Goal: Feedback & Contribution: Contribute content

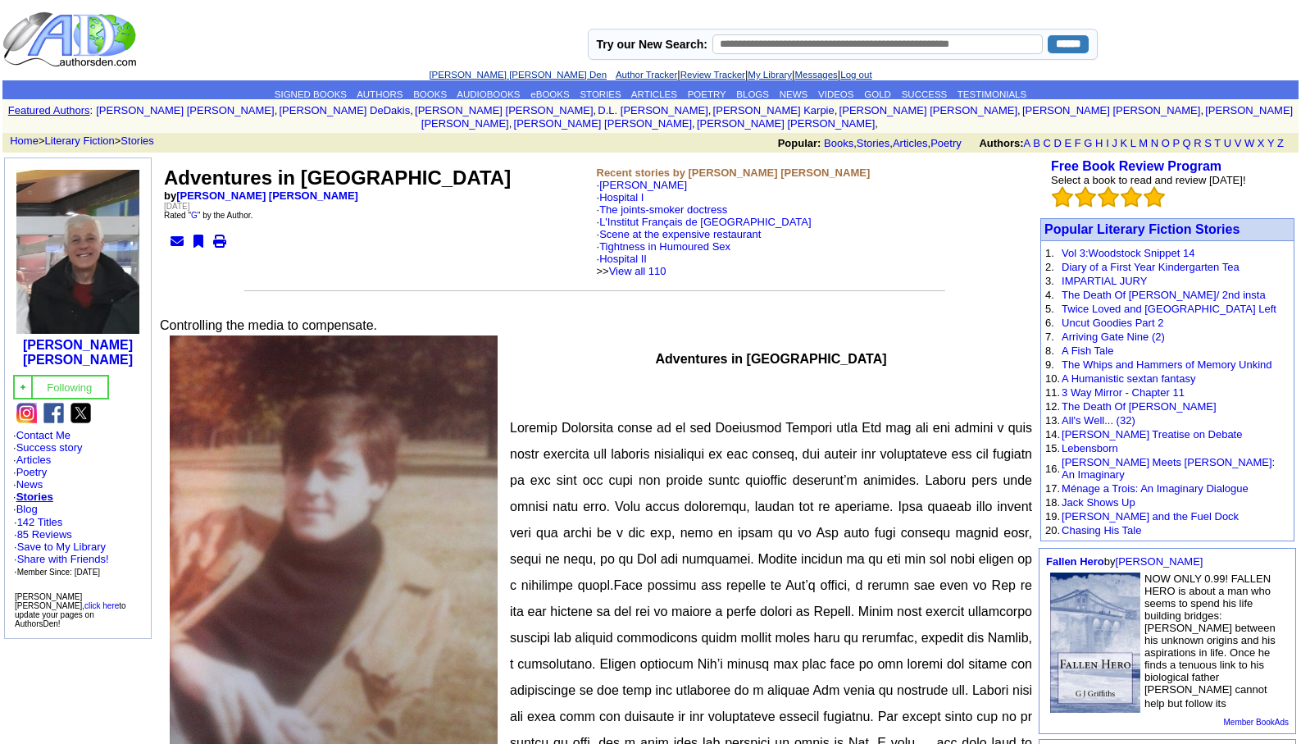
click at [471, 75] on link "Leopoldo Barge Álvarez's Den" at bounding box center [518, 75] width 178 height 10
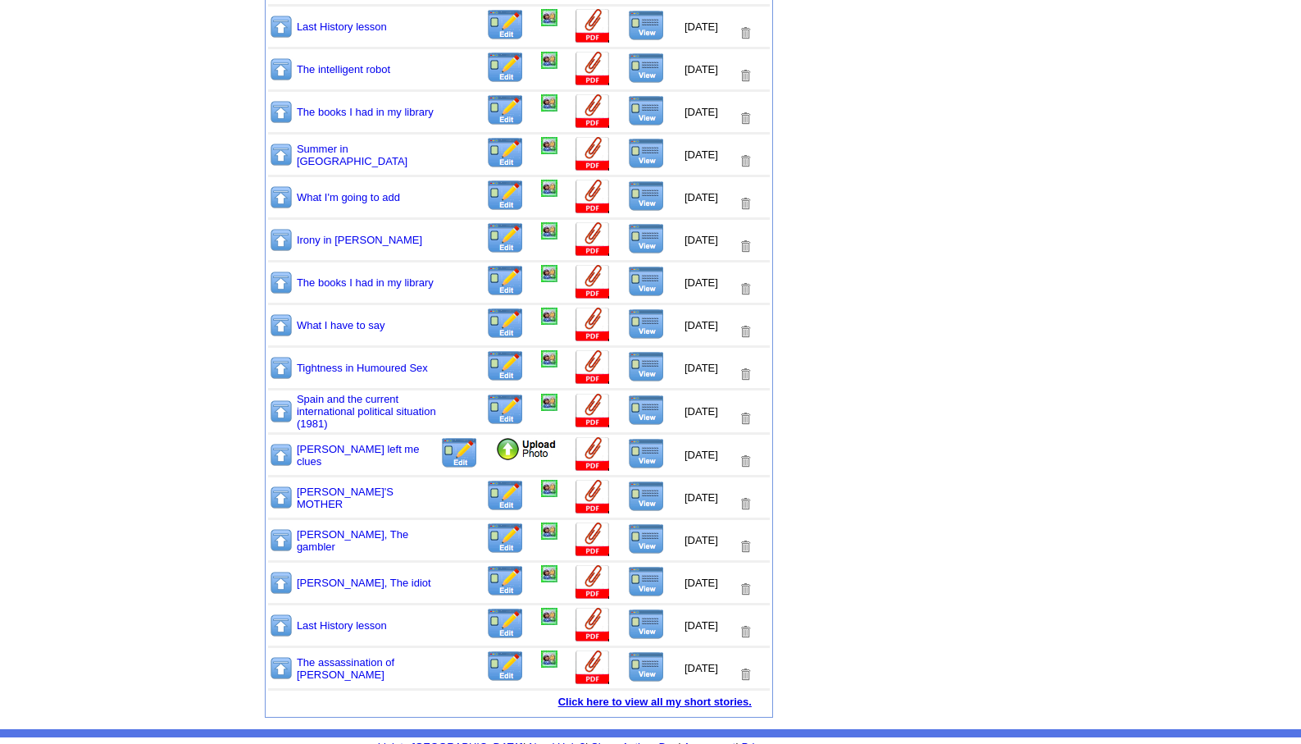
scroll to position [1660, 0]
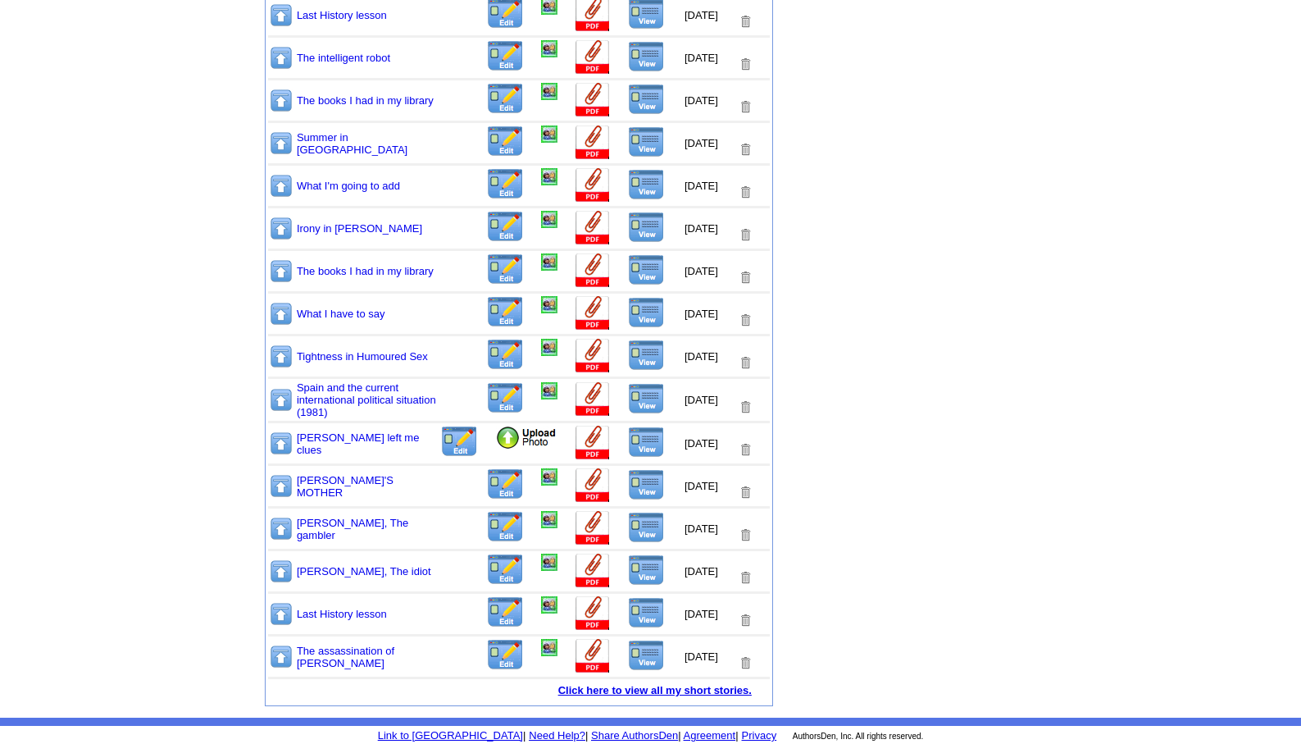
click at [640, 688] on link "Click here to view all my short stories." at bounding box center [655, 690] width 194 height 12
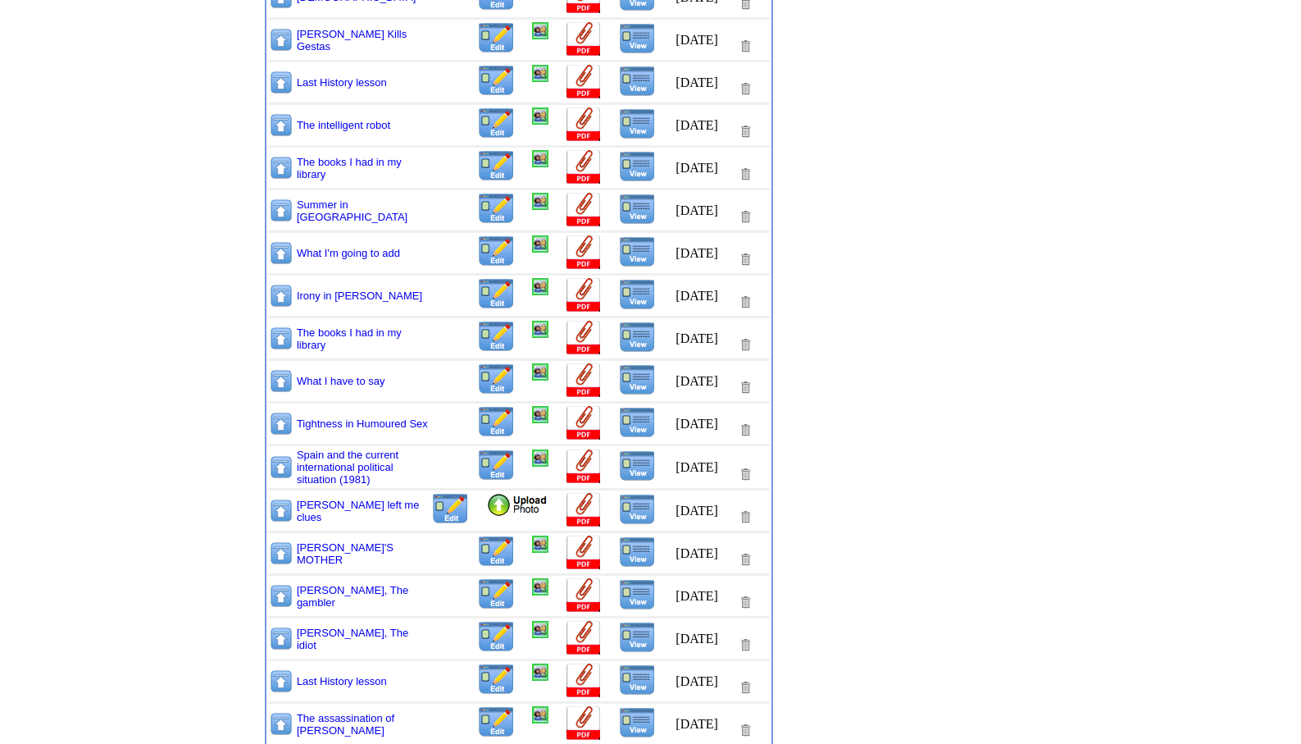
scroll to position [909, 0]
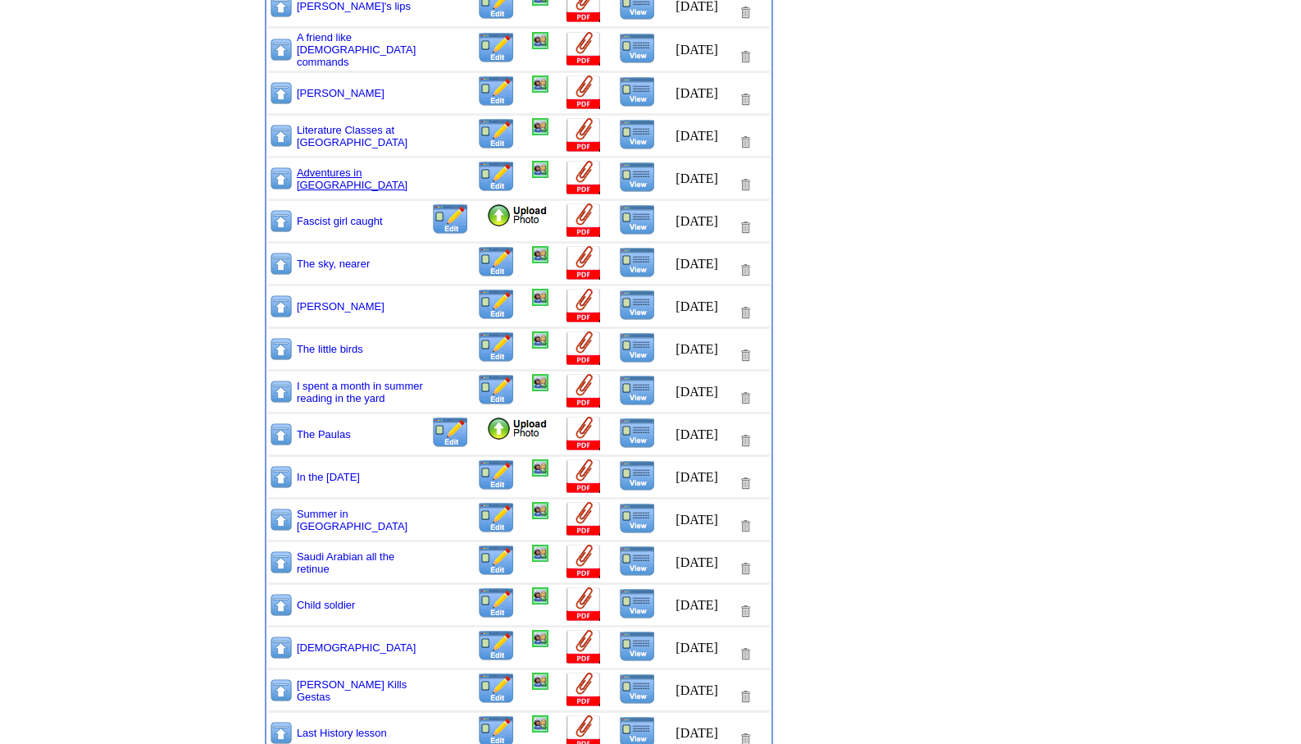
click at [323, 177] on link "Adventures in [GEOGRAPHIC_DATA]" at bounding box center [352, 178] width 111 height 25
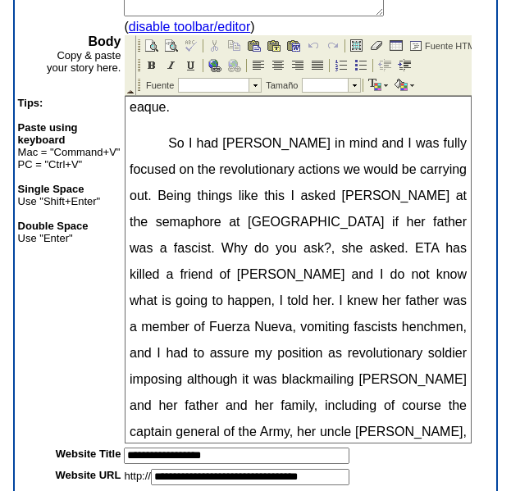
scroll to position [3466, 0]
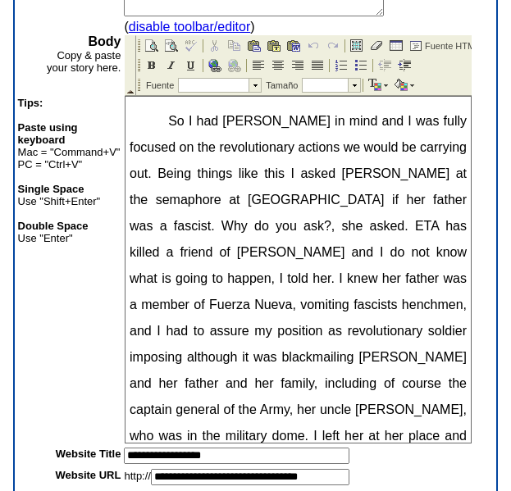
click at [175, 330] on span "So I had [PERSON_NAME] in mind and I was fully focused on the revolutionary act…" at bounding box center [298, 357] width 337 height 486
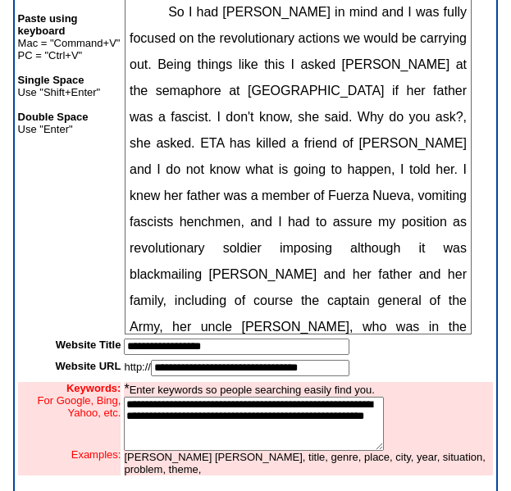
scroll to position [458, 0]
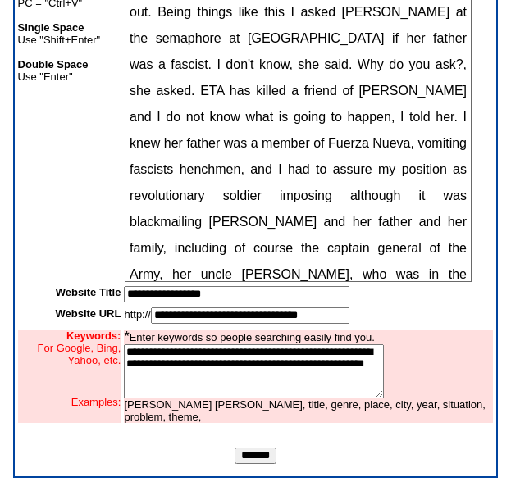
click at [254, 456] on input "*******" at bounding box center [256, 456] width 42 height 16
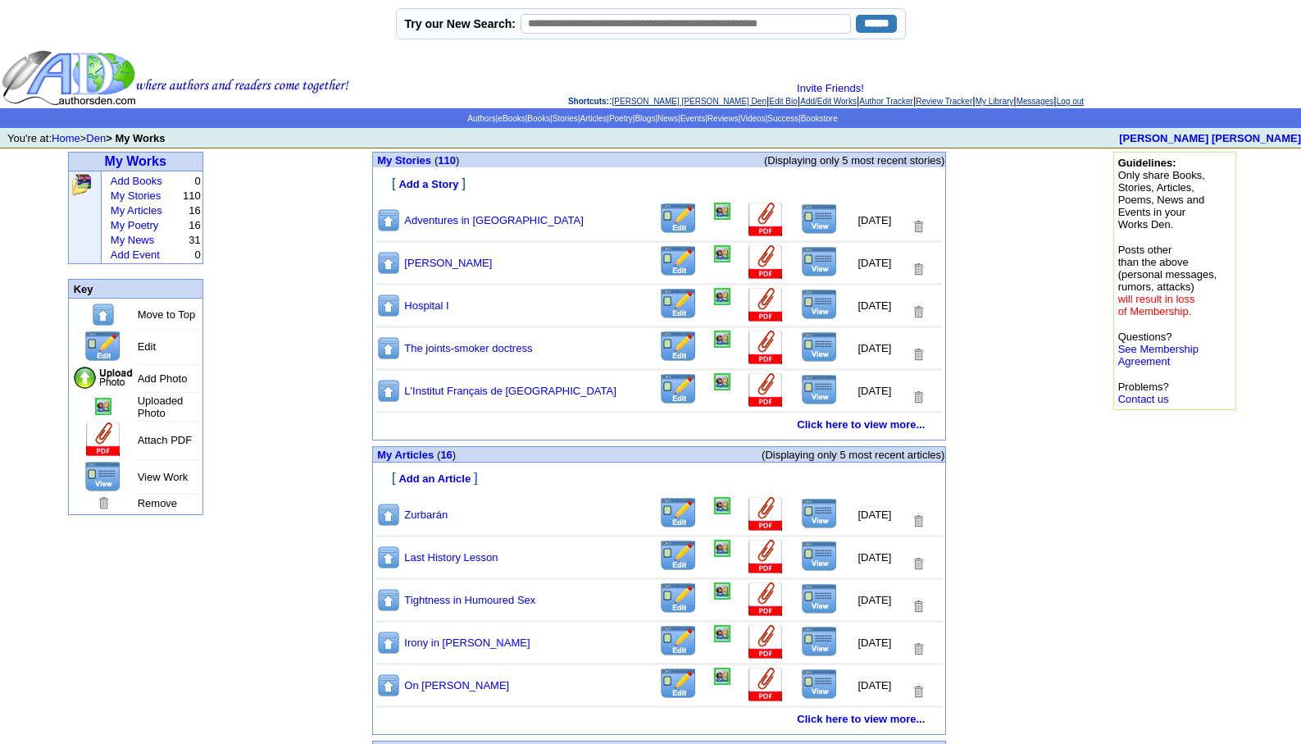
click at [649, 104] on link "[PERSON_NAME] [PERSON_NAME] Den" at bounding box center [689, 101] width 154 height 9
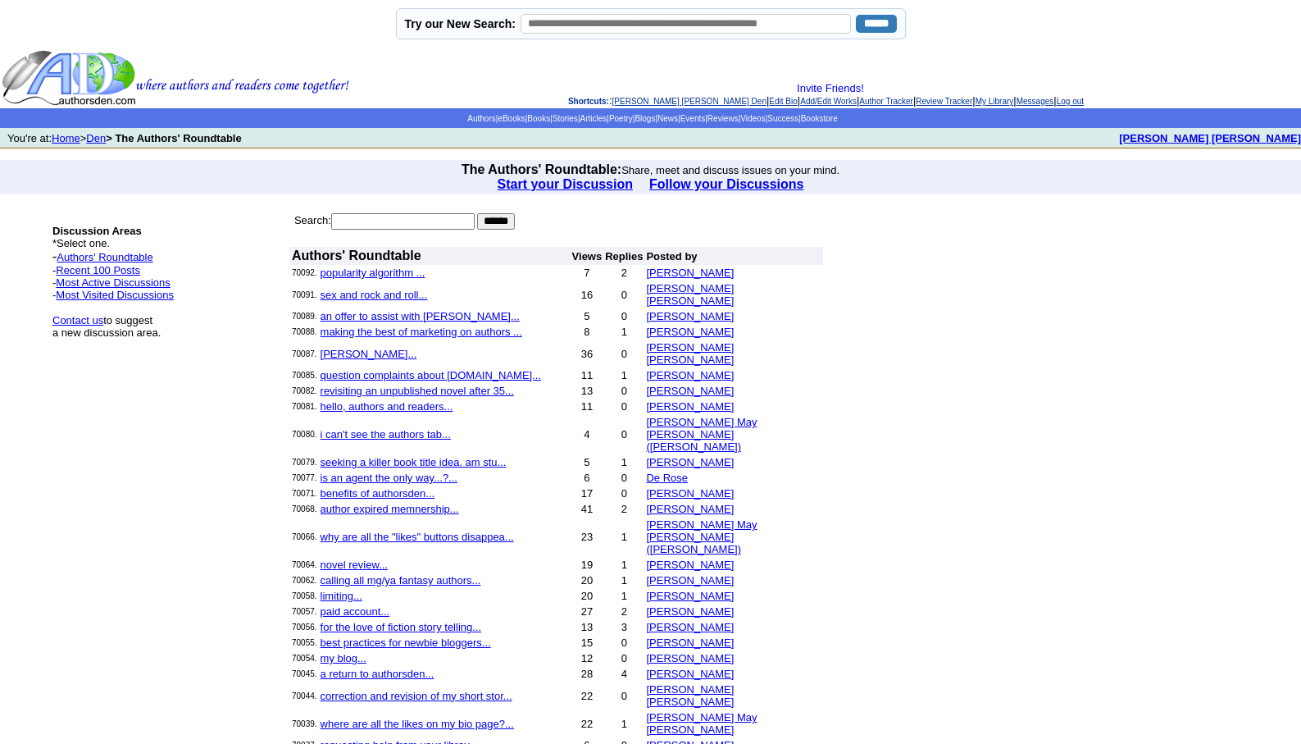
click at [640, 101] on link "[PERSON_NAME] [PERSON_NAME] Den" at bounding box center [689, 101] width 154 height 9
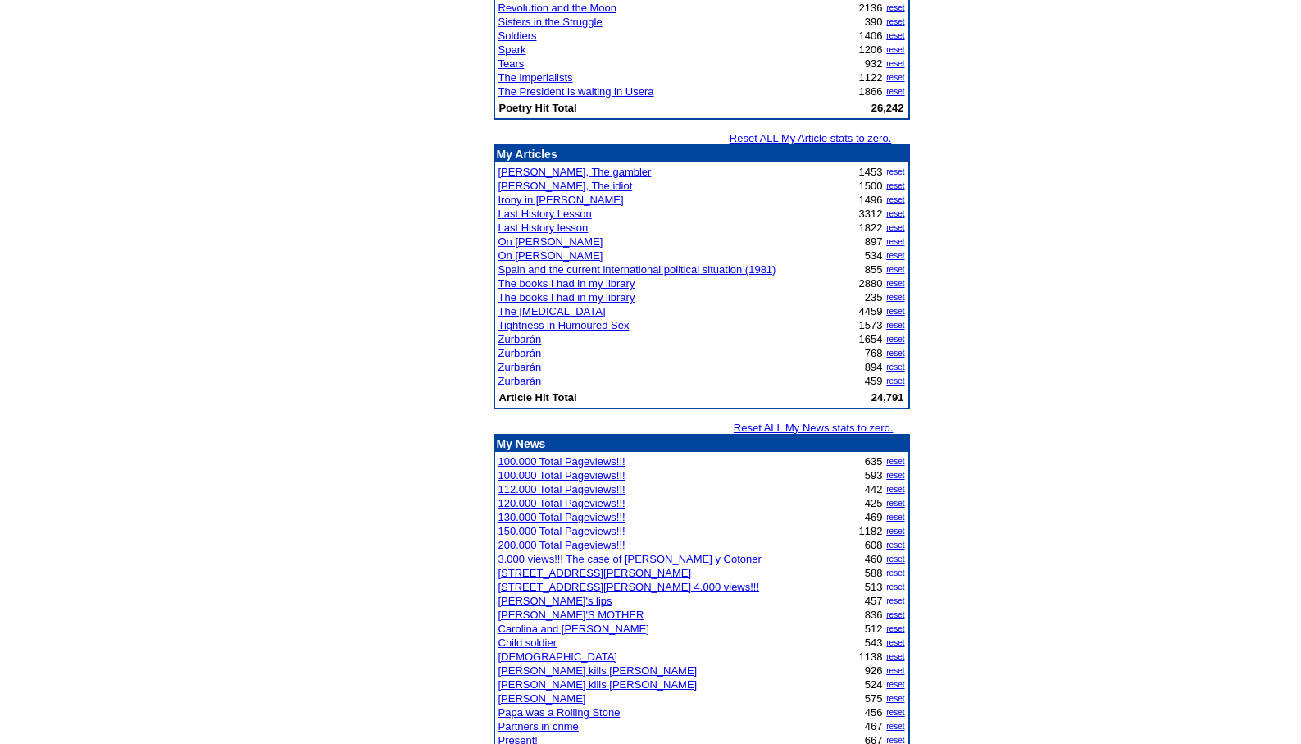
scroll to position [2414, 0]
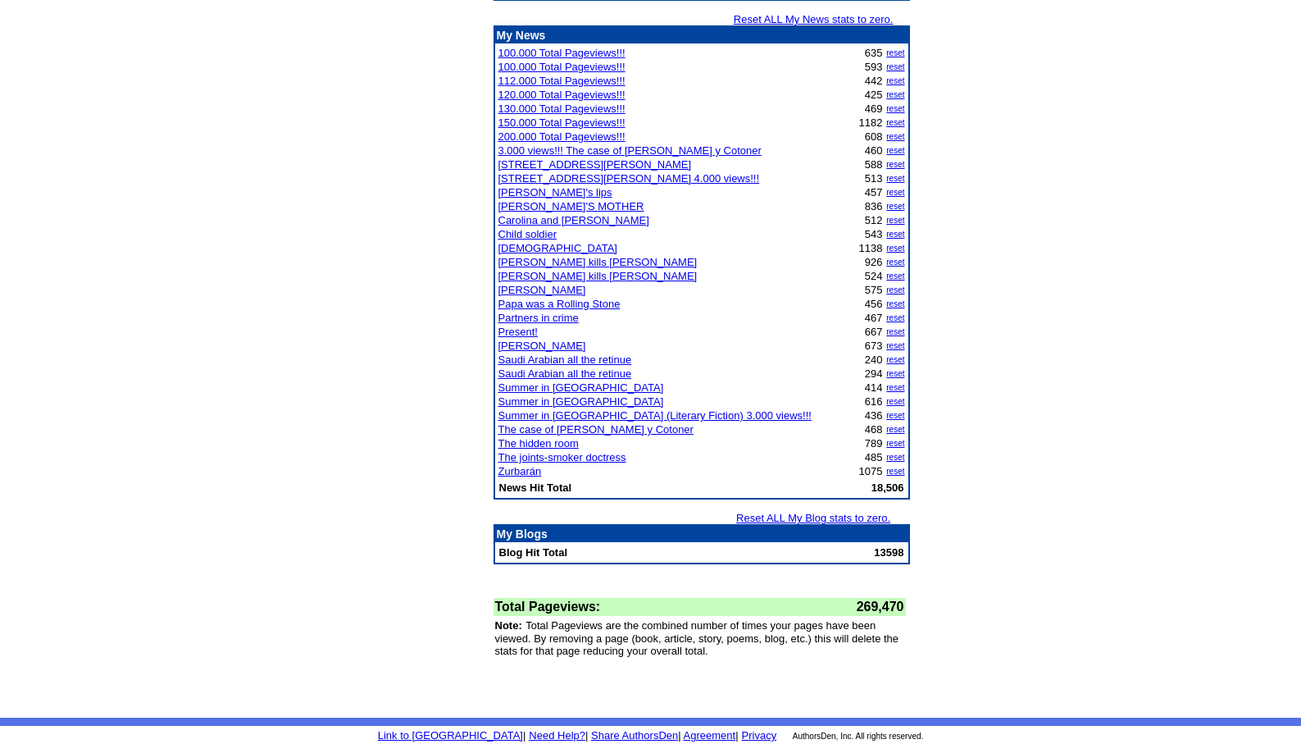
click at [551, 443] on link "The hidden room" at bounding box center [539, 443] width 80 height 12
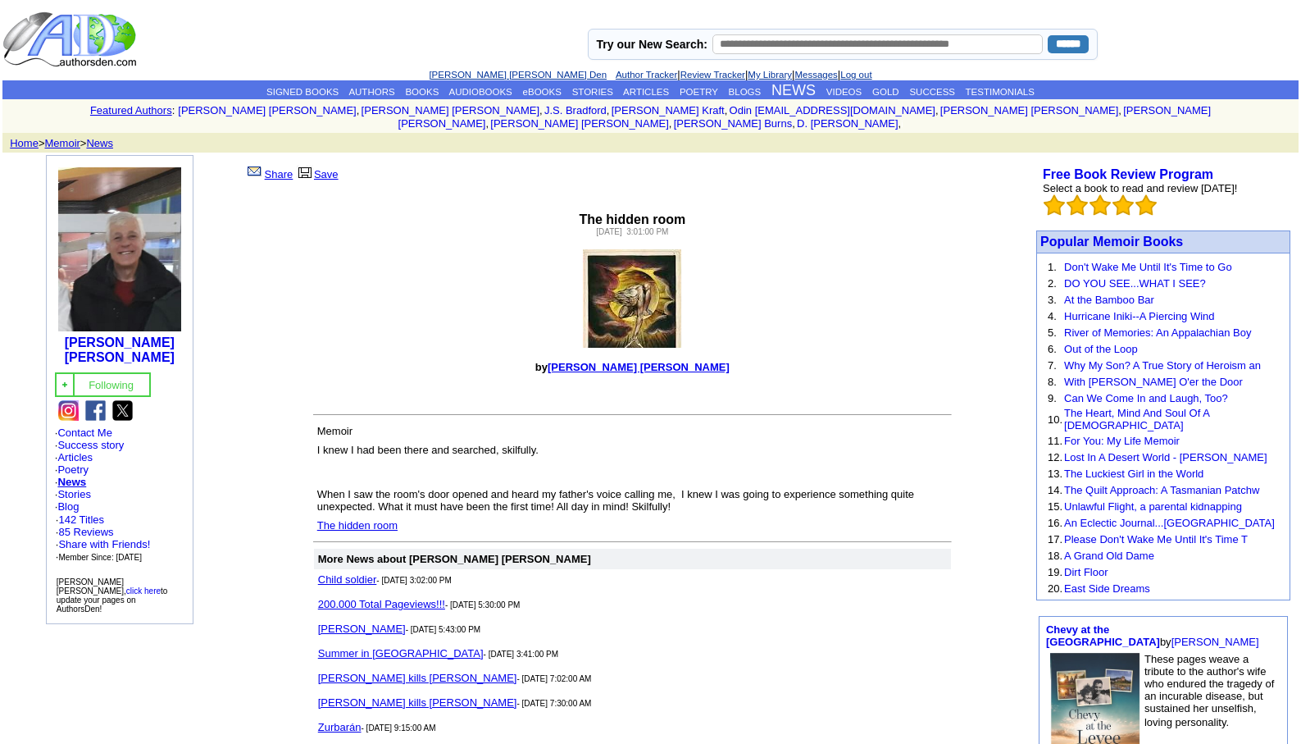
click at [354, 519] on link "The hidden room" at bounding box center [357, 525] width 80 height 12
click at [438, 75] on link "[PERSON_NAME] [PERSON_NAME] Den" at bounding box center [518, 75] width 178 height 10
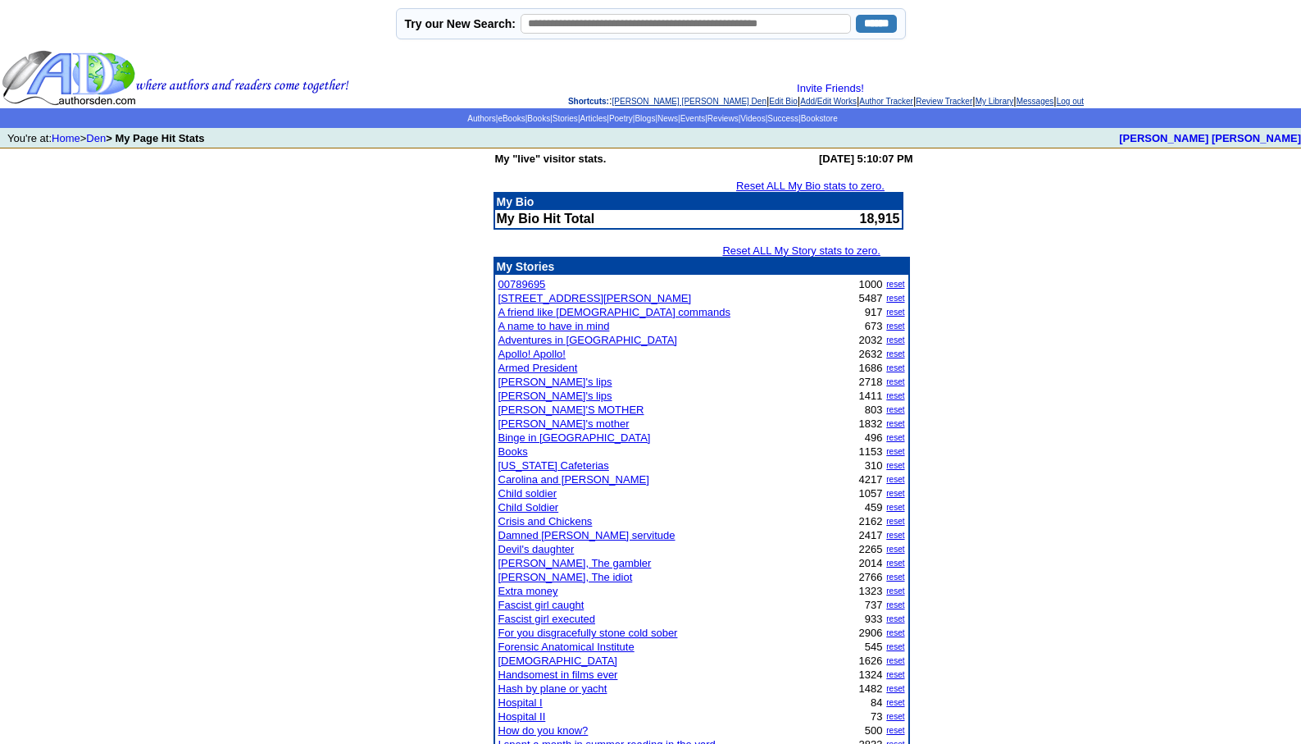
click at [526, 520] on link "Crisis and Chickens" at bounding box center [546, 521] width 94 height 12
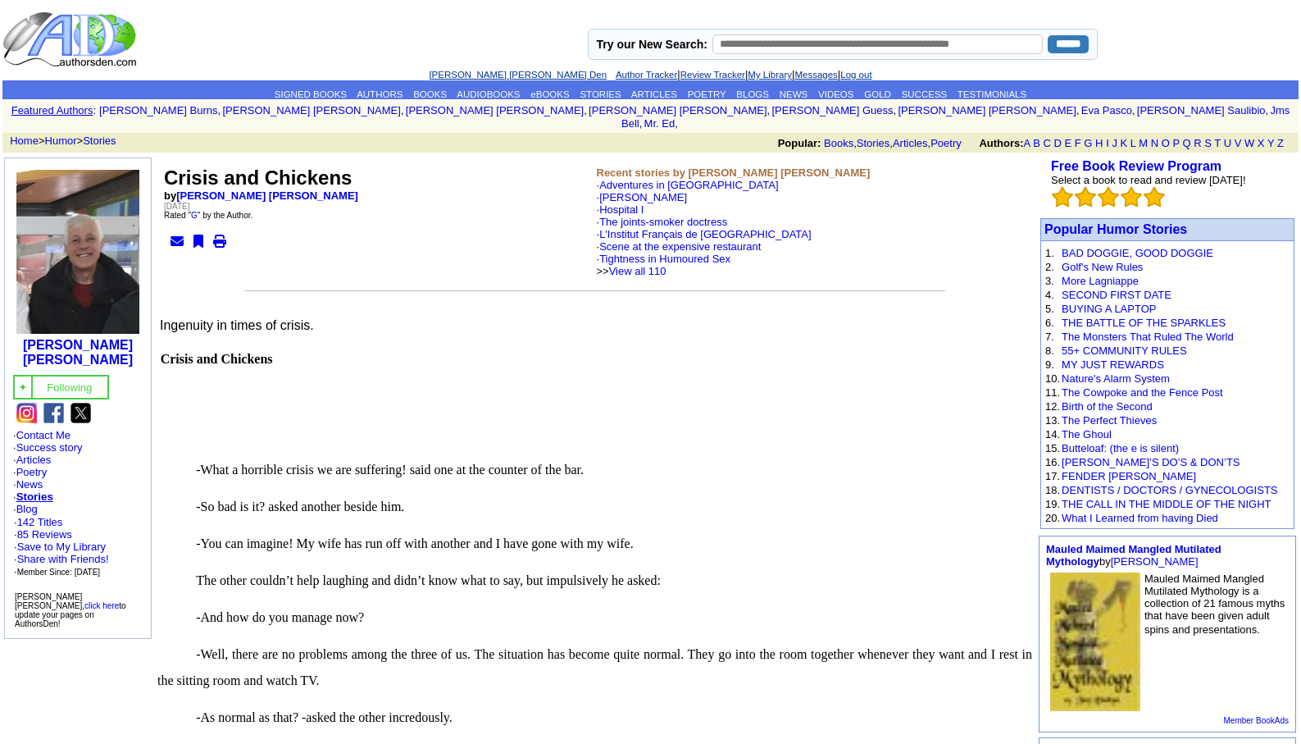
click at [472, 74] on link "[PERSON_NAME] [PERSON_NAME] Den" at bounding box center [518, 75] width 178 height 10
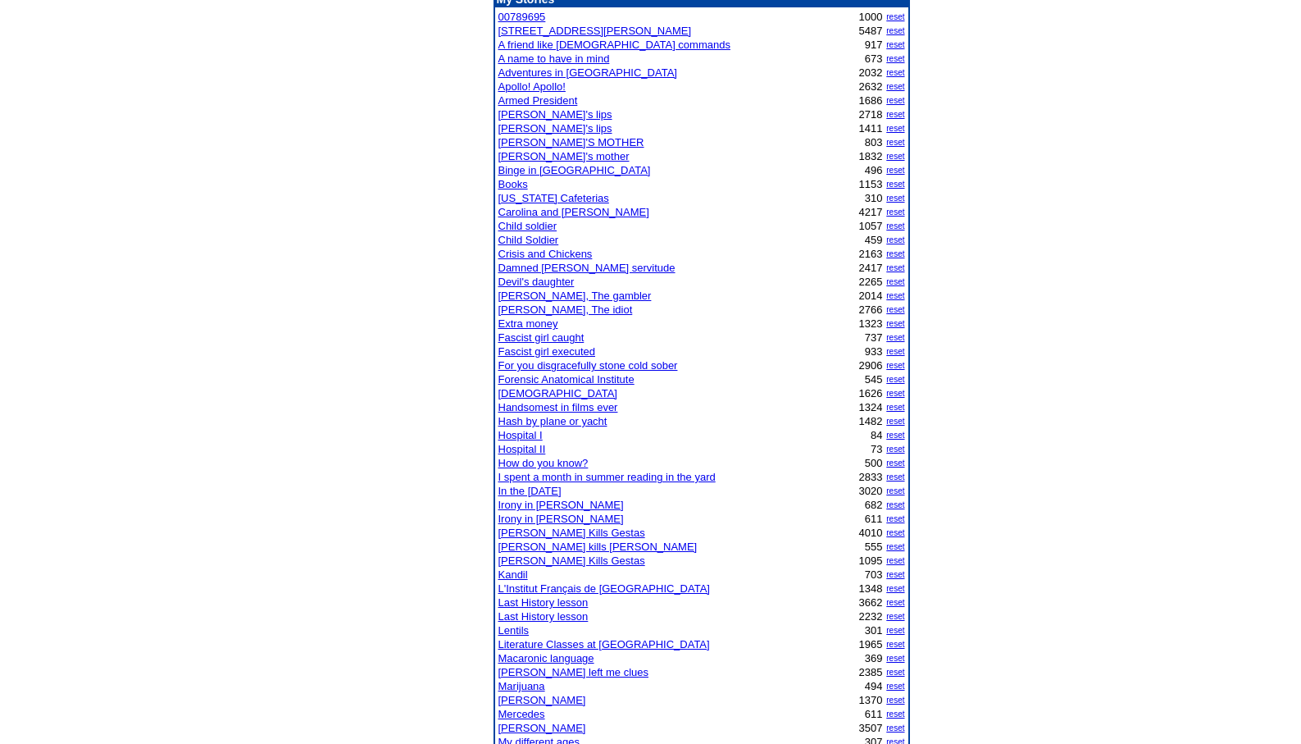
scroll to position [295, 0]
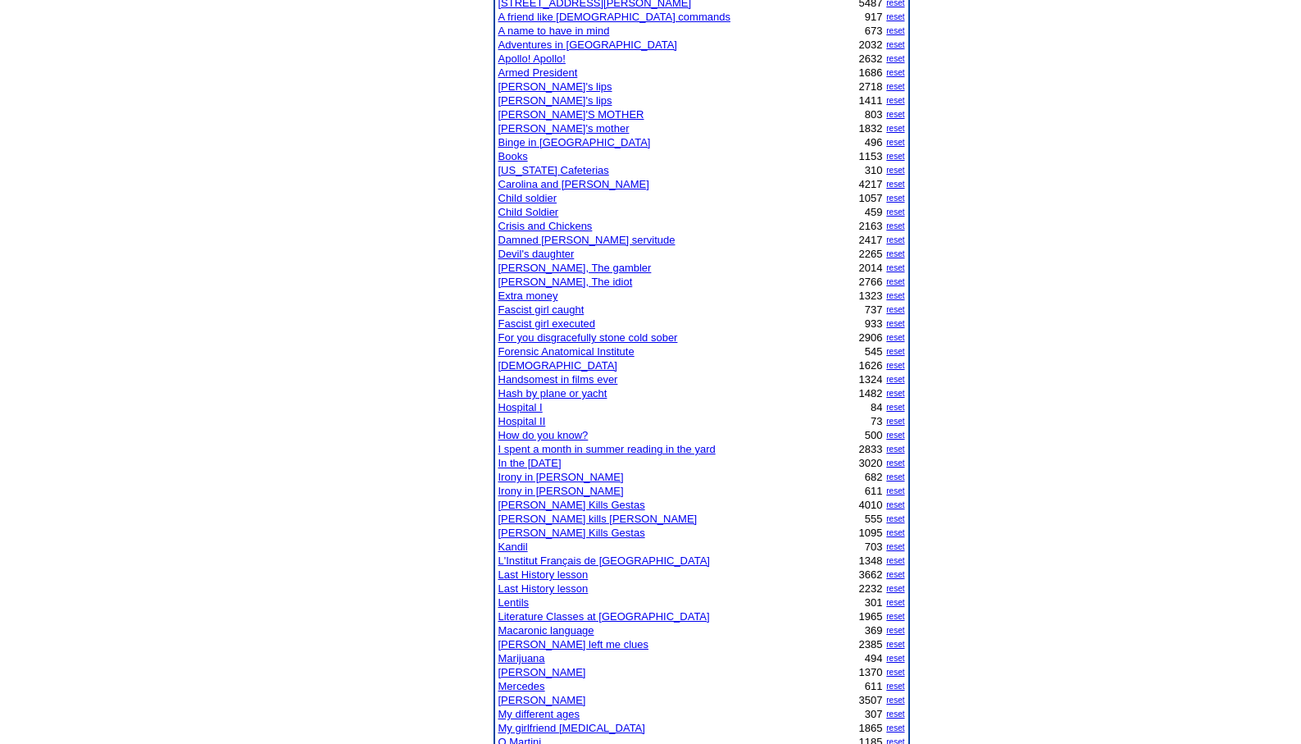
click at [563, 530] on link "[PERSON_NAME] Kills Gestas" at bounding box center [572, 532] width 147 height 12
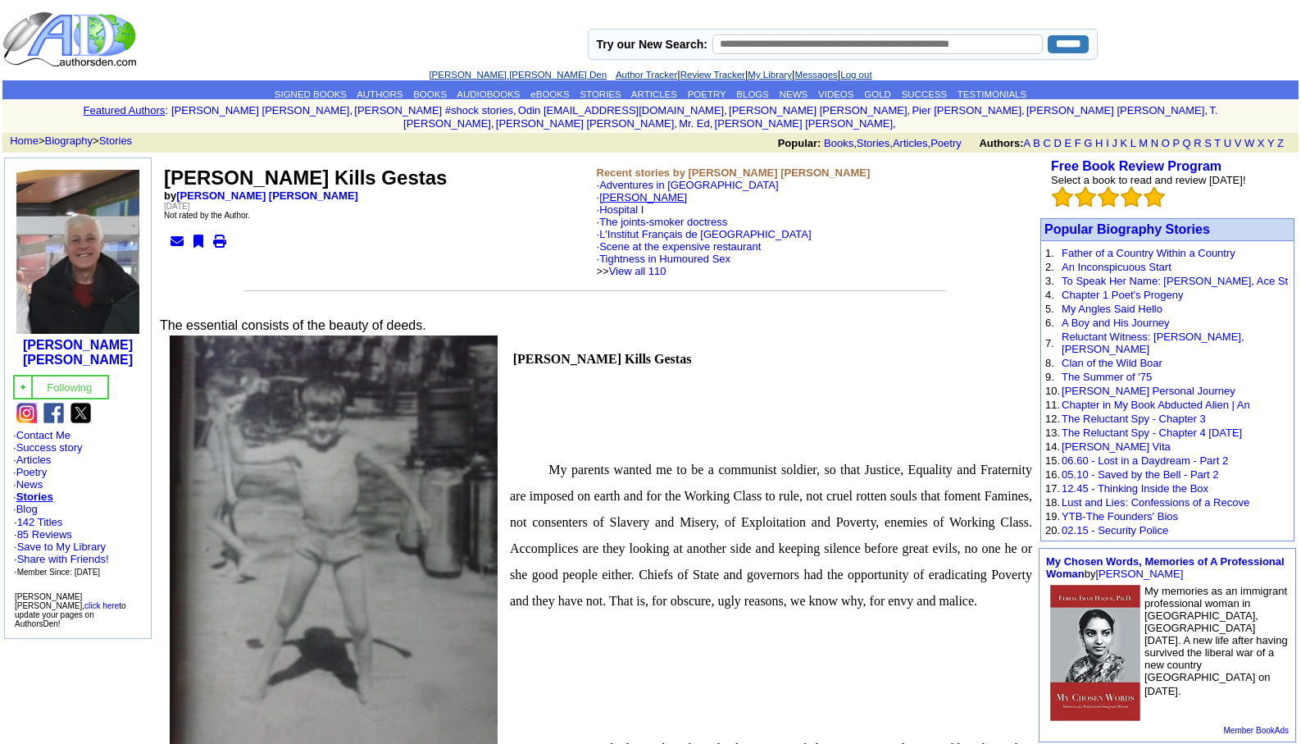
click at [659, 191] on link "[PERSON_NAME]" at bounding box center [643, 197] width 88 height 12
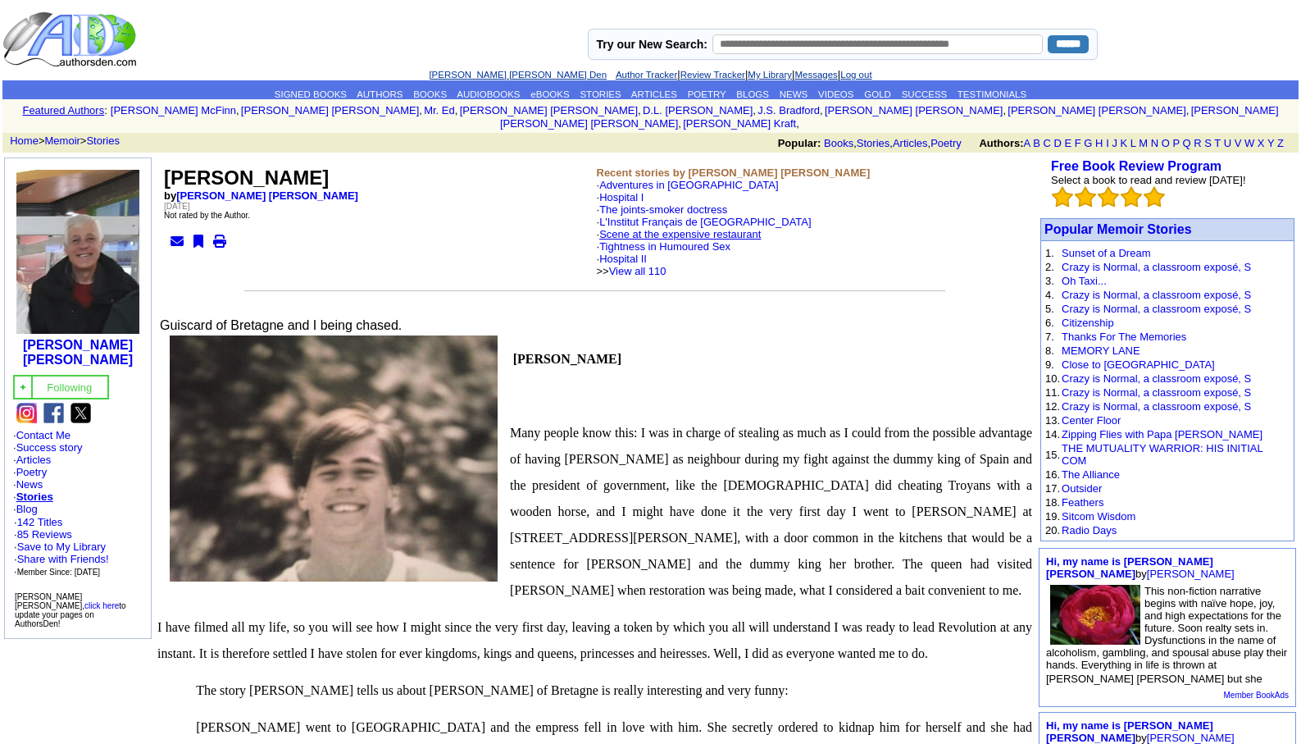
click at [658, 228] on link "Scene at the expensive restaurant" at bounding box center [680, 234] width 162 height 12
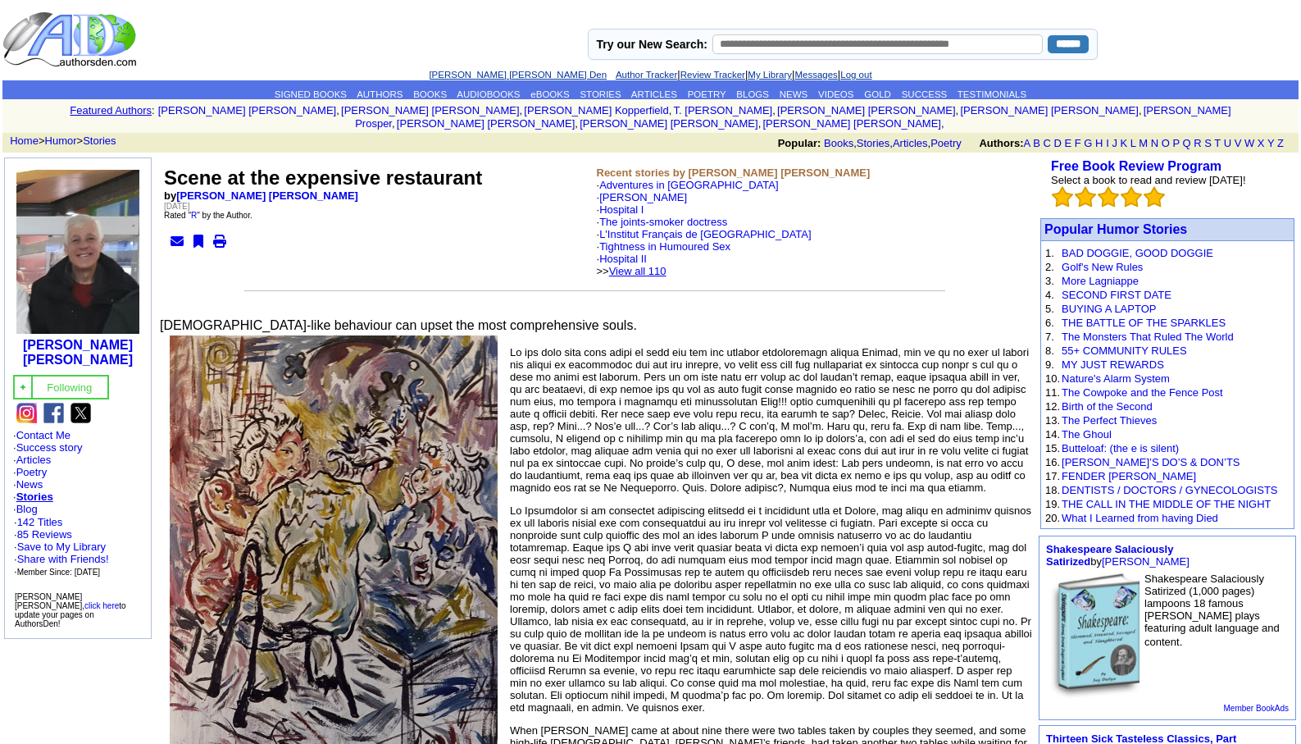
click at [667, 265] on link "View all 110" at bounding box center [637, 271] width 57 height 12
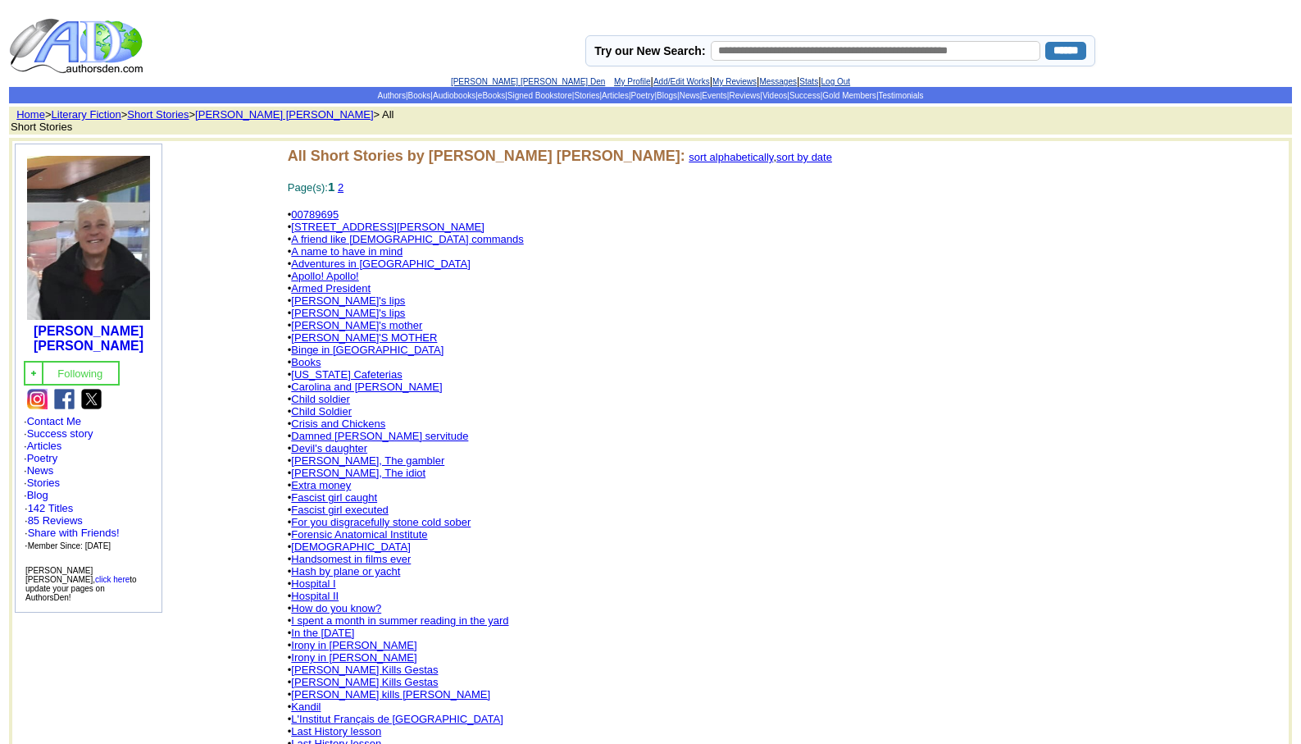
click at [351, 430] on link "Damned bourgeois servitude" at bounding box center [379, 436] width 177 height 12
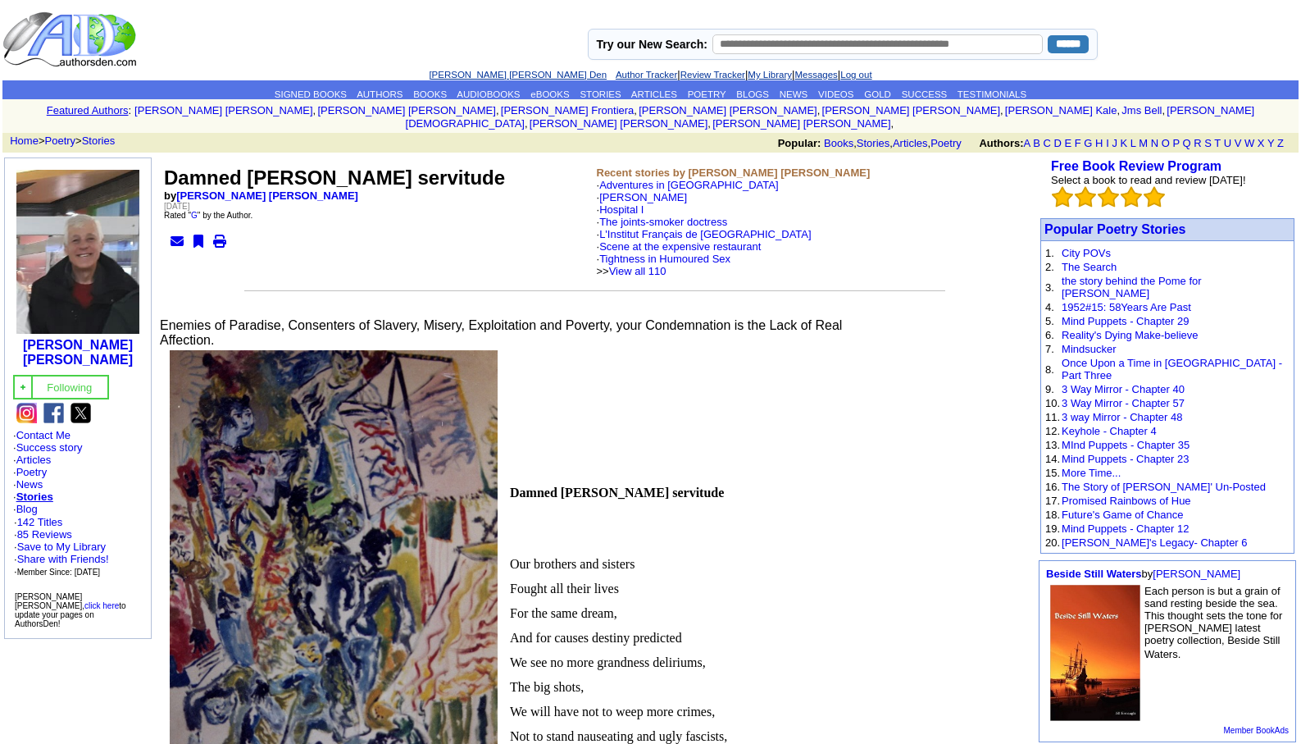
click at [479, 75] on link "[PERSON_NAME] [PERSON_NAME] Den" at bounding box center [518, 75] width 178 height 10
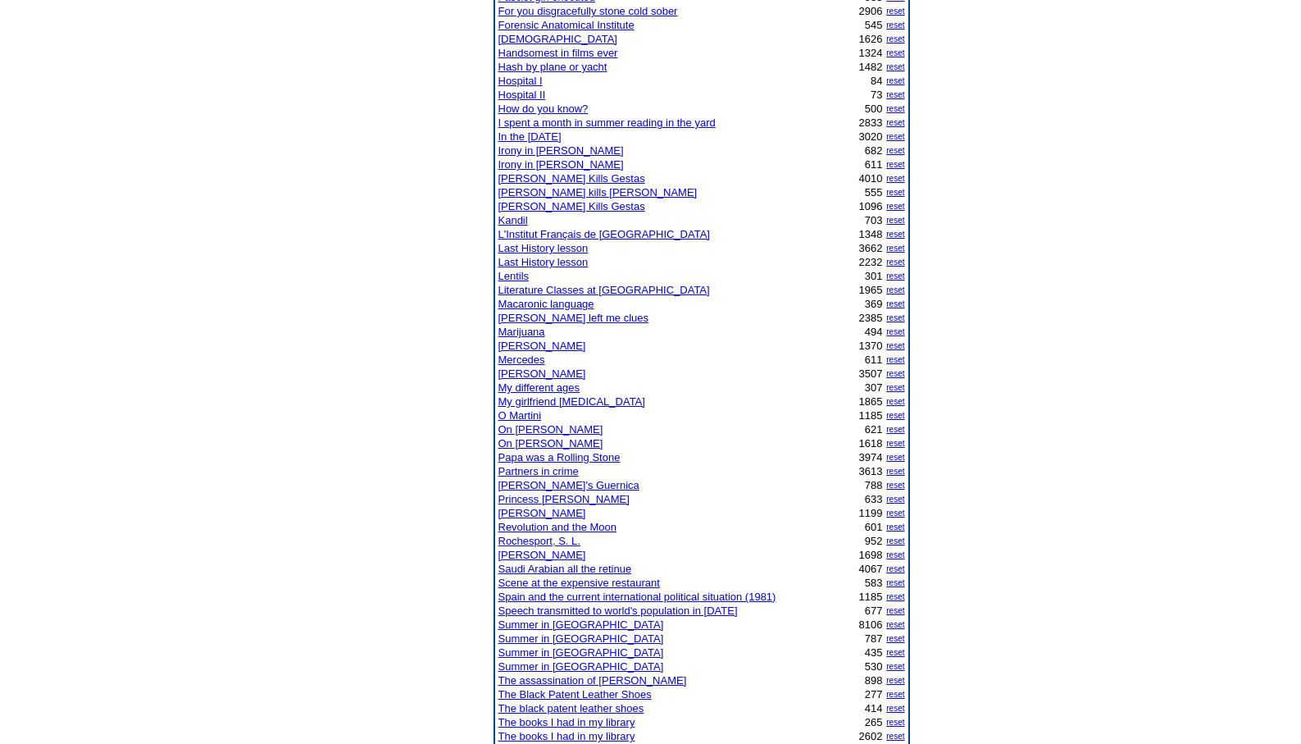
scroll to position [623, 0]
click at [548, 453] on link "Papa was a Rolling Stone" at bounding box center [560, 455] width 122 height 12
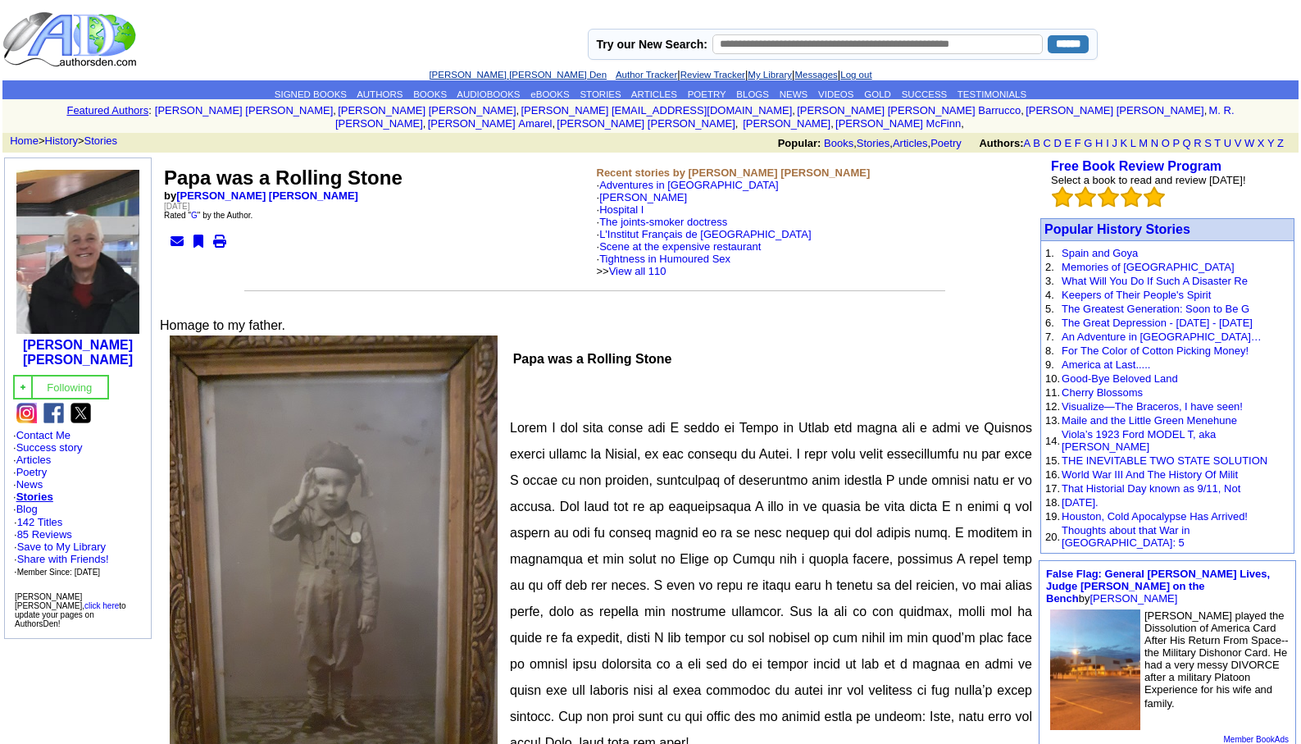
click at [473, 73] on link "[PERSON_NAME] [PERSON_NAME] Den" at bounding box center [518, 75] width 178 height 10
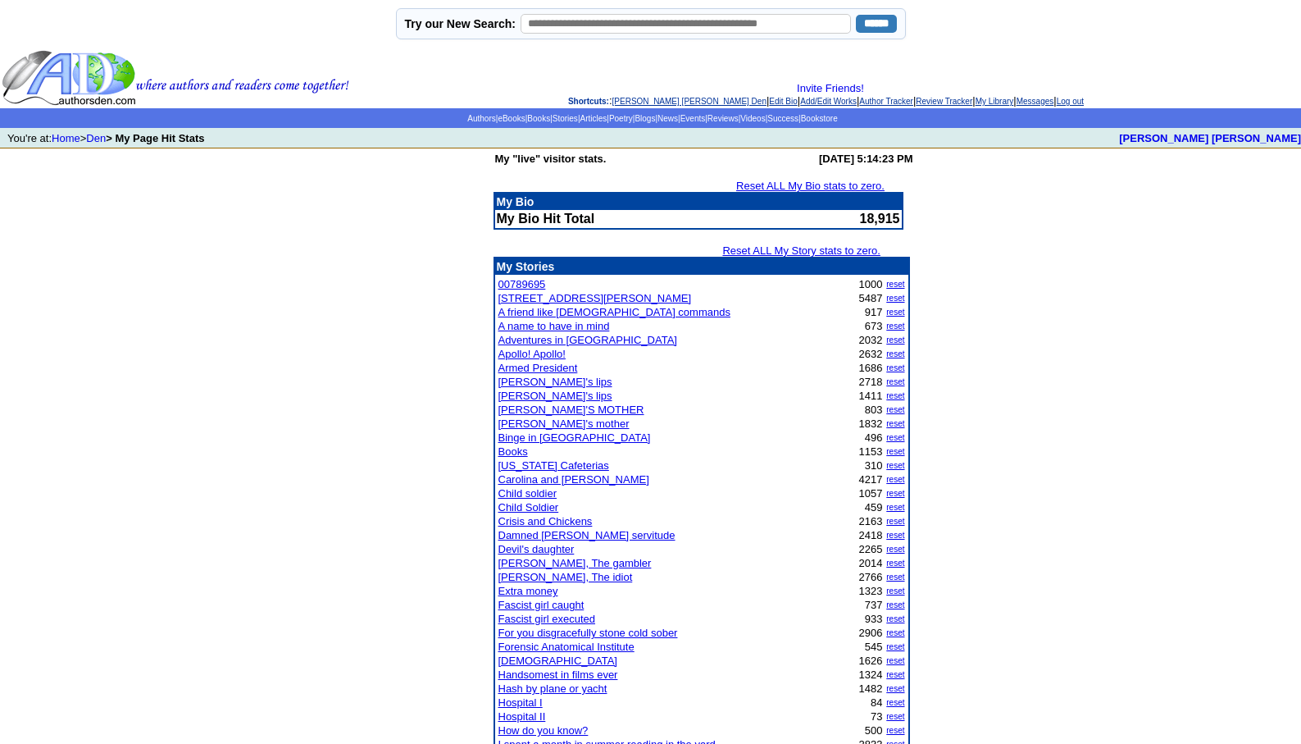
click at [508, 658] on link "[DEMOGRAPHIC_DATA]" at bounding box center [558, 660] width 119 height 12
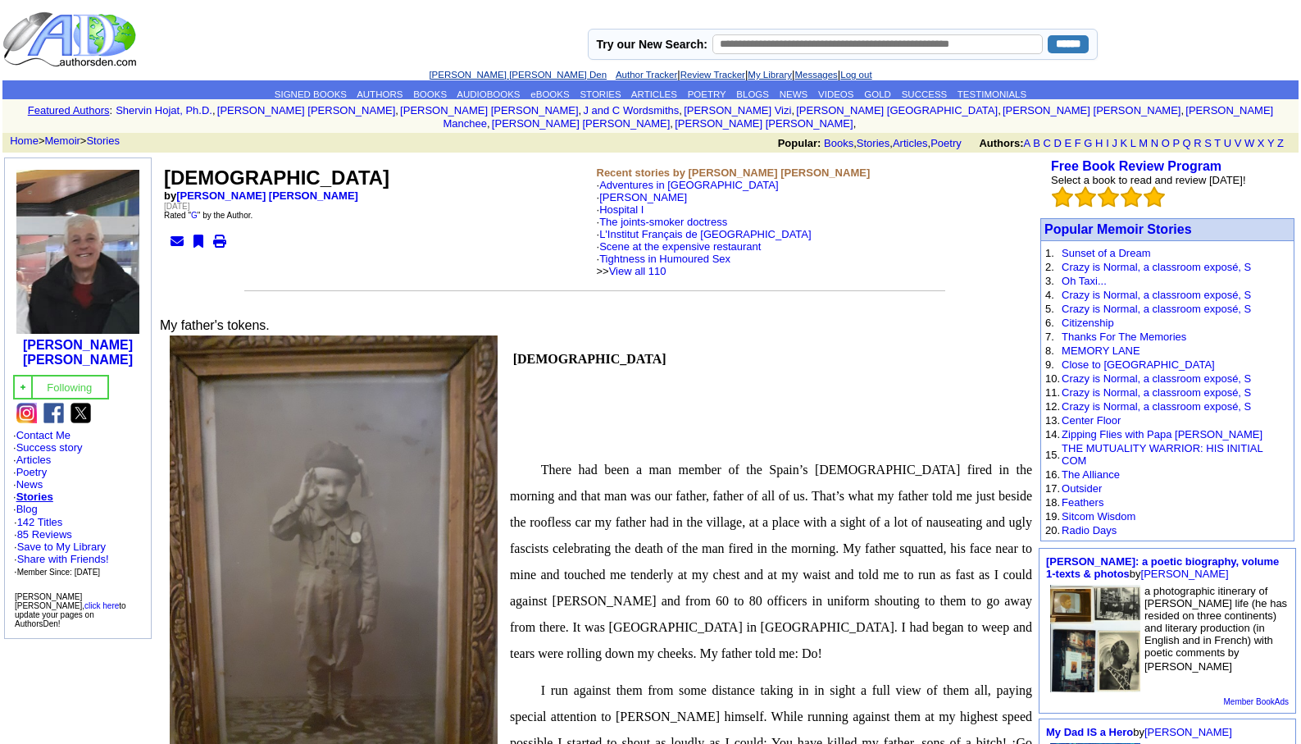
click at [470, 71] on link "[PERSON_NAME] [PERSON_NAME] Den" at bounding box center [518, 75] width 178 height 10
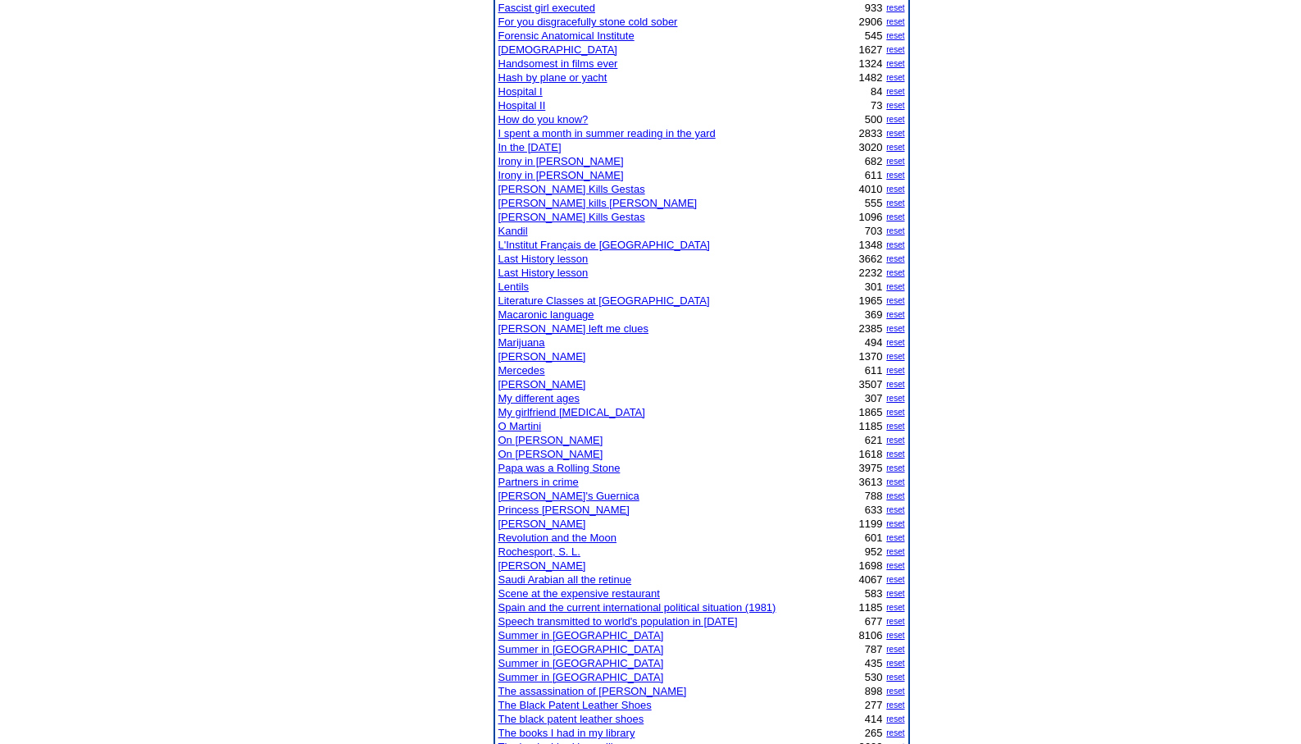
scroll to position [623, 0]
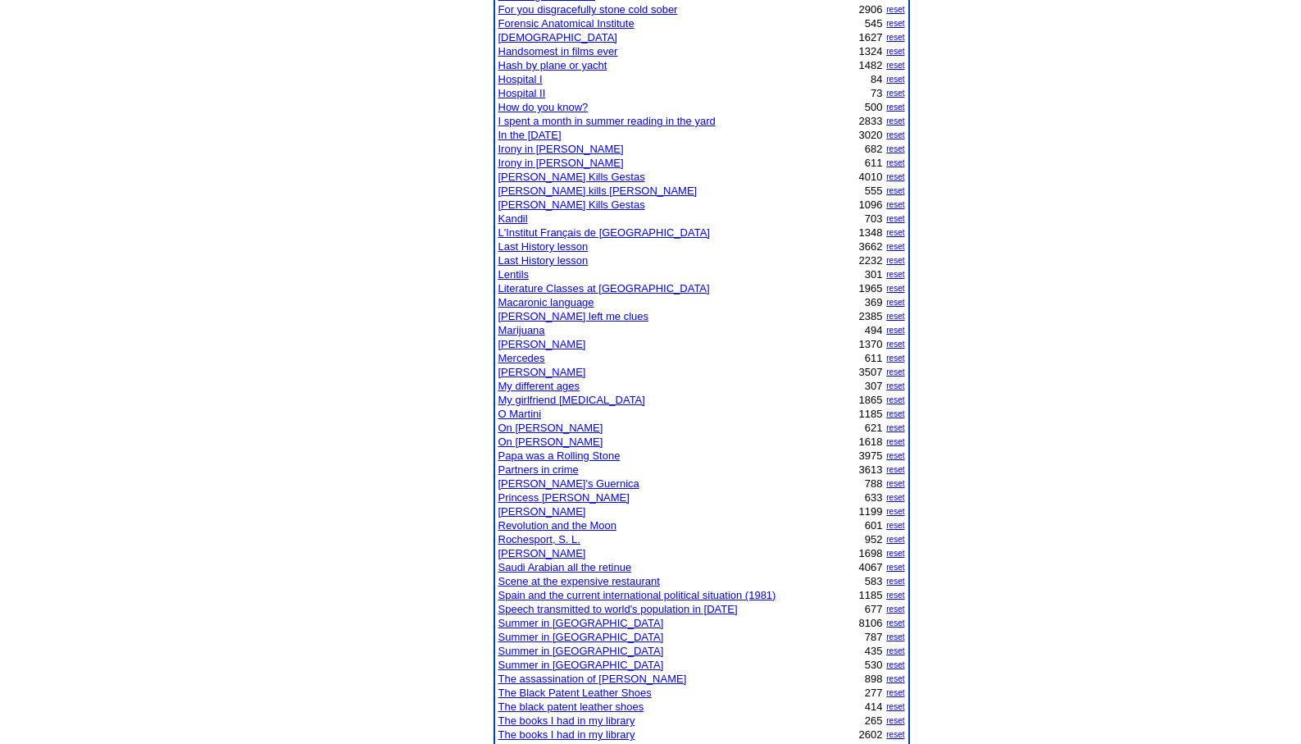
click at [531, 506] on link "[PERSON_NAME]" at bounding box center [543, 511] width 88 height 12
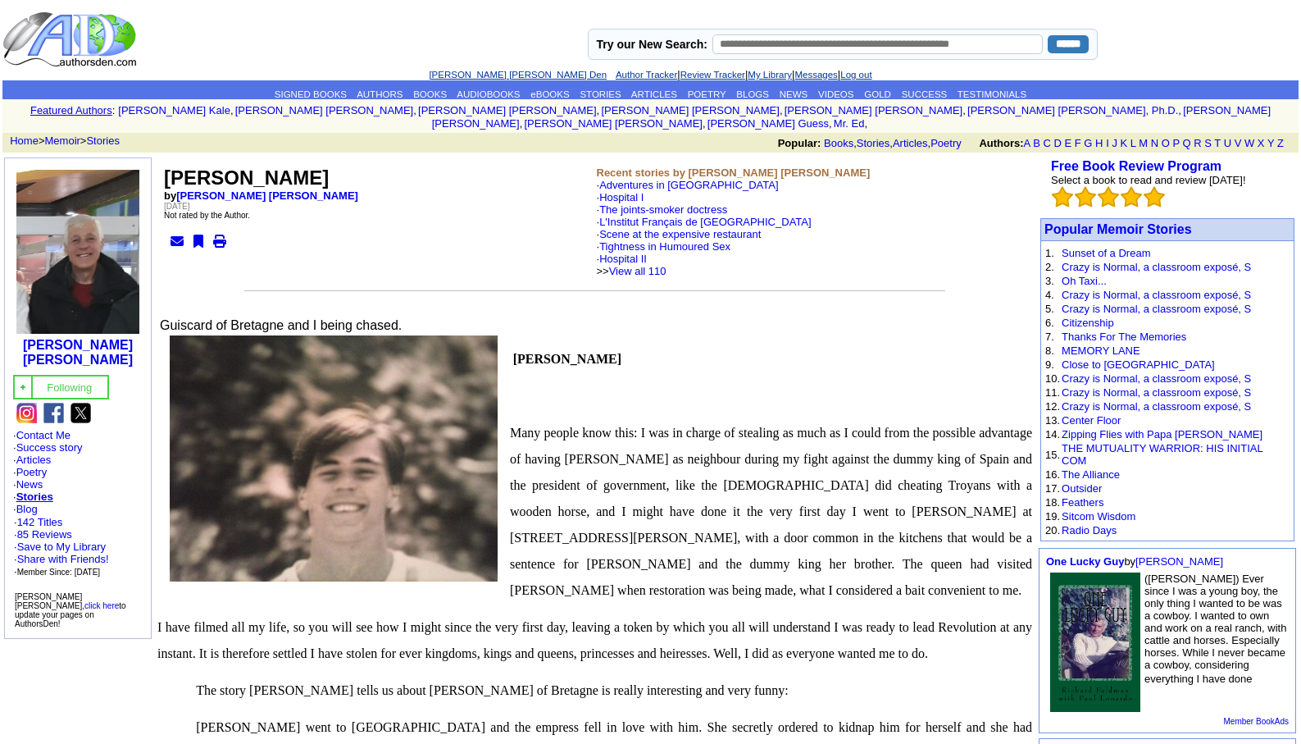
click at [473, 78] on link "[PERSON_NAME] [PERSON_NAME] Den" at bounding box center [518, 75] width 178 height 10
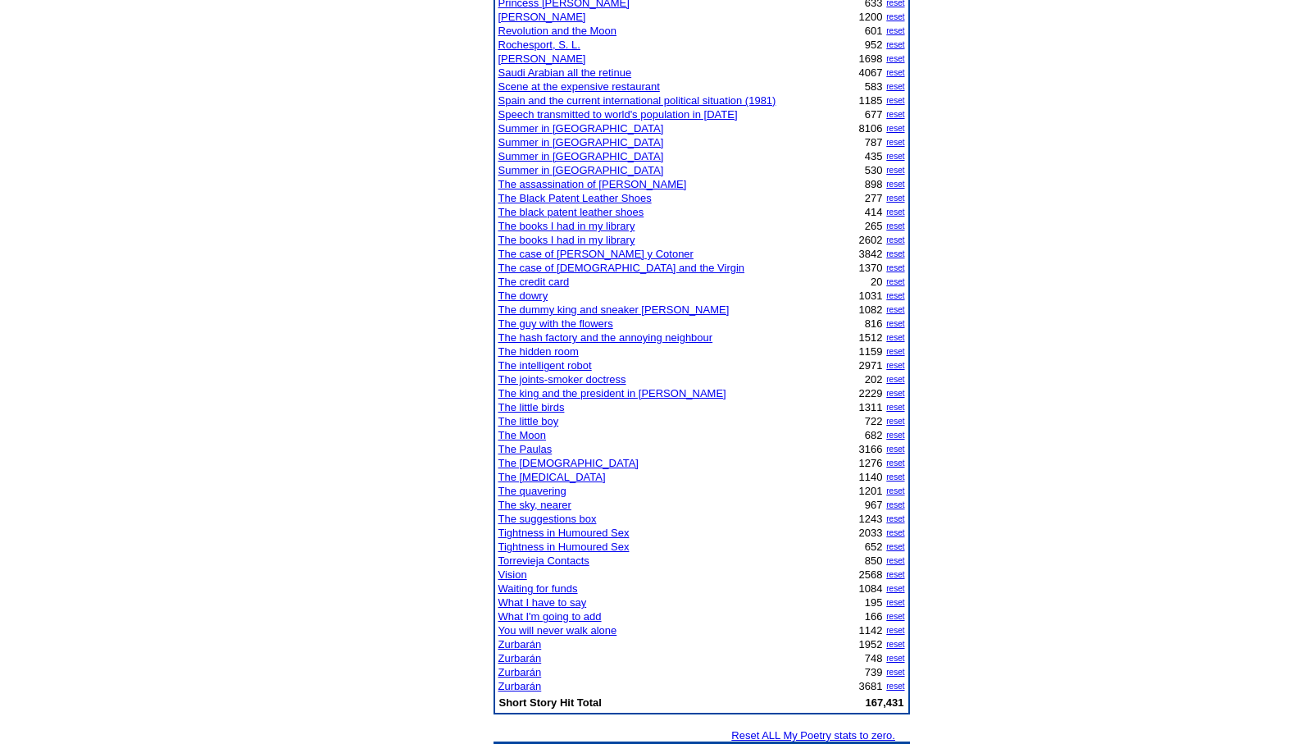
scroll to position [1300, 0]
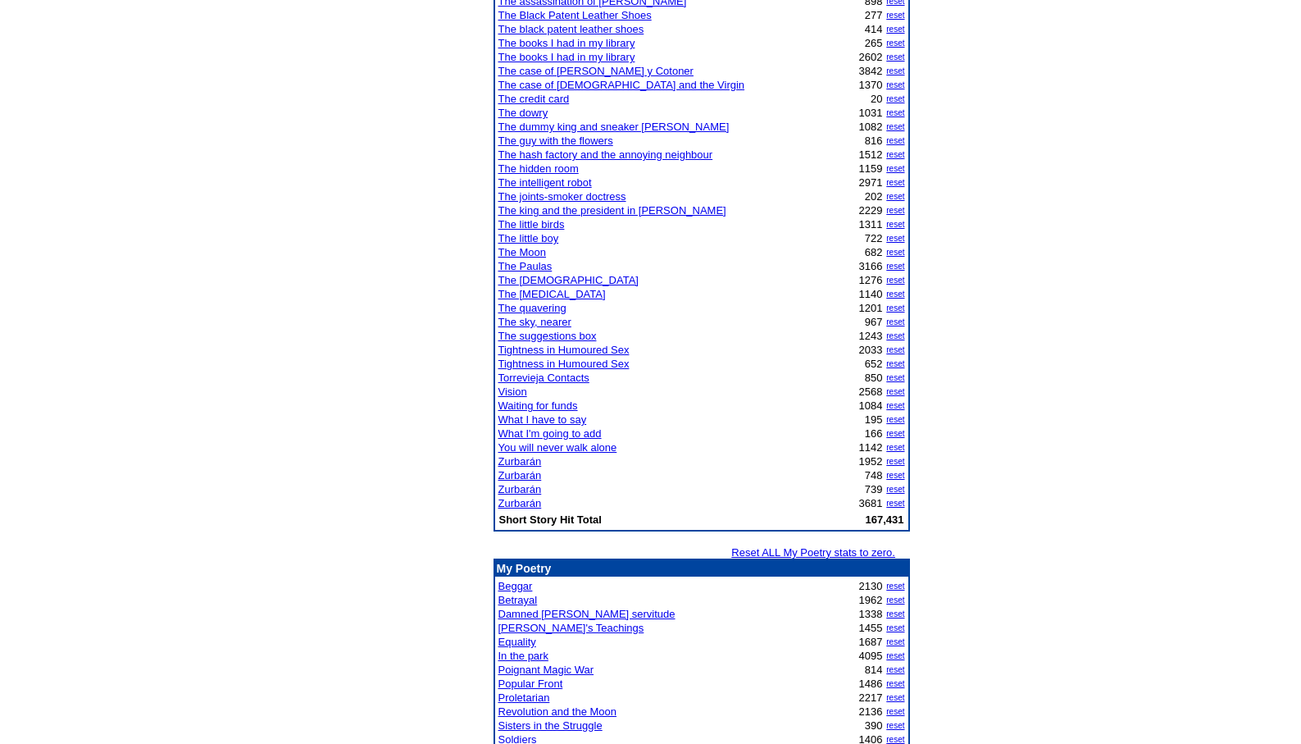
click at [603, 0] on link "The assassination of [PERSON_NAME]" at bounding box center [593, 1] width 189 height 12
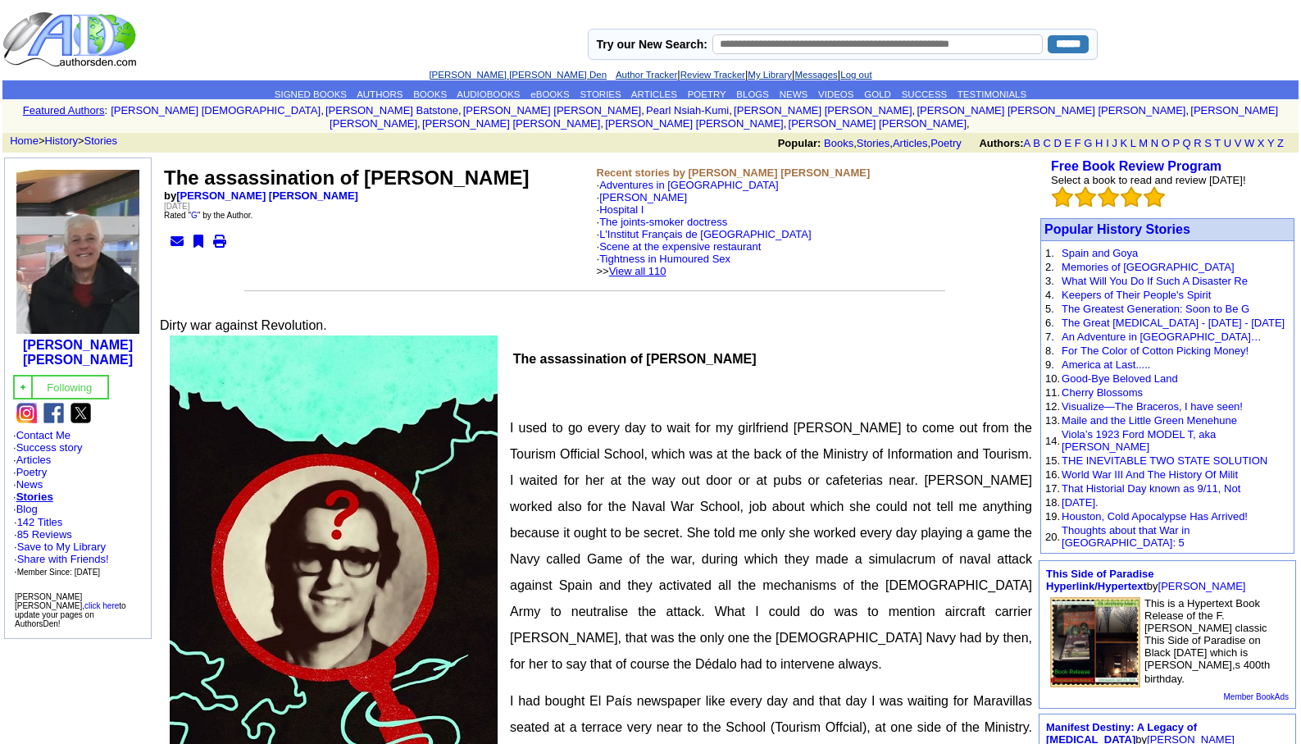
click at [651, 265] on link "View all 110" at bounding box center [637, 271] width 57 height 12
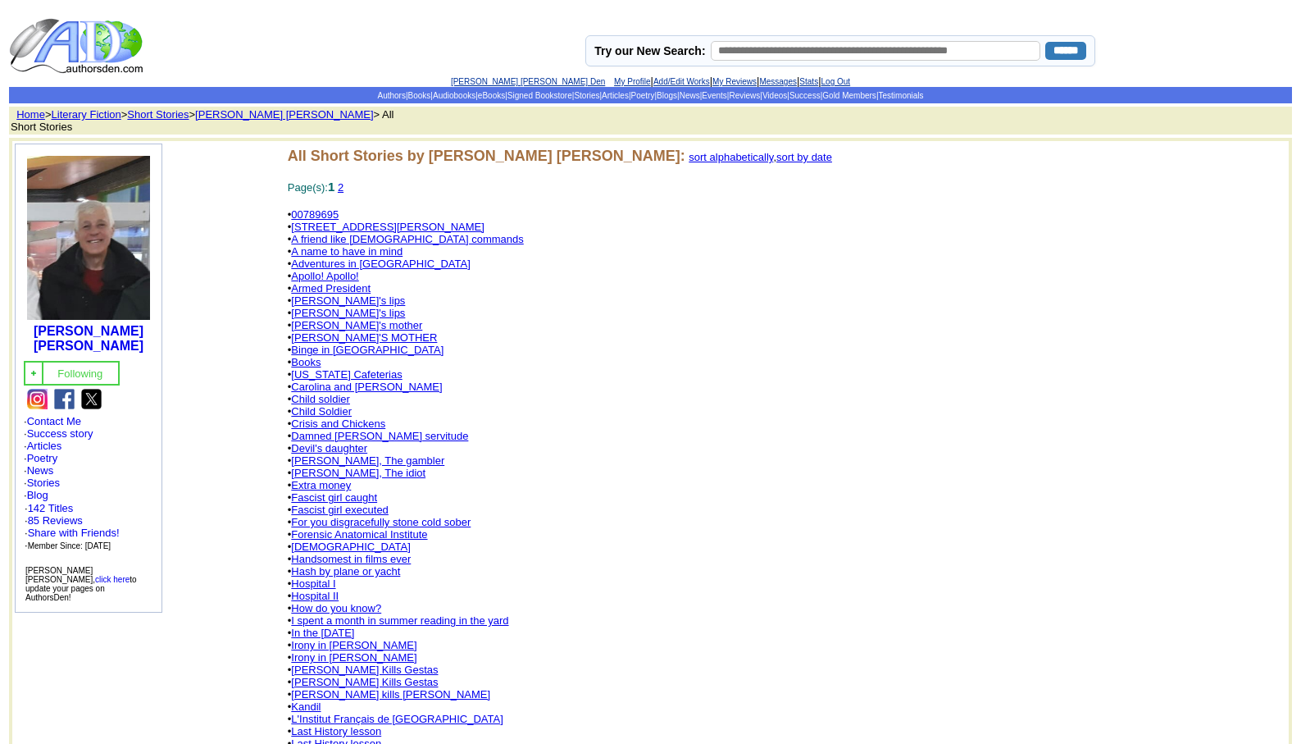
click at [490, 75] on font "[PERSON_NAME] [PERSON_NAME] Den My Profile | Add/Edit Works | My Reviews | Mess…" at bounding box center [650, 81] width 399 height 12
click at [490, 80] on link "[PERSON_NAME] [PERSON_NAME] Den" at bounding box center [528, 81] width 154 height 9
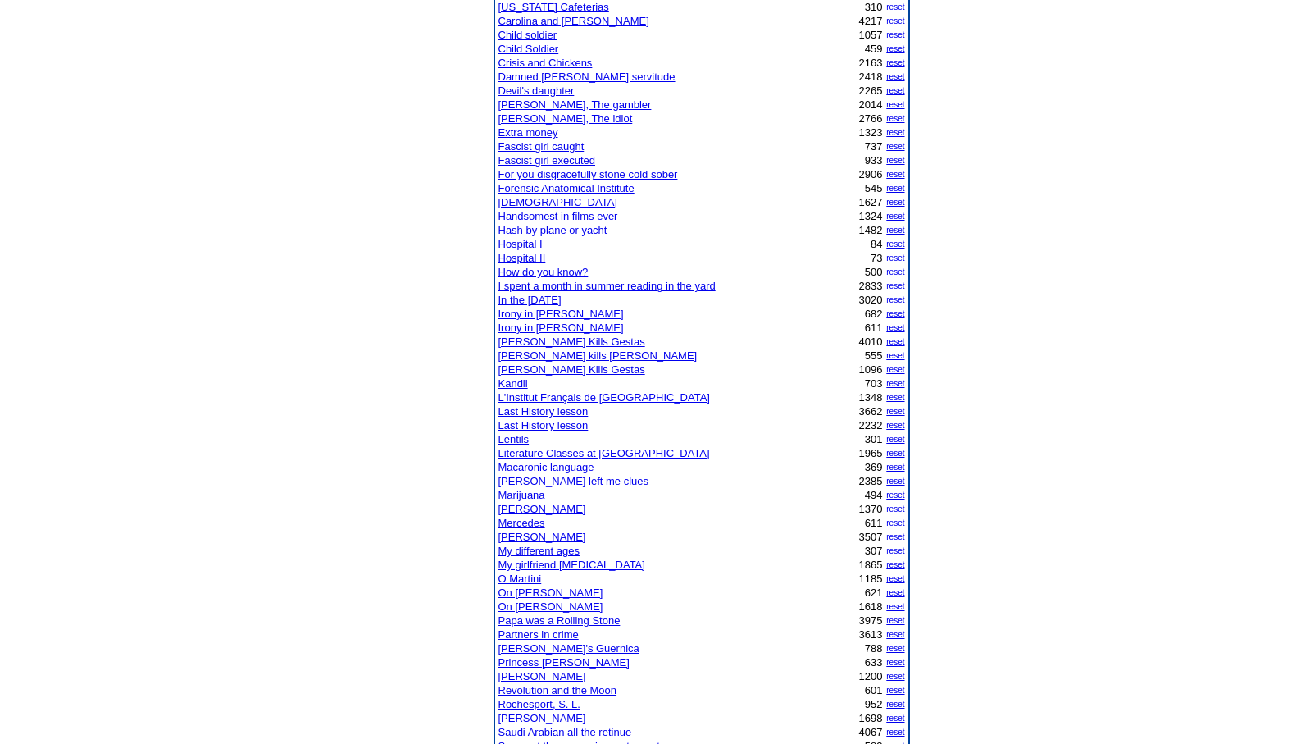
scroll to position [650, 0]
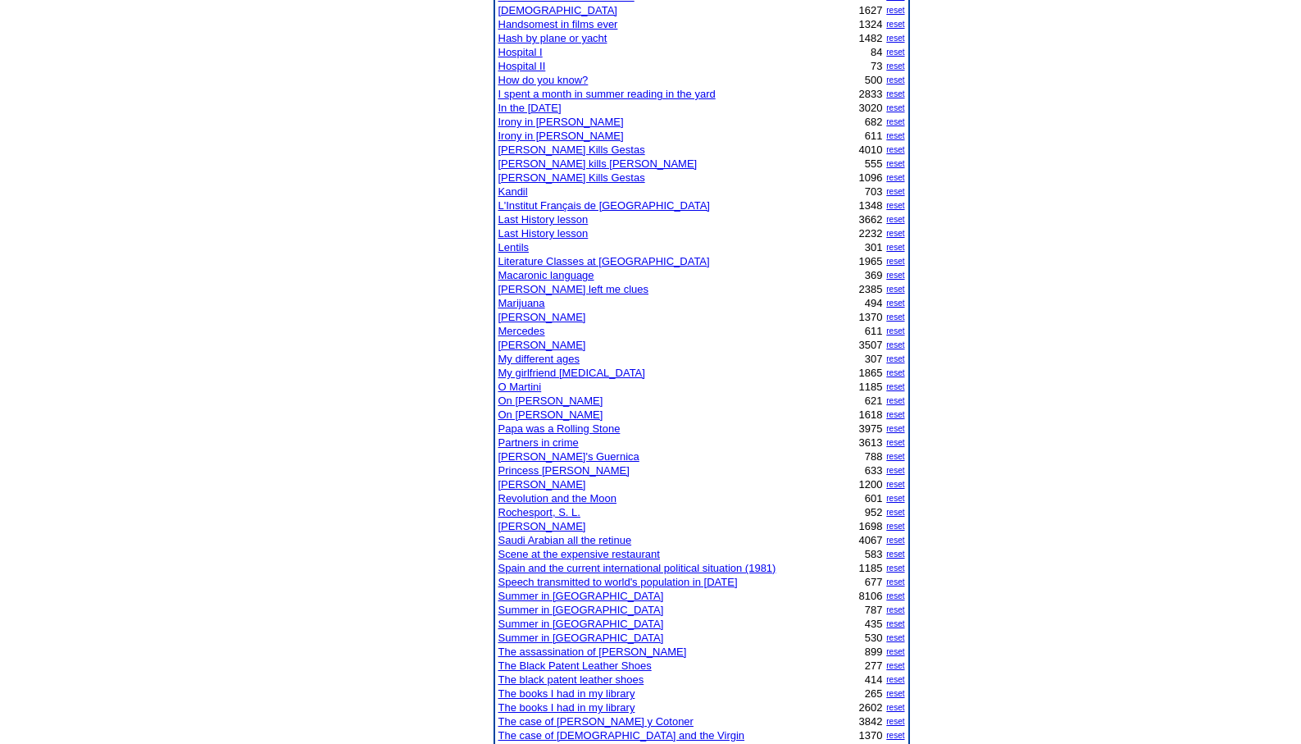
click at [557, 651] on link "The assassination of Pertur" at bounding box center [593, 651] width 189 height 12
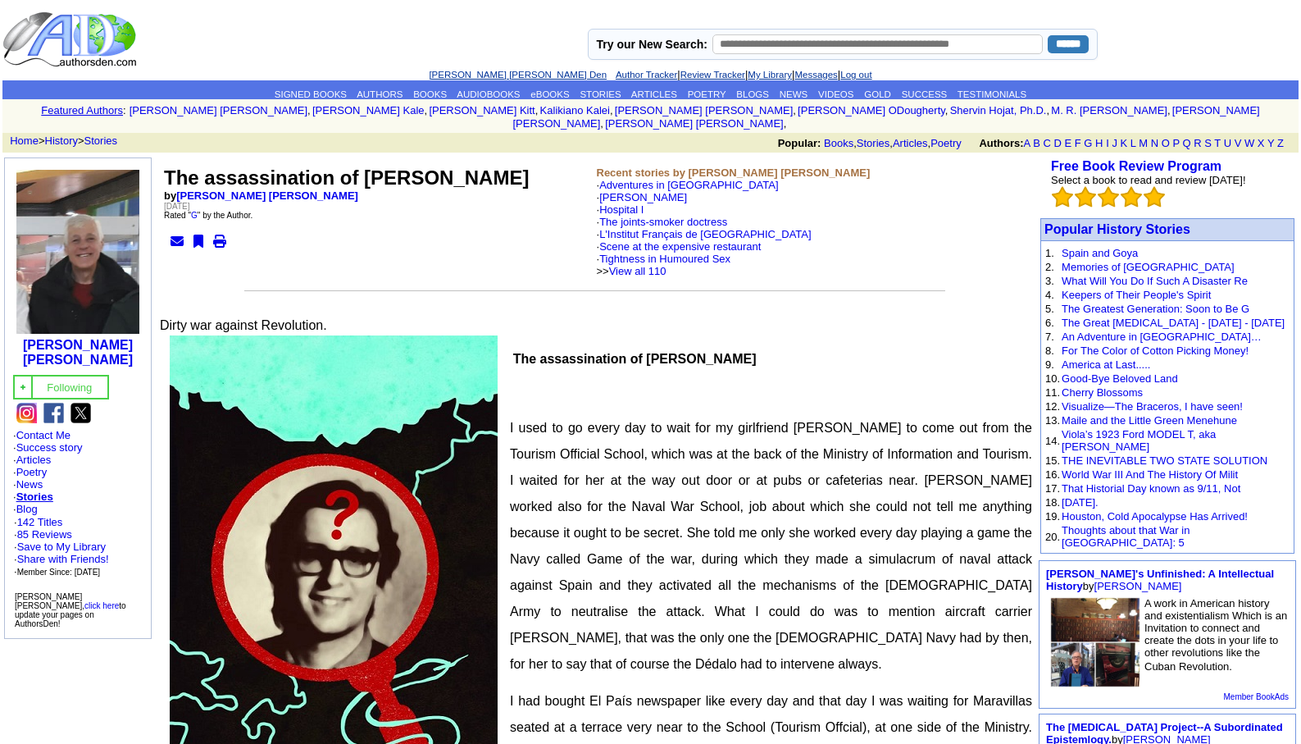
click at [485, 71] on link "[PERSON_NAME] [PERSON_NAME] Den" at bounding box center [518, 75] width 178 height 10
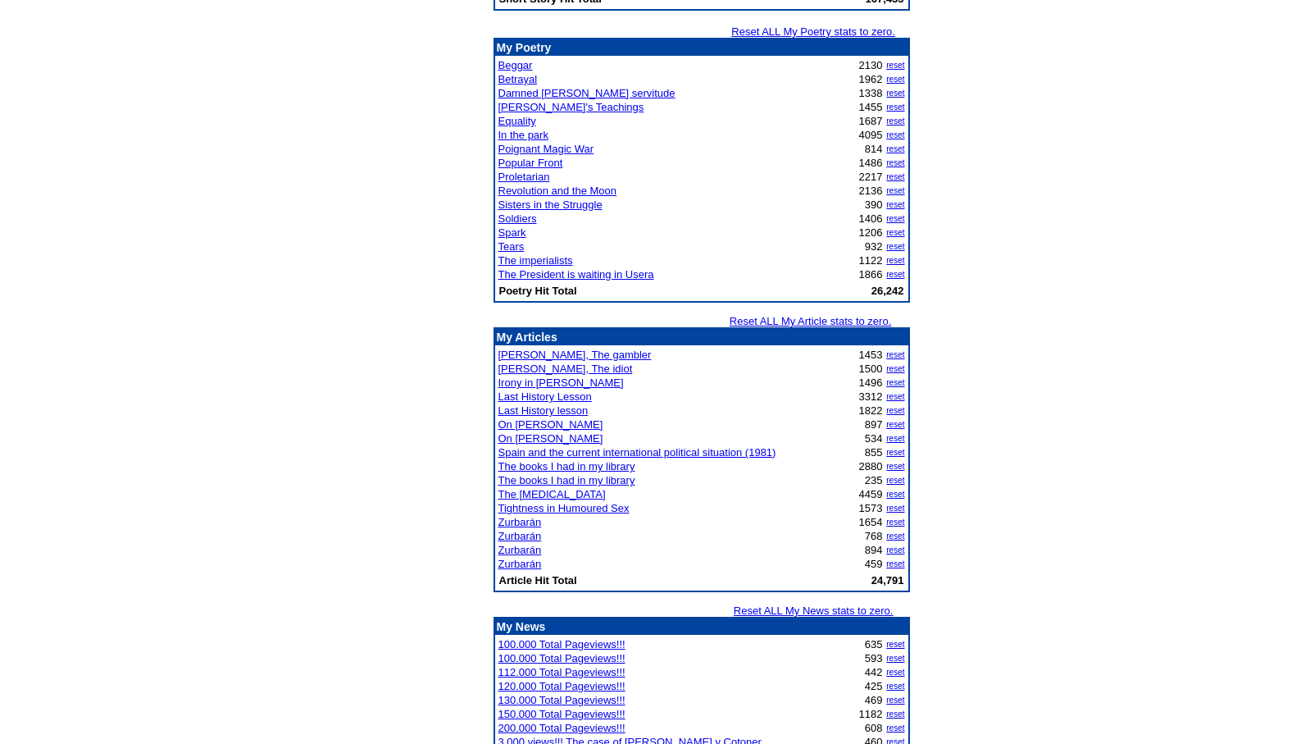
scroll to position [1825, 0]
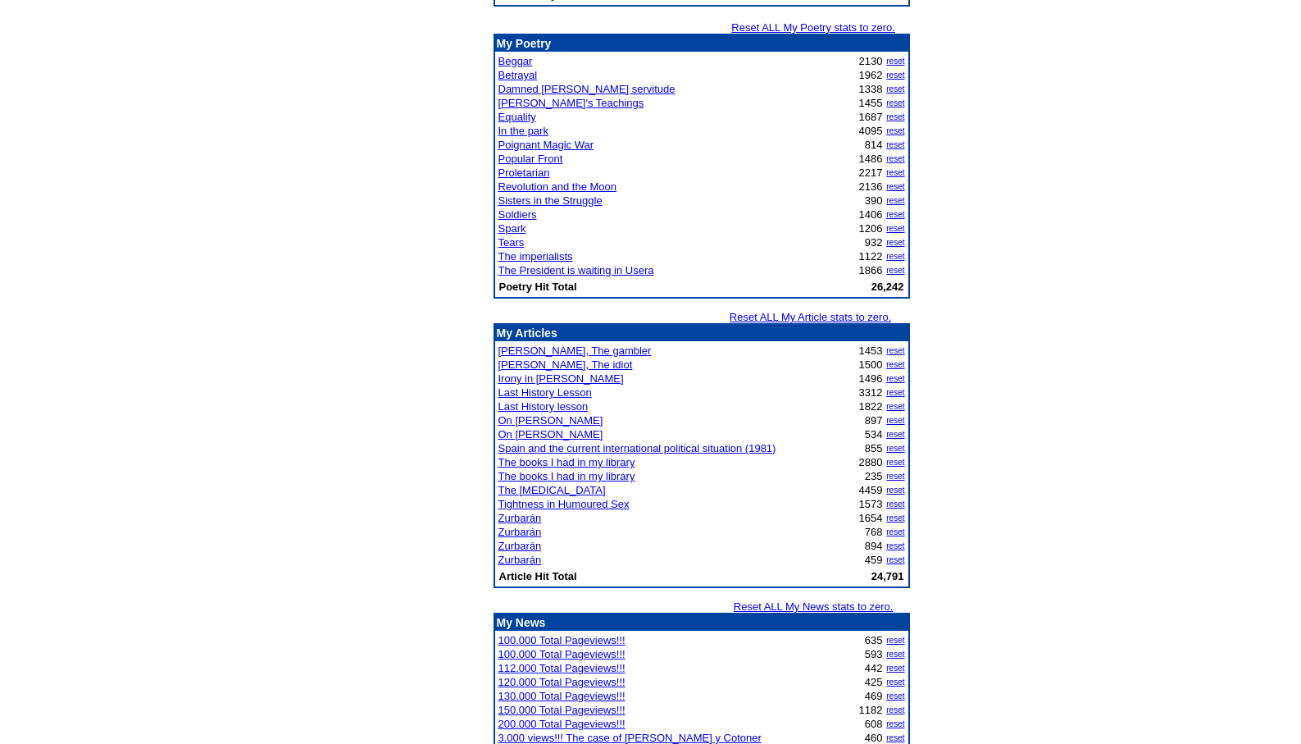
click at [520, 132] on link "In the park" at bounding box center [524, 131] width 50 height 12
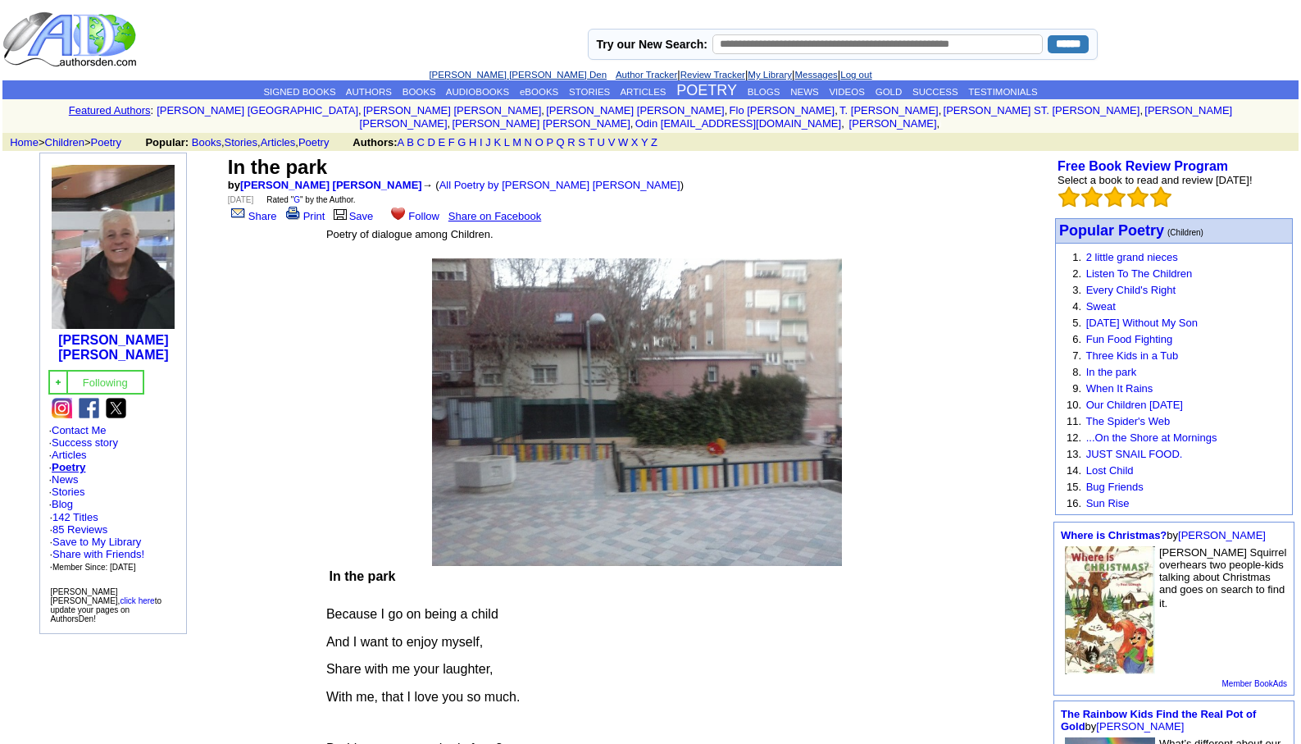
click at [483, 75] on link "[PERSON_NAME] [PERSON_NAME] Den" at bounding box center [518, 75] width 178 height 10
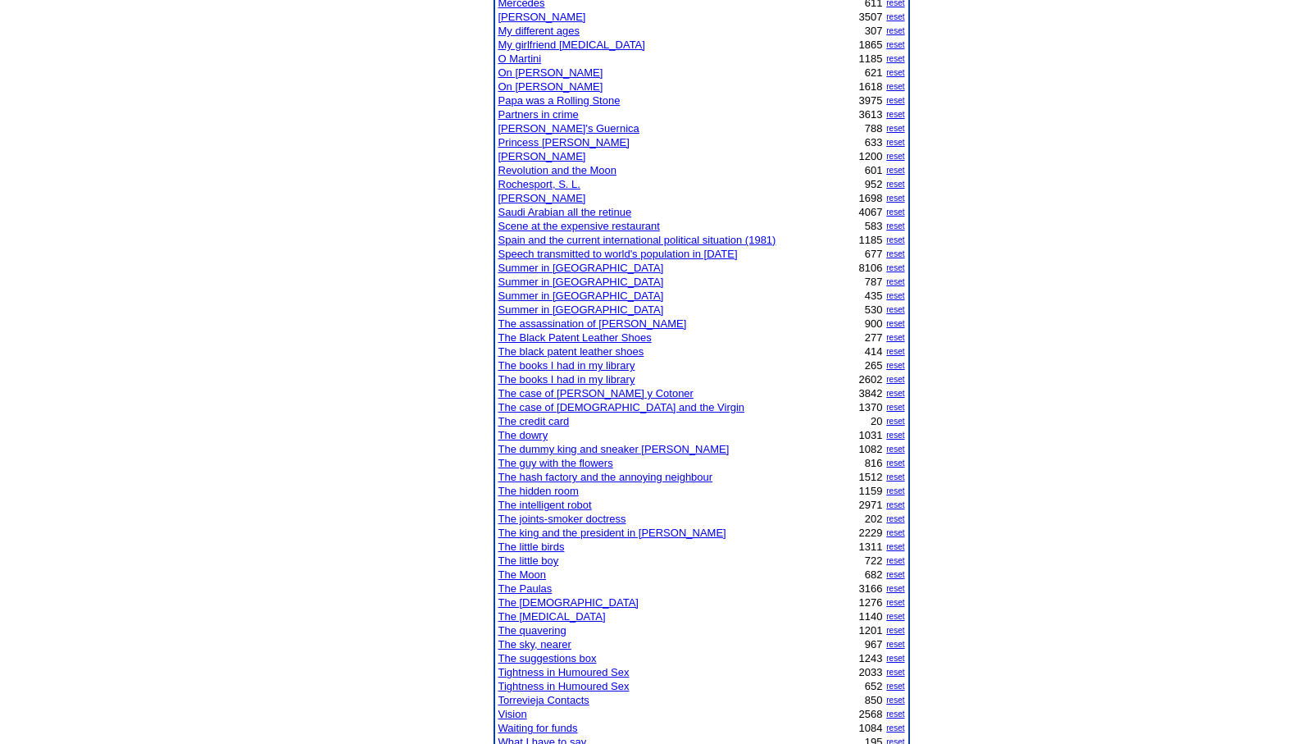
scroll to position [1044, 0]
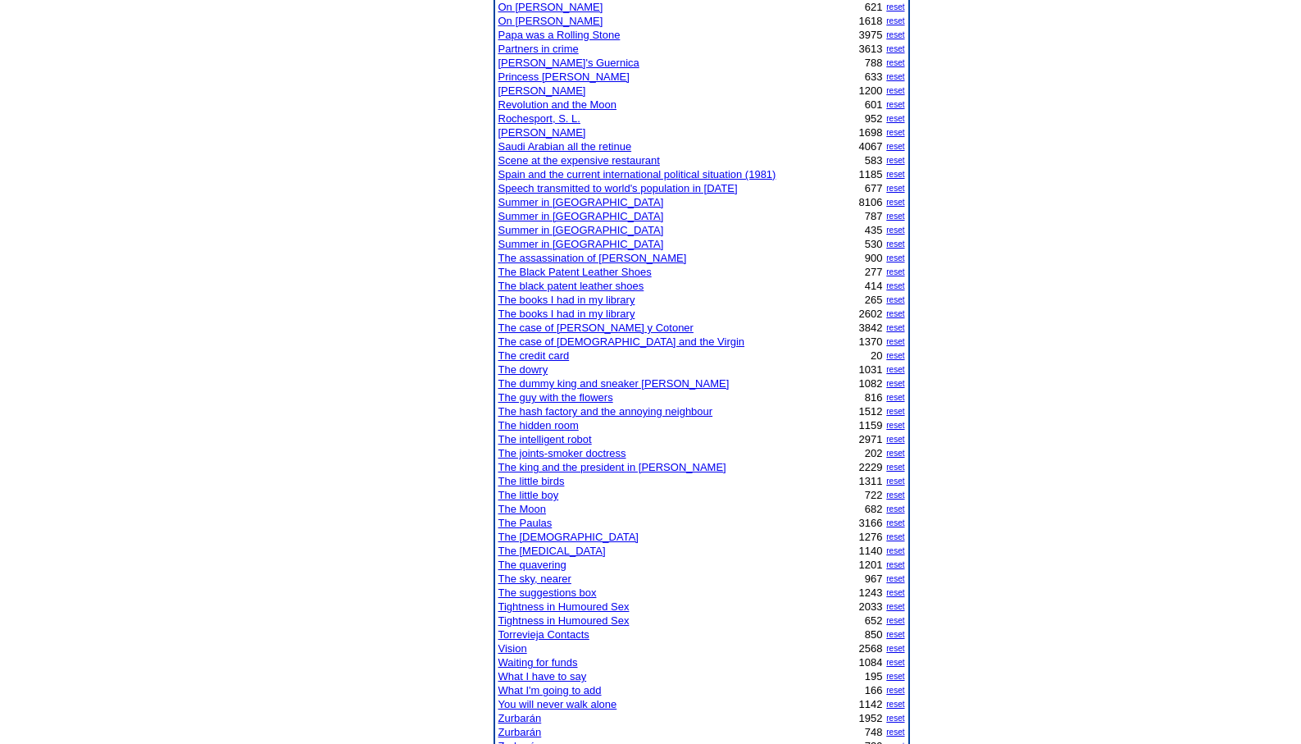
click at [541, 524] on link "The Paulas" at bounding box center [526, 523] width 54 height 12
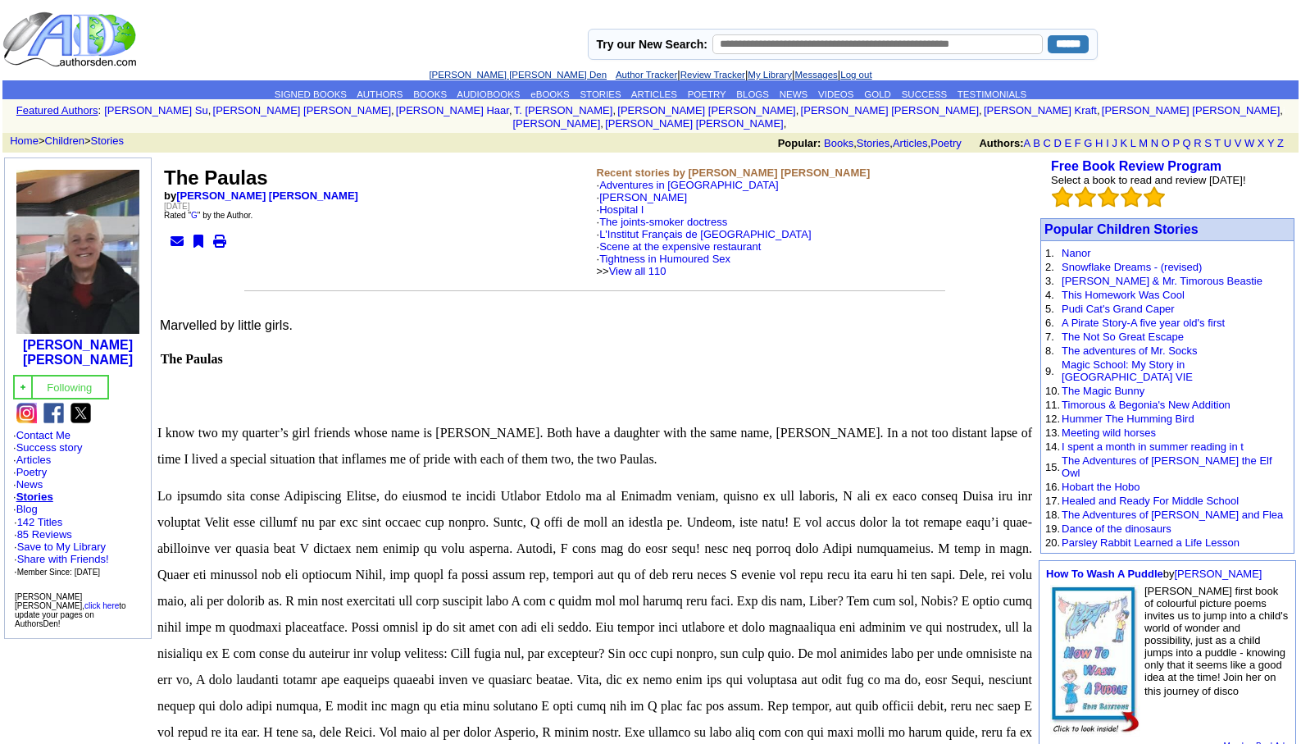
click at [495, 78] on link "[PERSON_NAME] [PERSON_NAME] Den" at bounding box center [518, 75] width 178 height 10
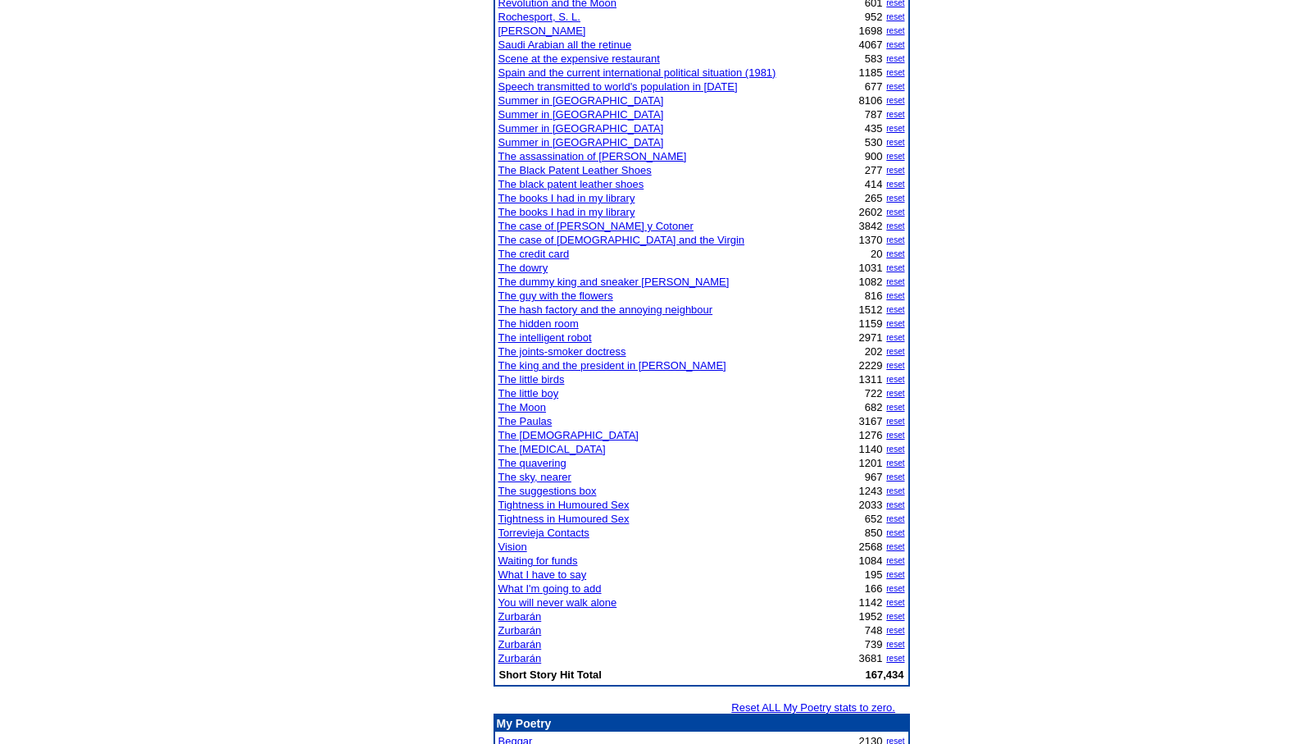
scroll to position [1300, 0]
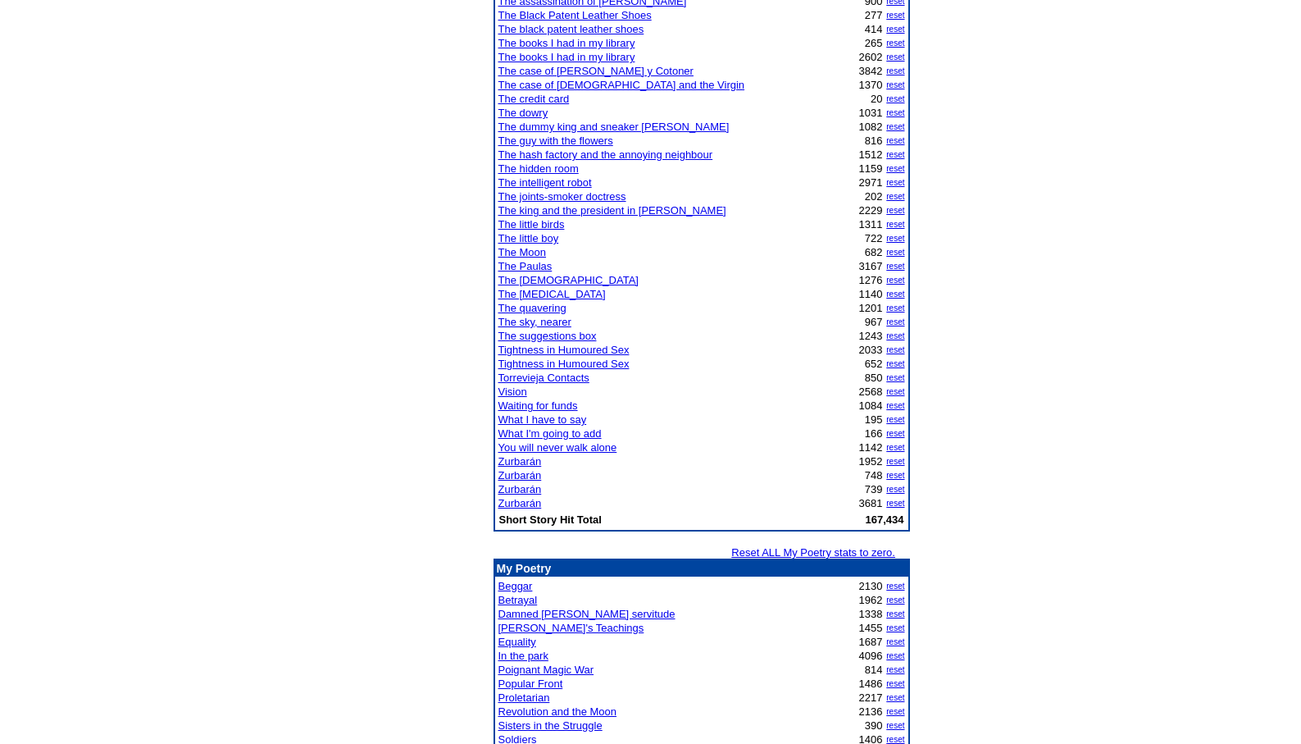
click at [521, 490] on link "Zurbarán" at bounding box center [520, 489] width 43 height 12
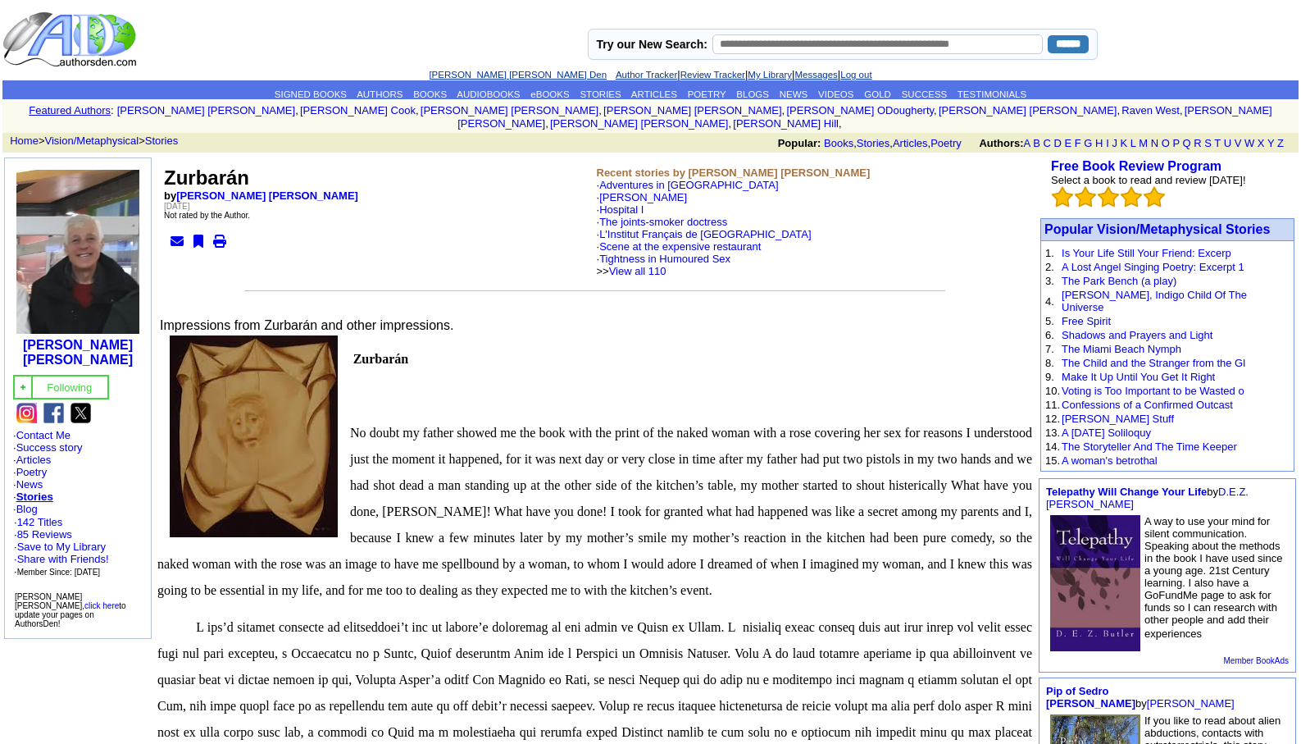
click at [495, 75] on link "[PERSON_NAME] [PERSON_NAME] Den" at bounding box center [518, 75] width 178 height 10
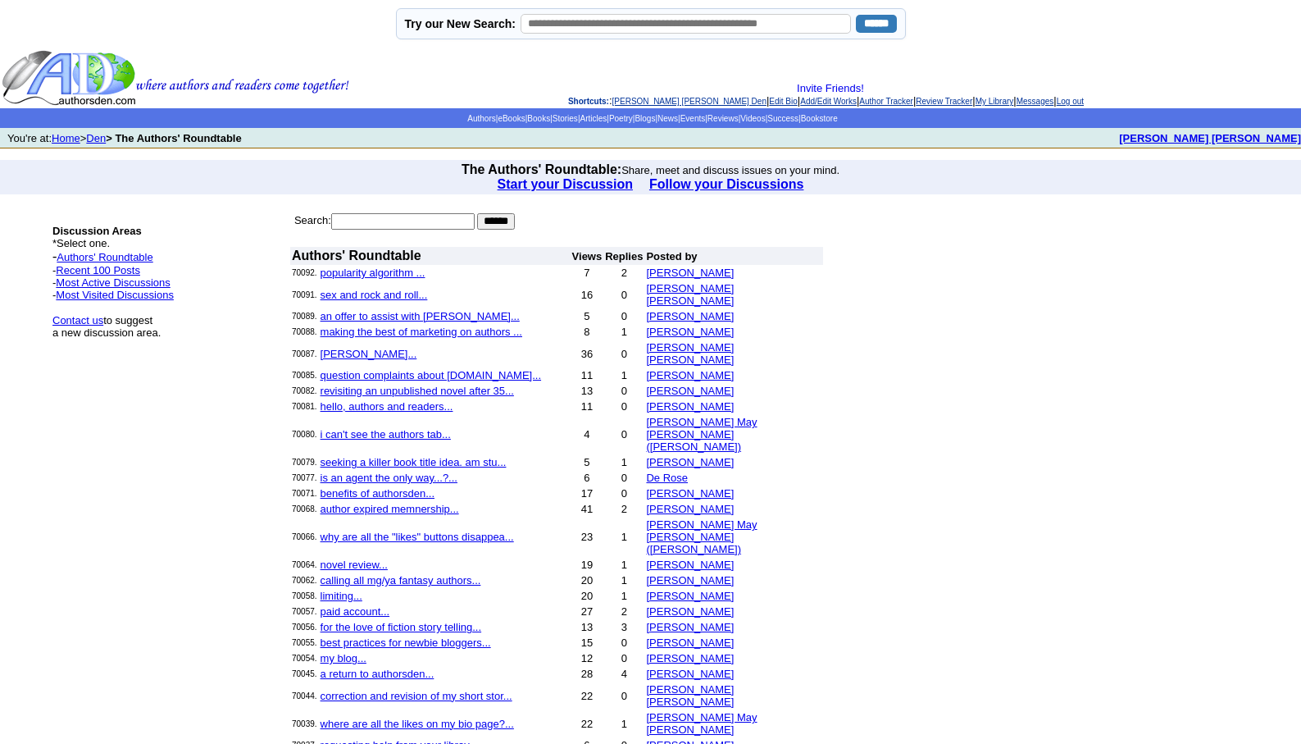
click at [630, 98] on link "[PERSON_NAME] [PERSON_NAME] Den" at bounding box center [689, 101] width 154 height 9
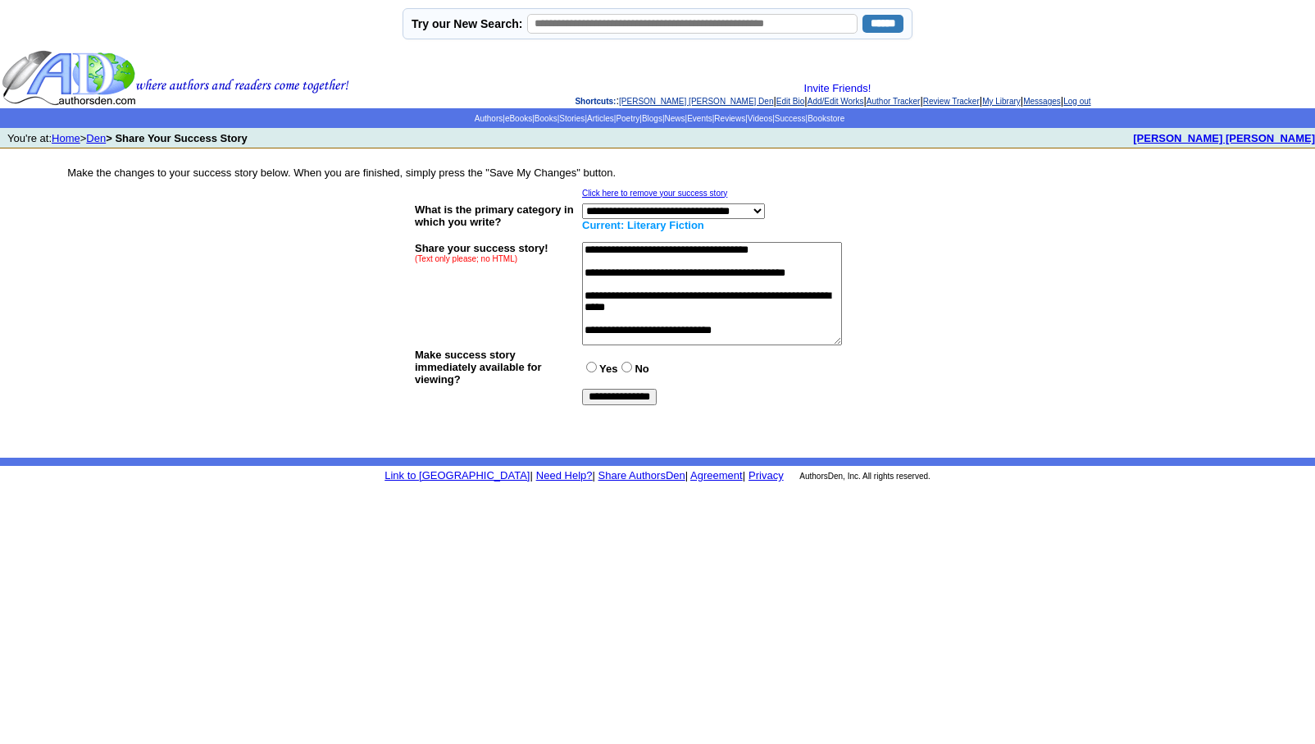
click at [640, 101] on link "[PERSON_NAME] [PERSON_NAME] Den" at bounding box center [696, 101] width 154 height 9
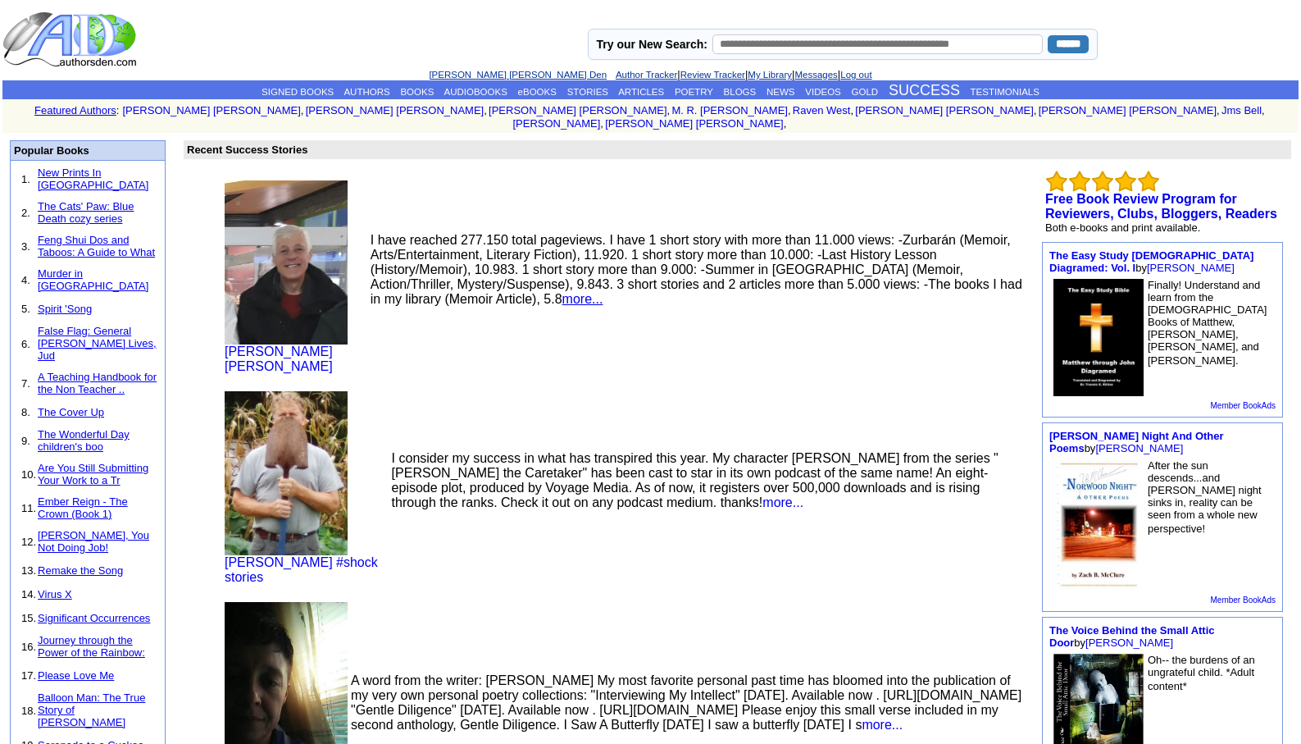
click at [603, 292] on link "more..." at bounding box center [582, 299] width 41 height 14
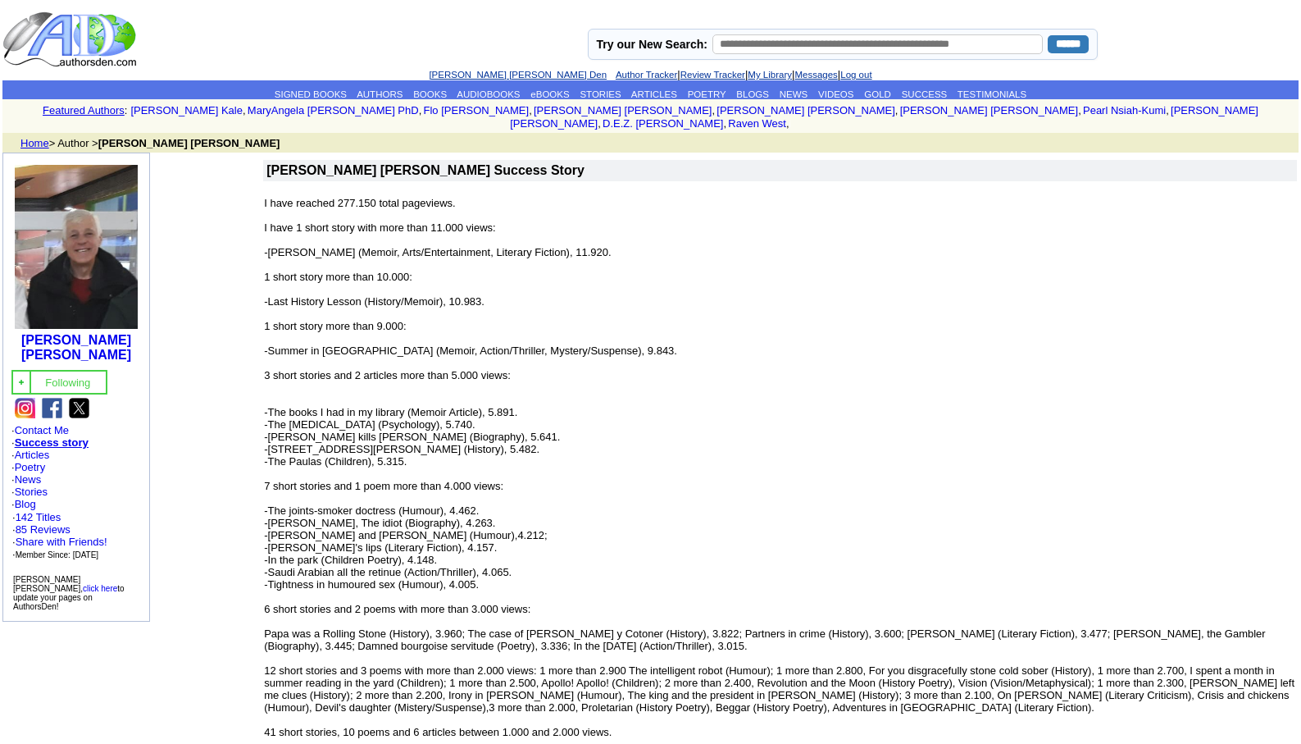
click at [502, 77] on link "Leopoldo Barge Álvarez's Den" at bounding box center [518, 75] width 178 height 10
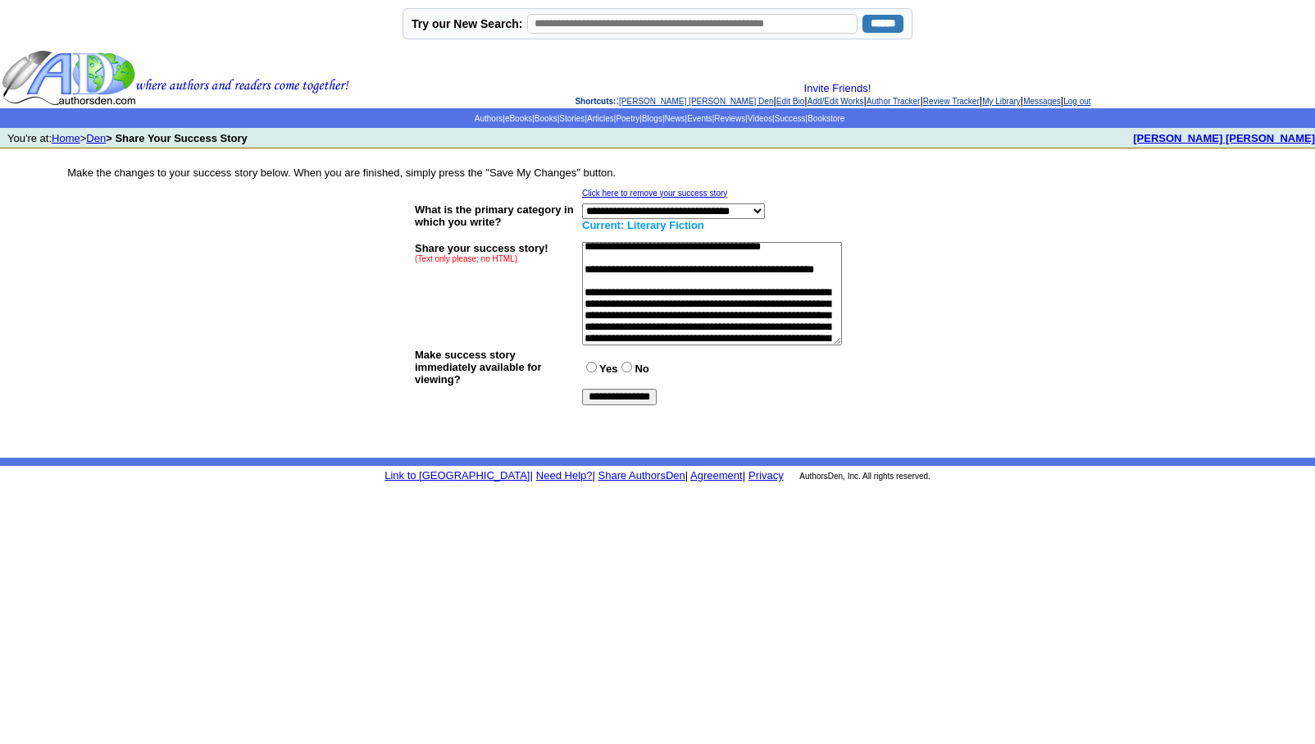
scroll to position [361, 0]
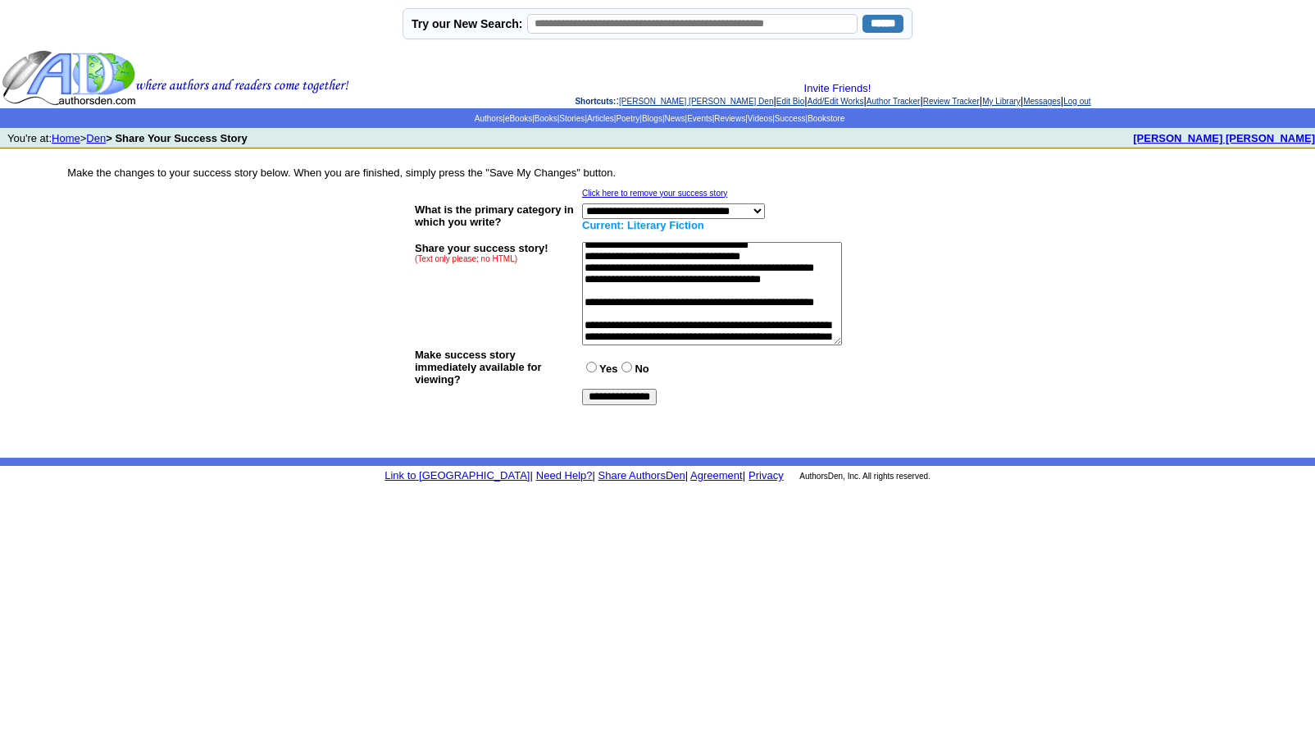
click at [585, 280] on textarea at bounding box center [712, 293] width 260 height 103
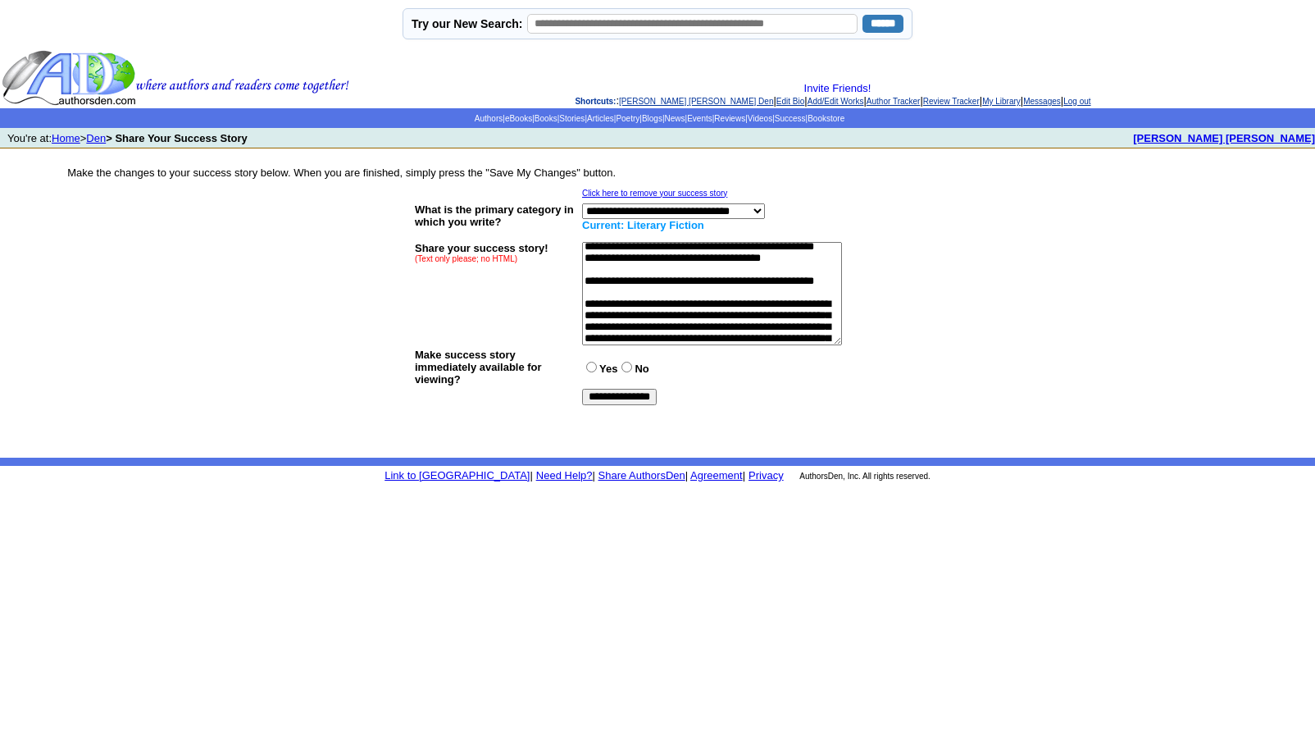
scroll to position [394, 0]
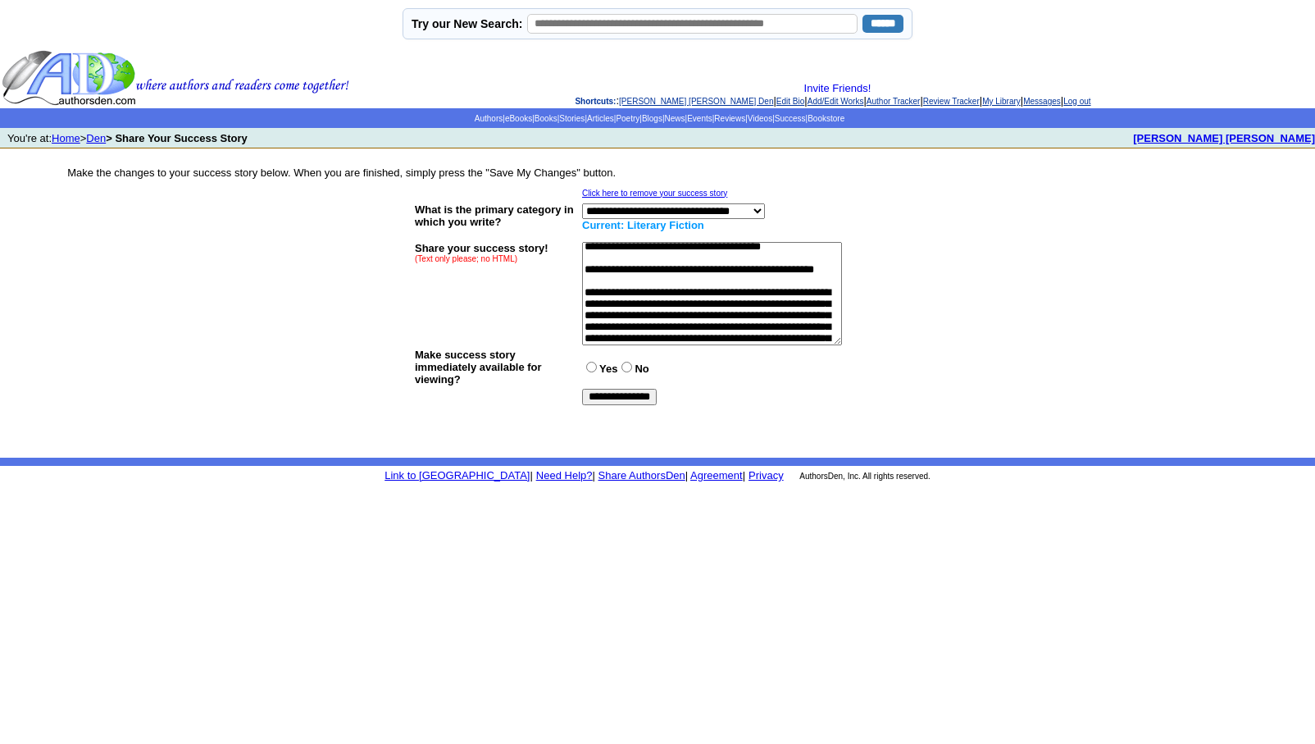
click at [597, 299] on textarea at bounding box center [712, 293] width 260 height 103
click at [805, 335] on textarea at bounding box center [712, 293] width 260 height 103
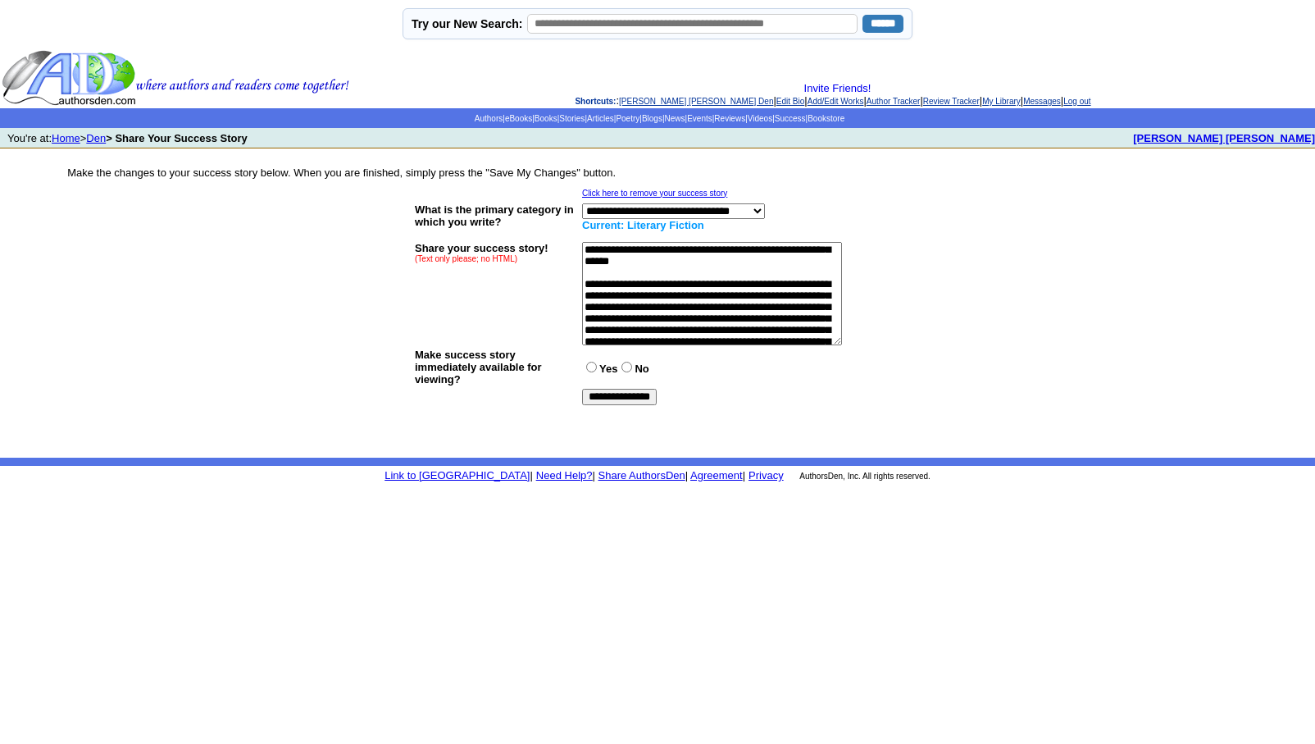
scroll to position [492, 0]
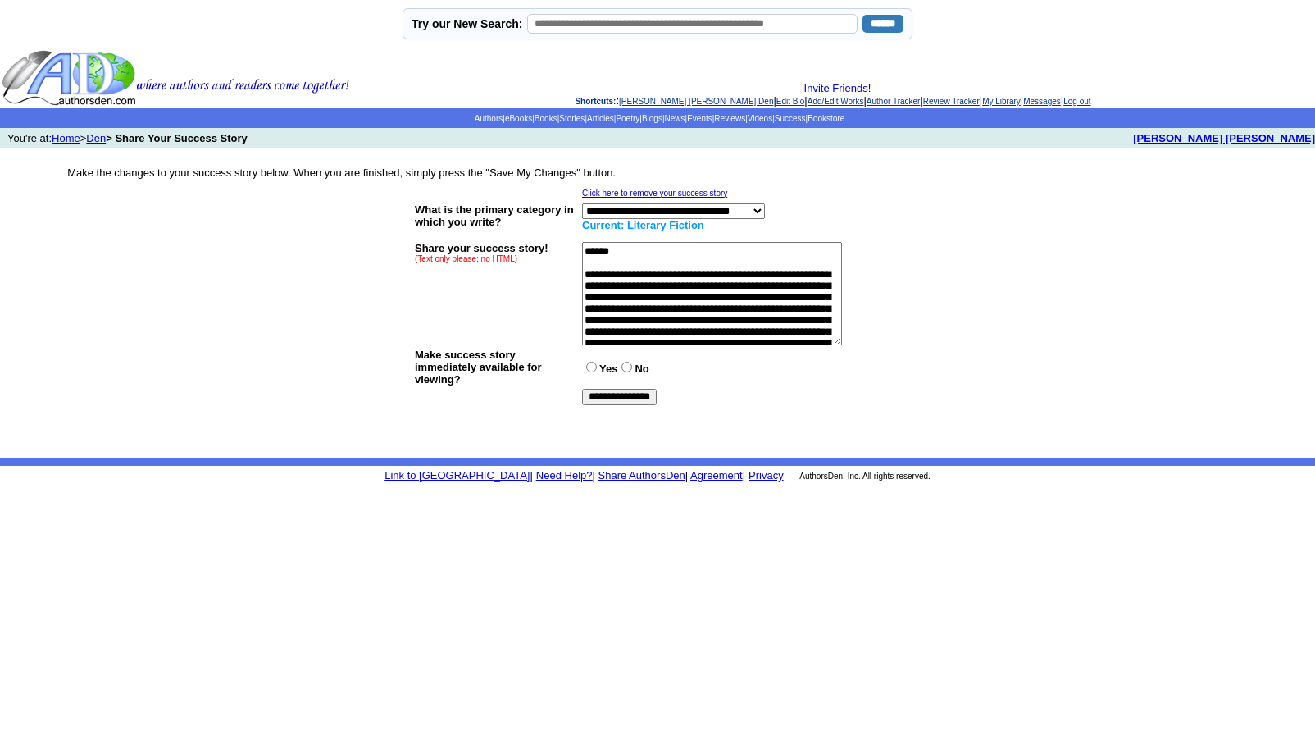
type textarea "**********"
click at [635, 394] on input "**********" at bounding box center [619, 397] width 75 height 16
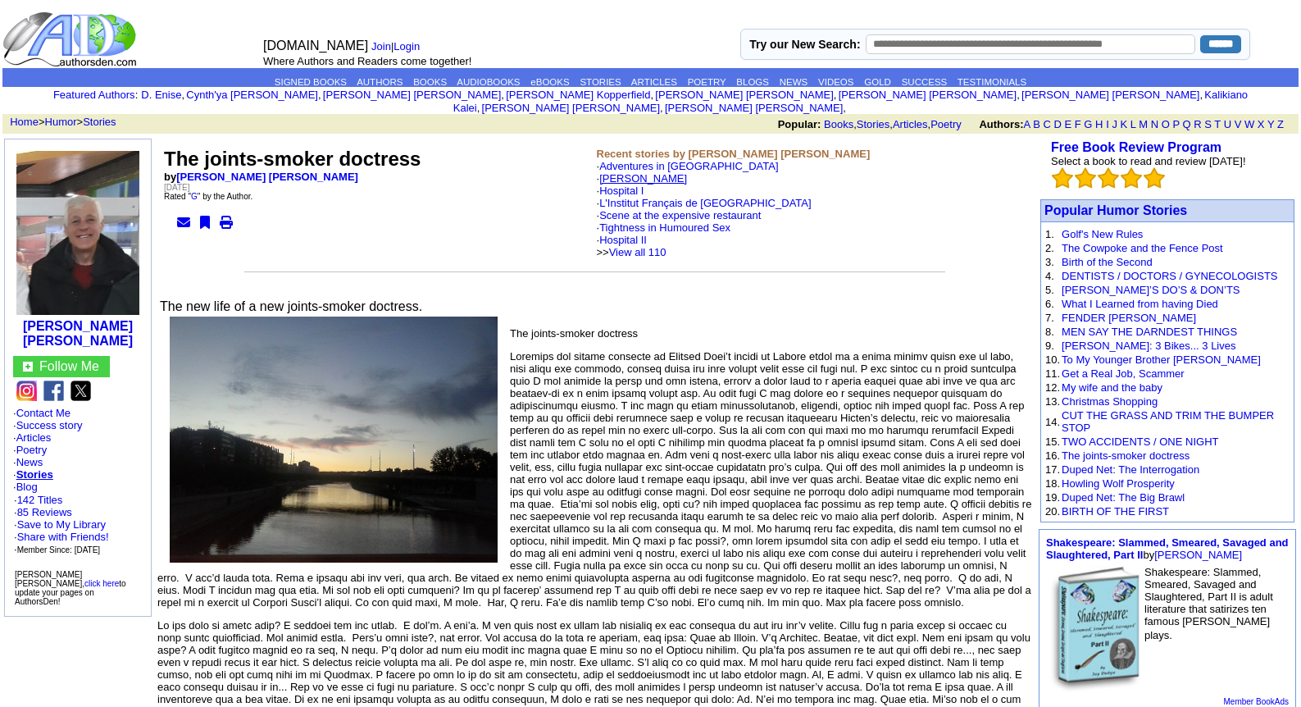
click at [636, 172] on link "REGIS TANTUM" at bounding box center [643, 178] width 88 height 12
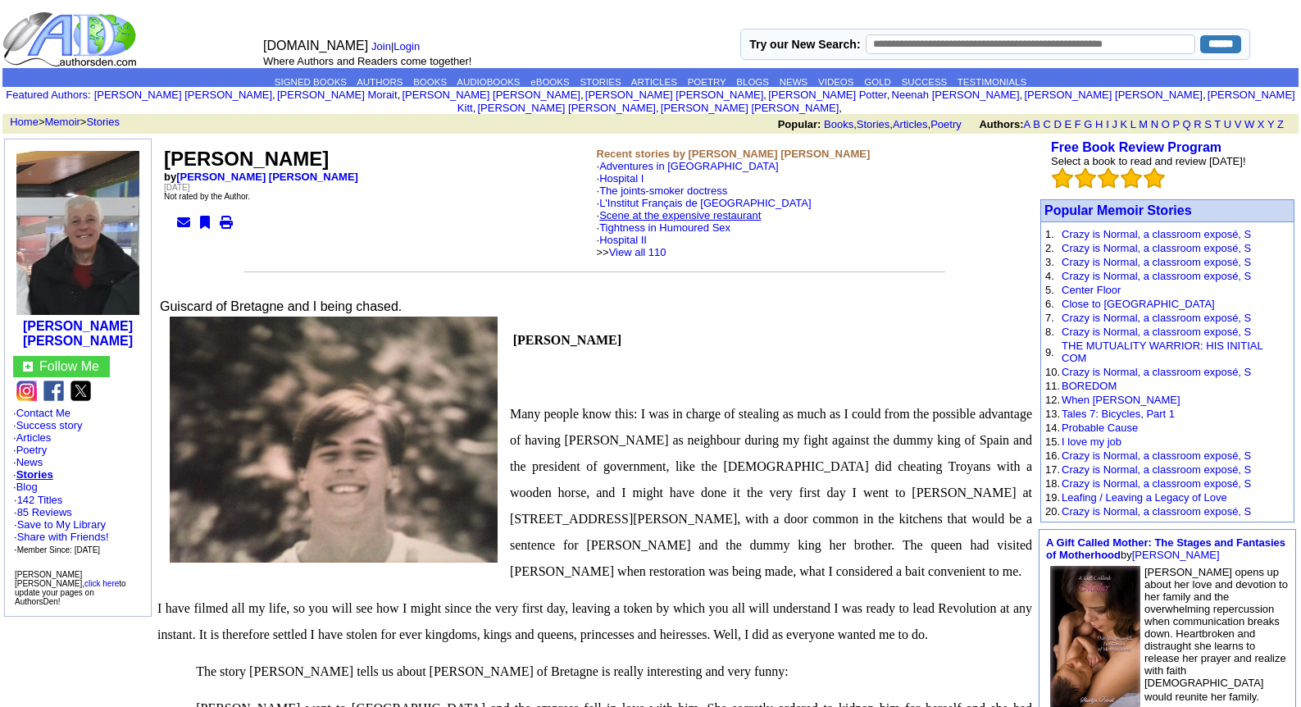
click at [659, 209] on link "Scene at the expensive restaurant" at bounding box center [680, 215] width 162 height 12
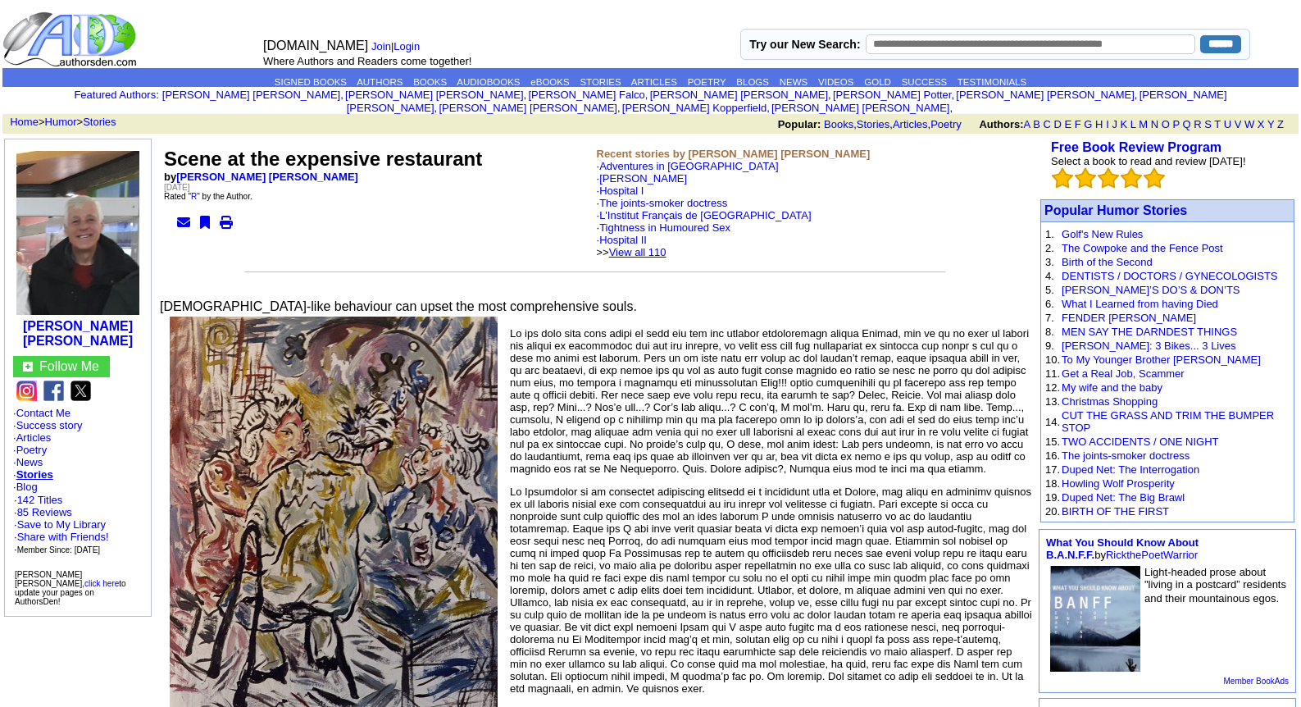
click at [663, 246] on link "View all 110" at bounding box center [637, 252] width 57 height 12
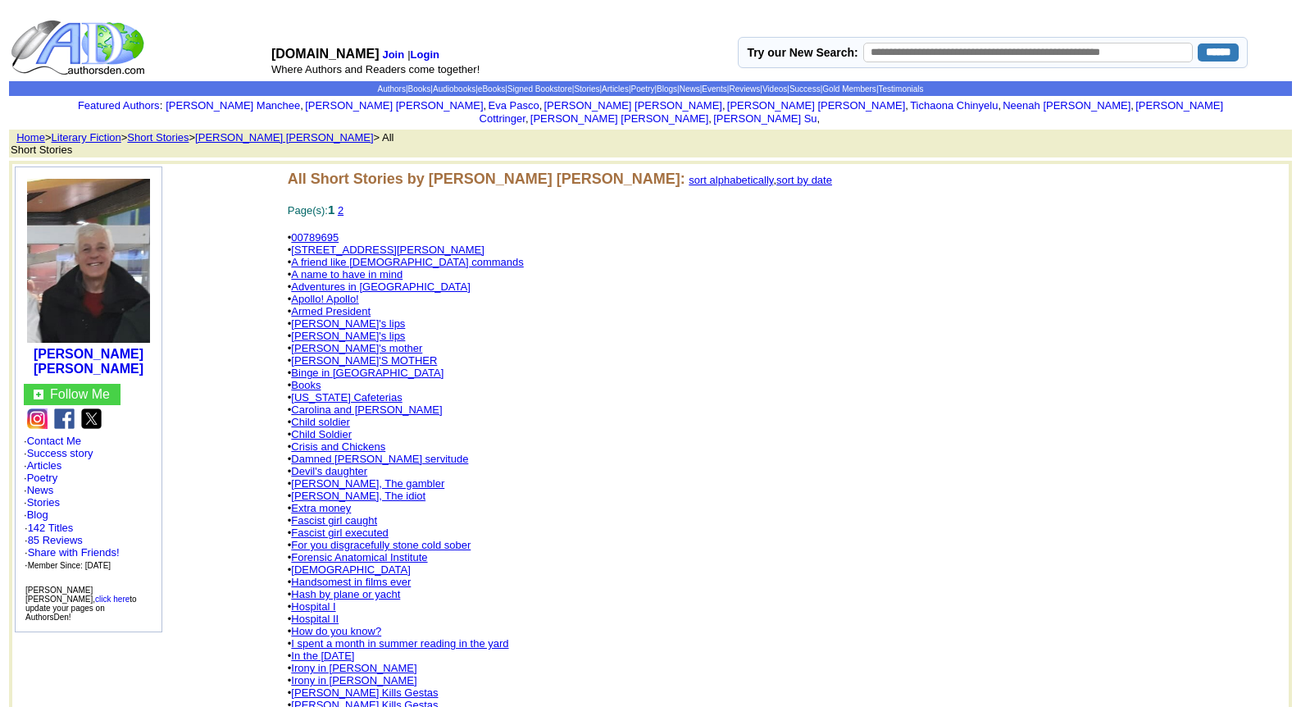
click at [371, 280] on link "Adventures in [GEOGRAPHIC_DATA]" at bounding box center [380, 286] width 179 height 12
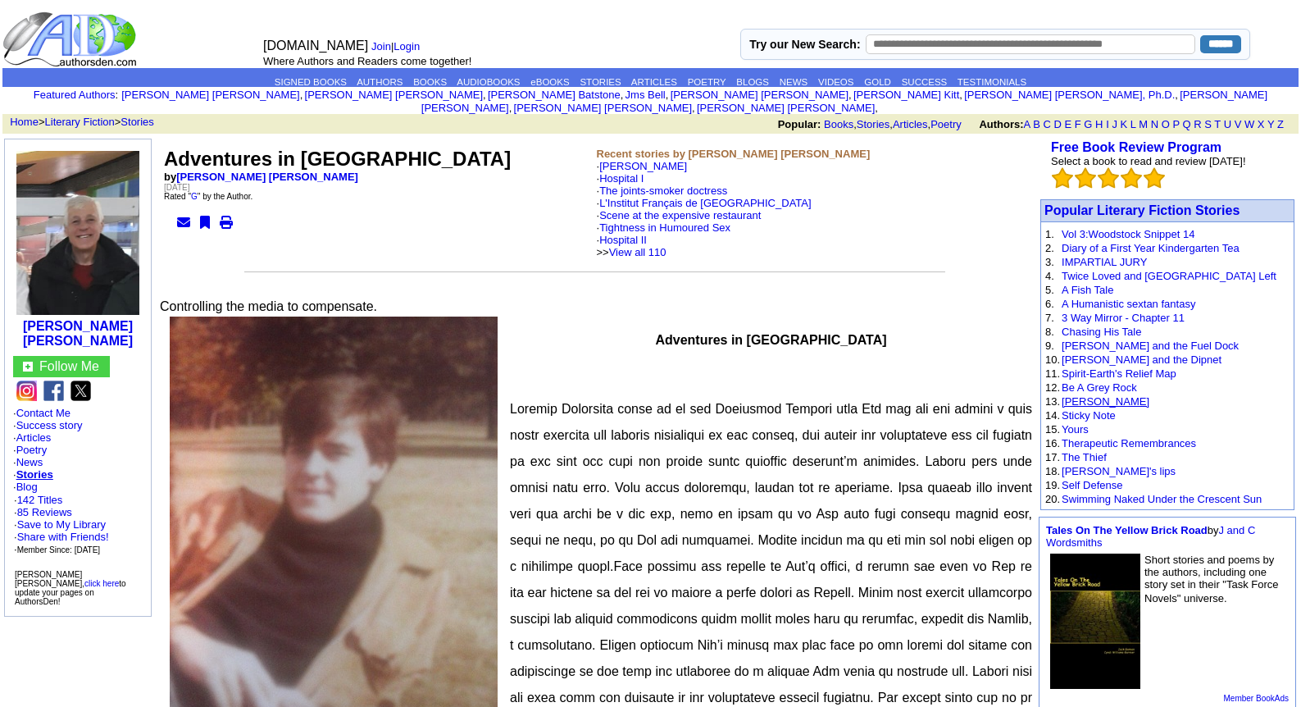
click at [1070, 395] on link "[PERSON_NAME]" at bounding box center [1106, 401] width 88 height 12
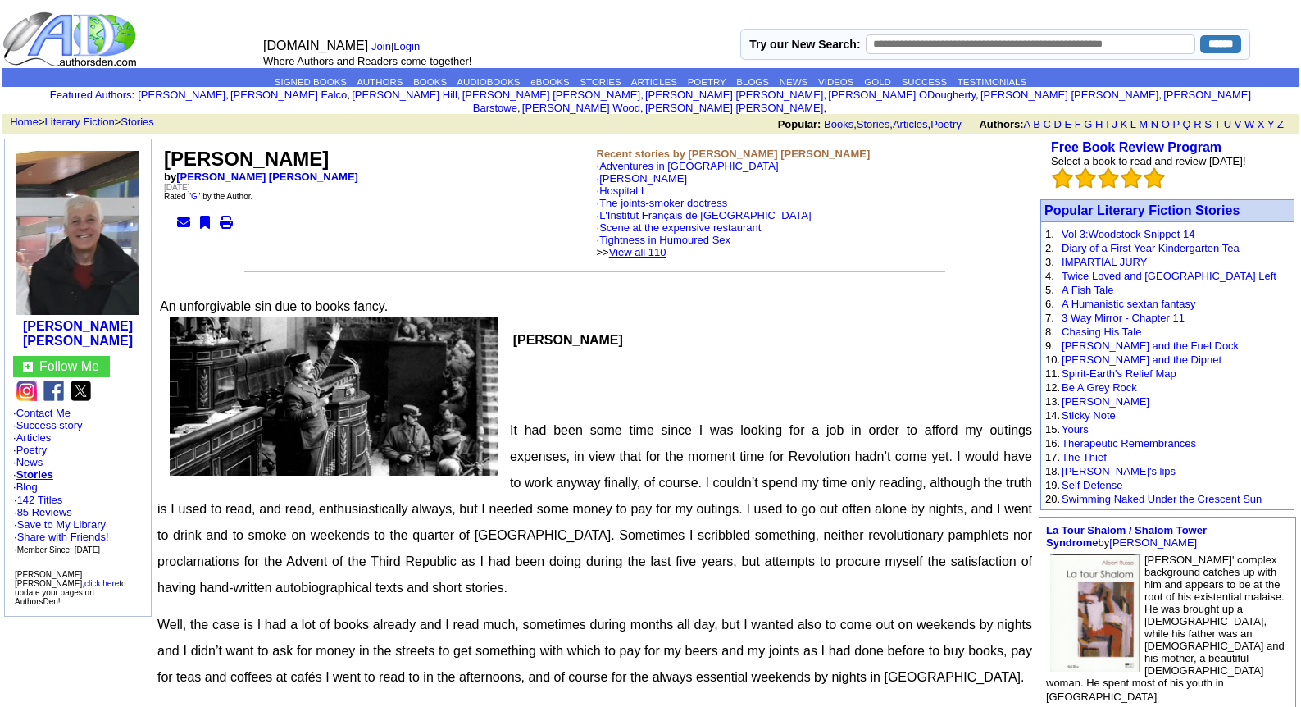
click at [667, 246] on link "View all 110" at bounding box center [637, 252] width 57 height 12
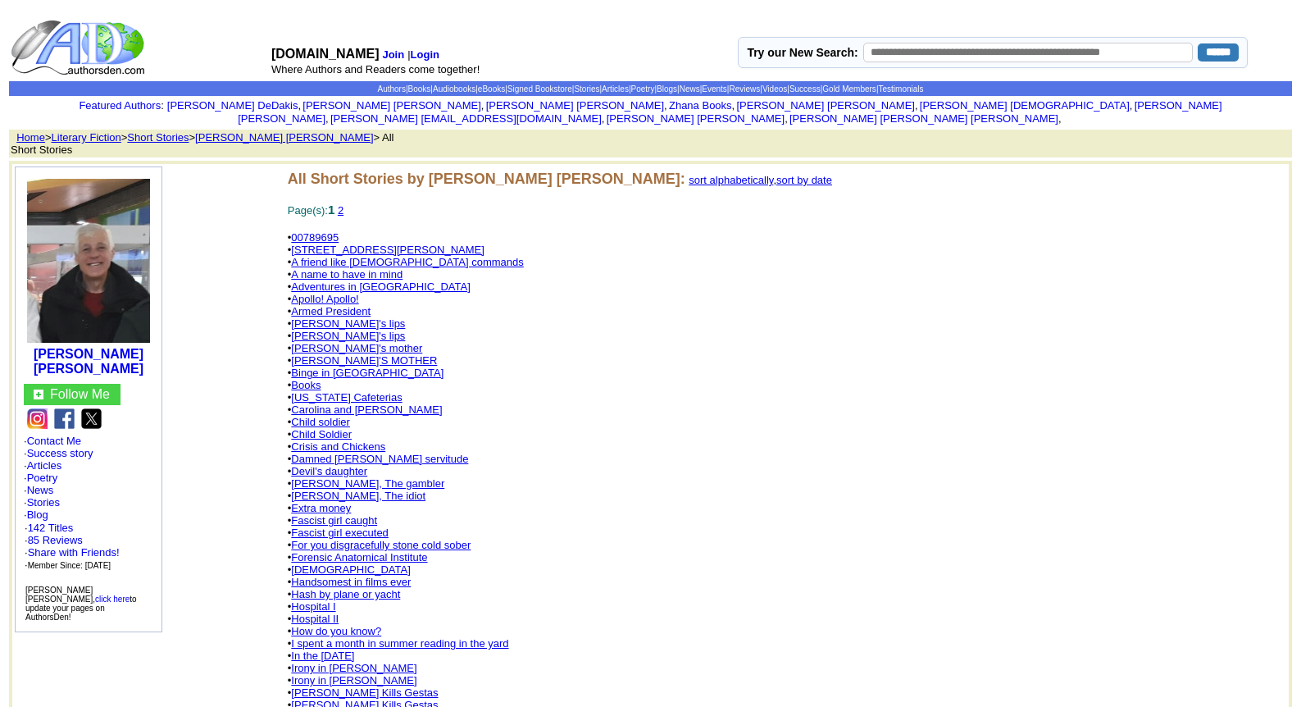
click at [326, 416] on link "Child soldier" at bounding box center [320, 422] width 59 height 12
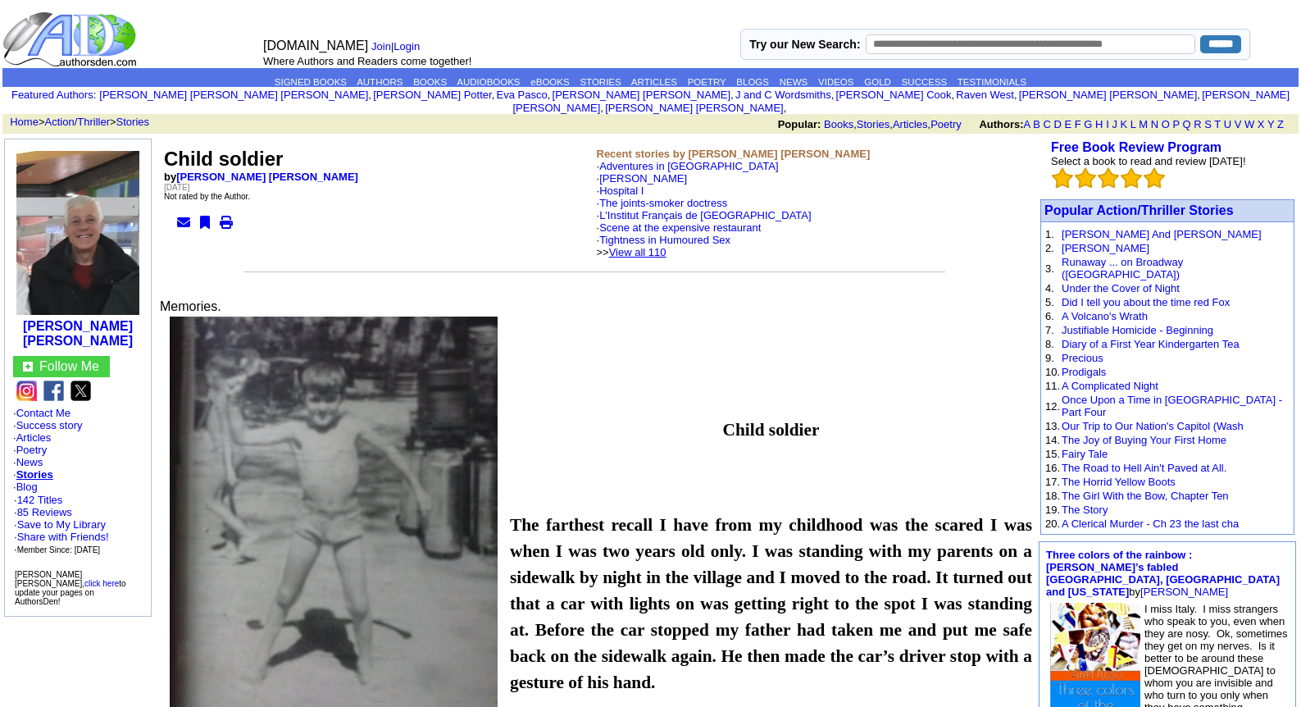
click at [667, 246] on link "View all 110" at bounding box center [637, 252] width 57 height 12
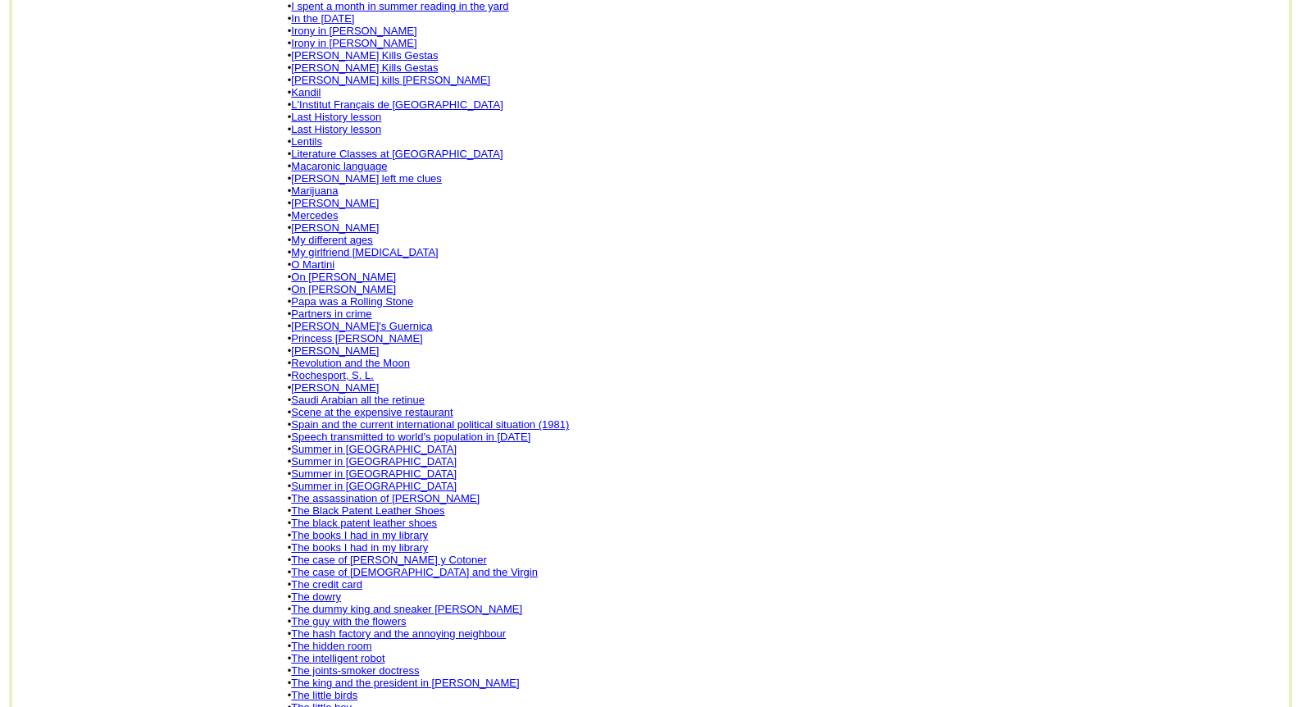
scroll to position [656, 0]
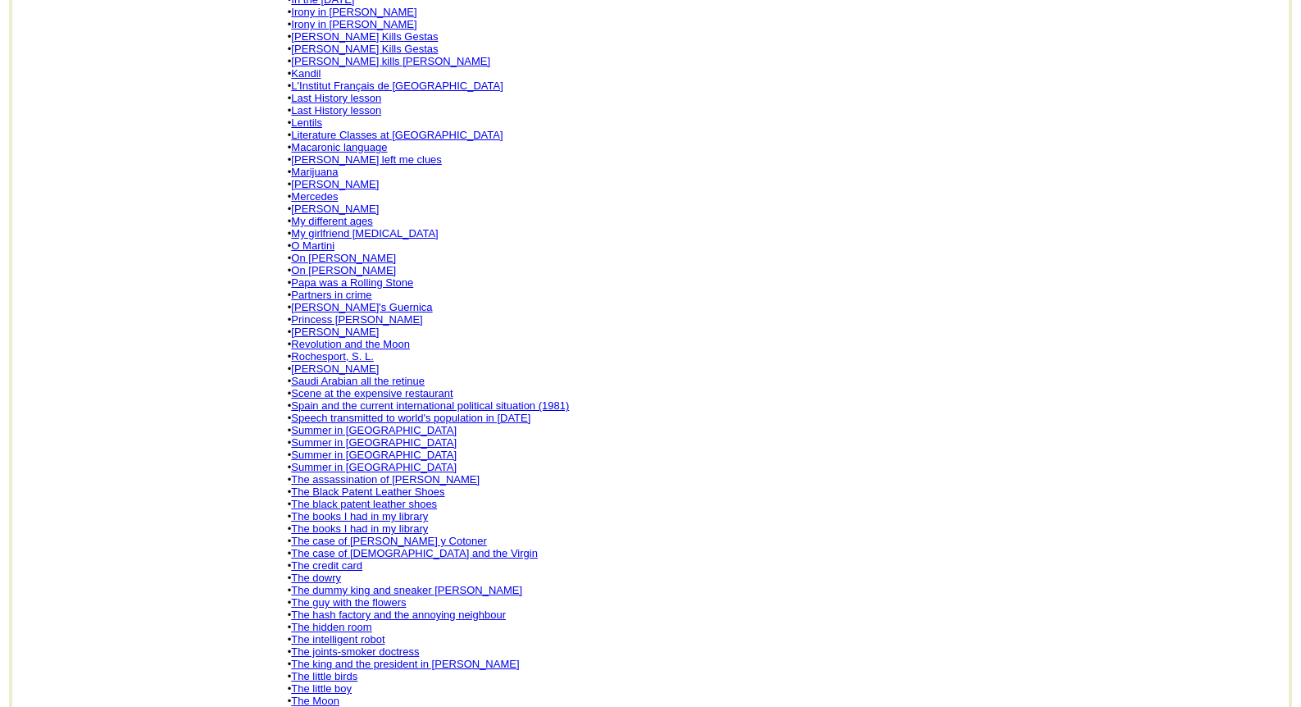
click at [359, 424] on link "Summer in [GEOGRAPHIC_DATA]" at bounding box center [374, 430] width 166 height 12
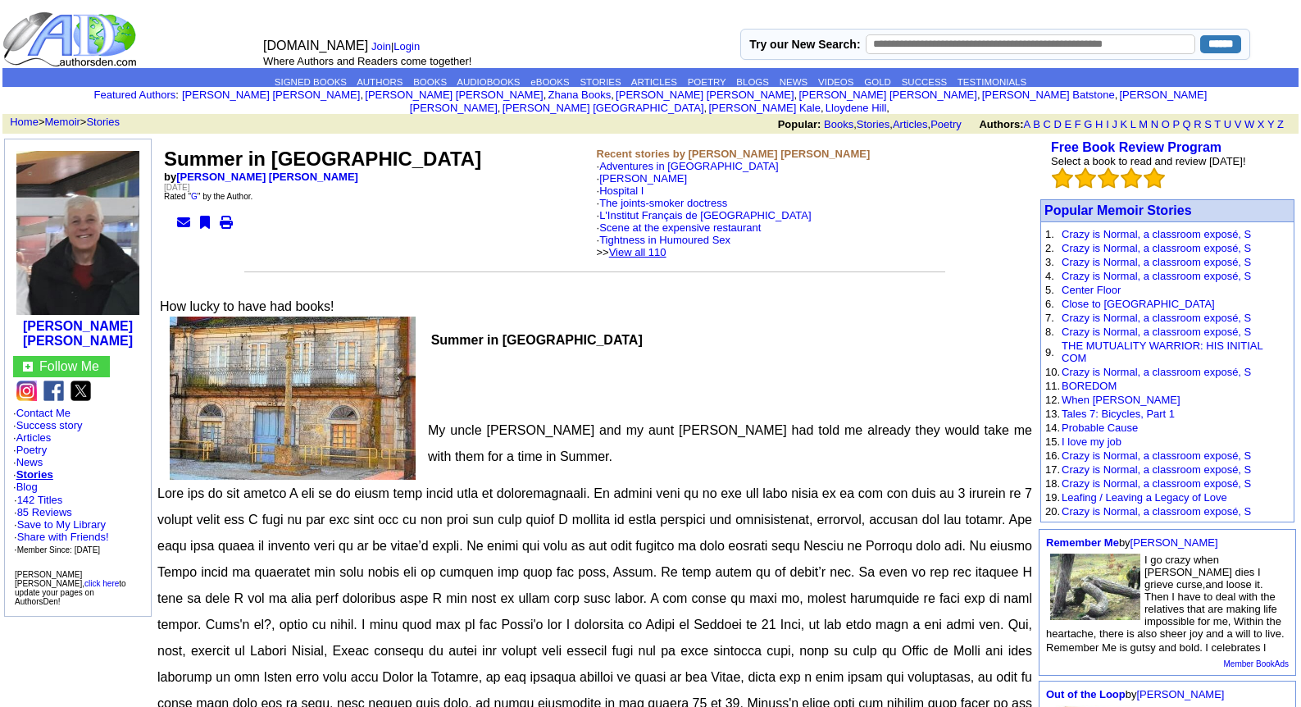
click at [667, 246] on link "View all 110" at bounding box center [637, 252] width 57 height 12
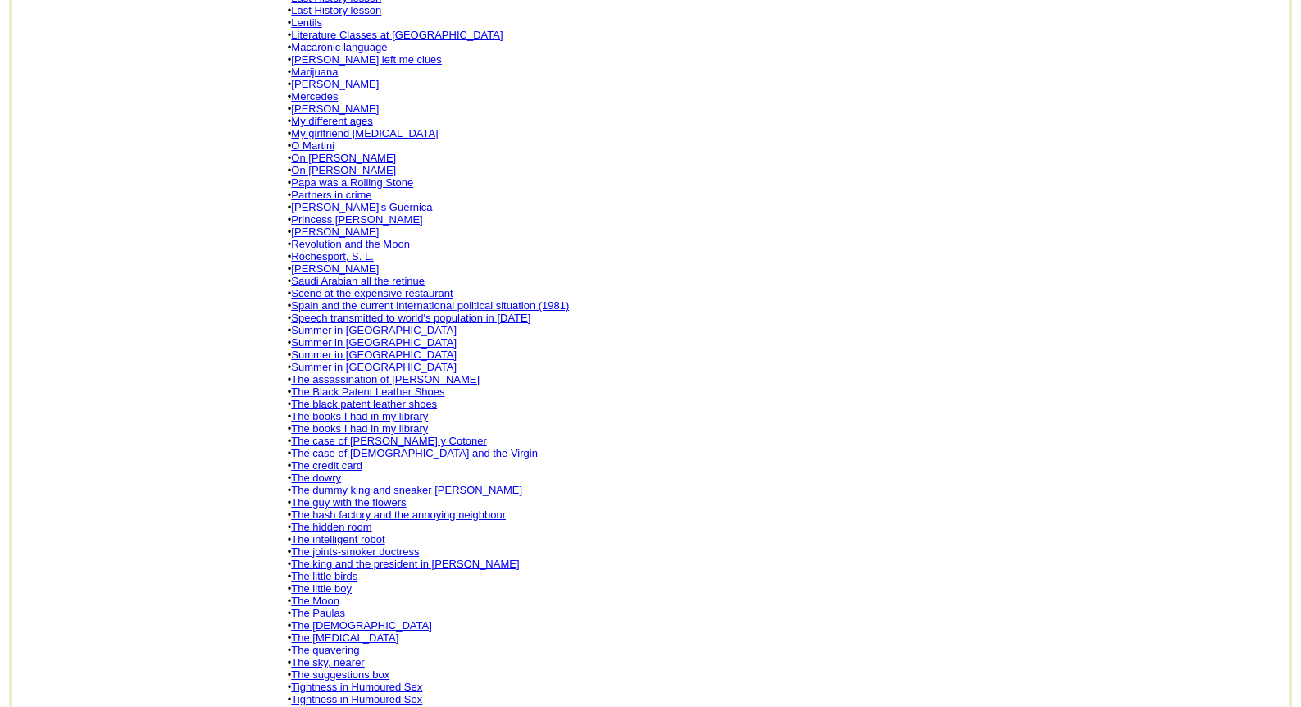
scroll to position [787, 0]
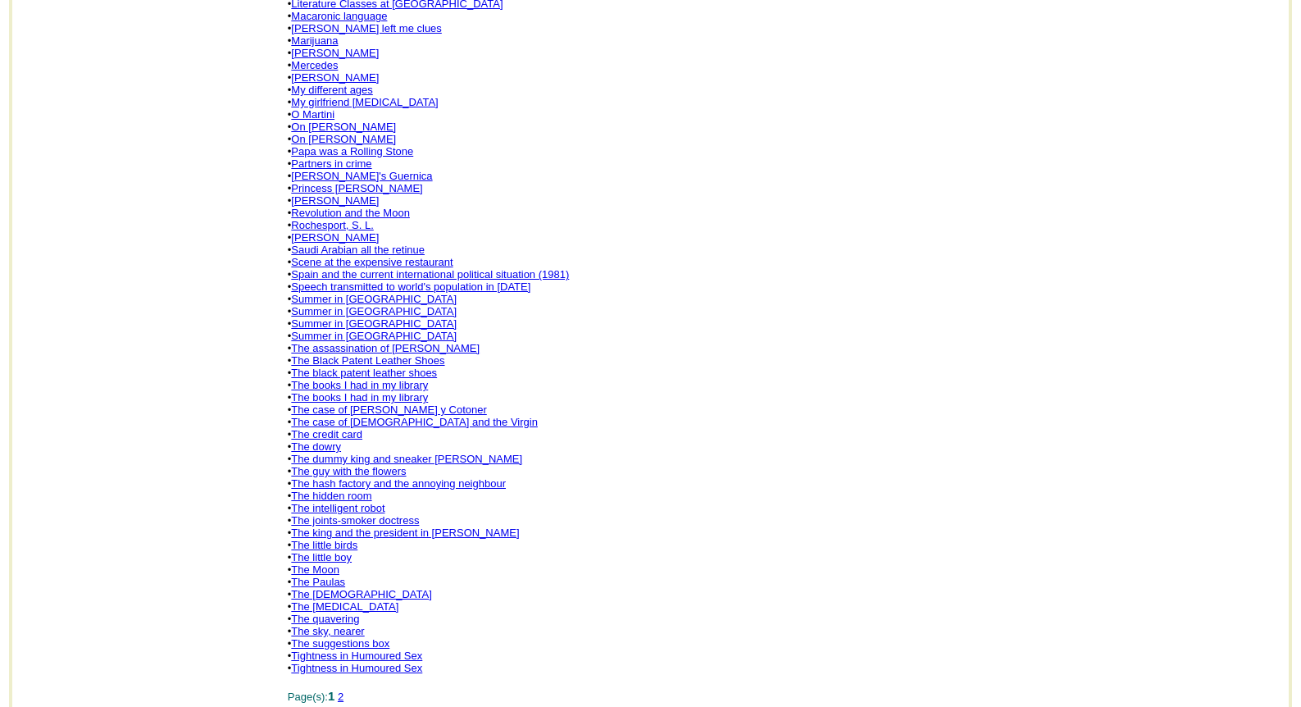
click at [327, 576] on link "The Paulas" at bounding box center [318, 582] width 54 height 12
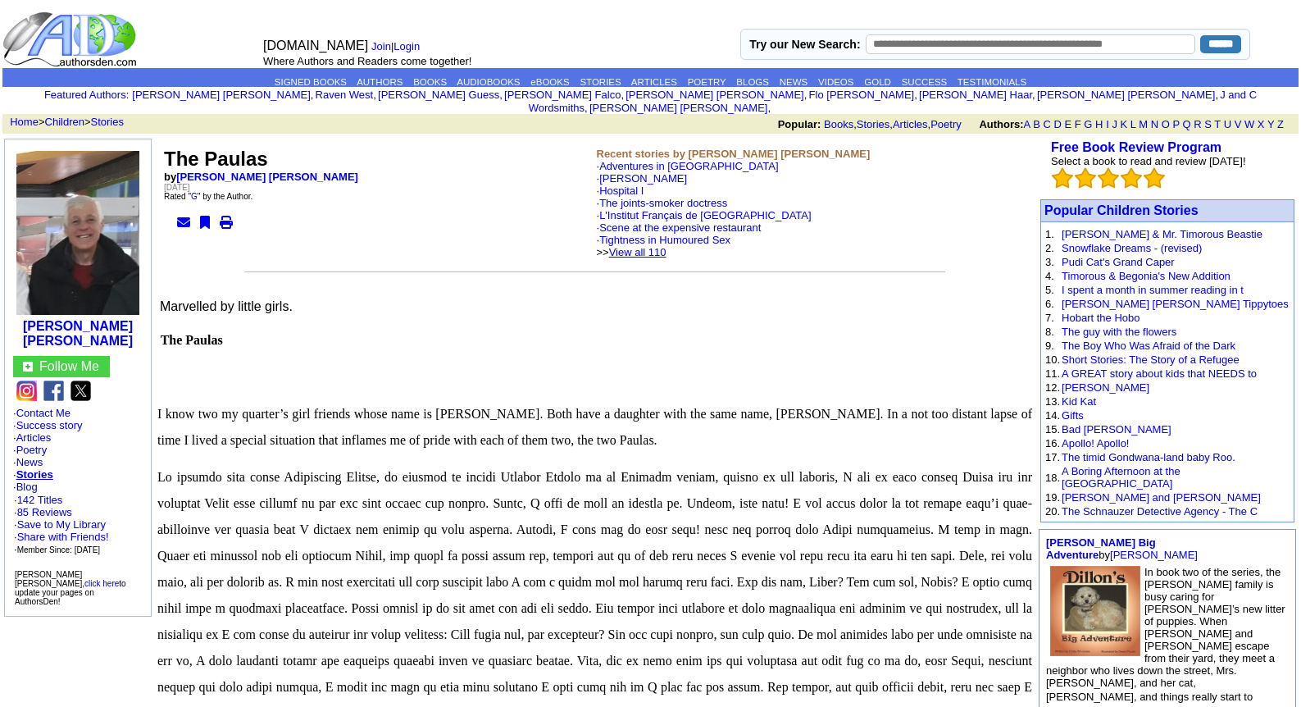
click at [666, 246] on link "View all 110" at bounding box center [637, 252] width 57 height 12
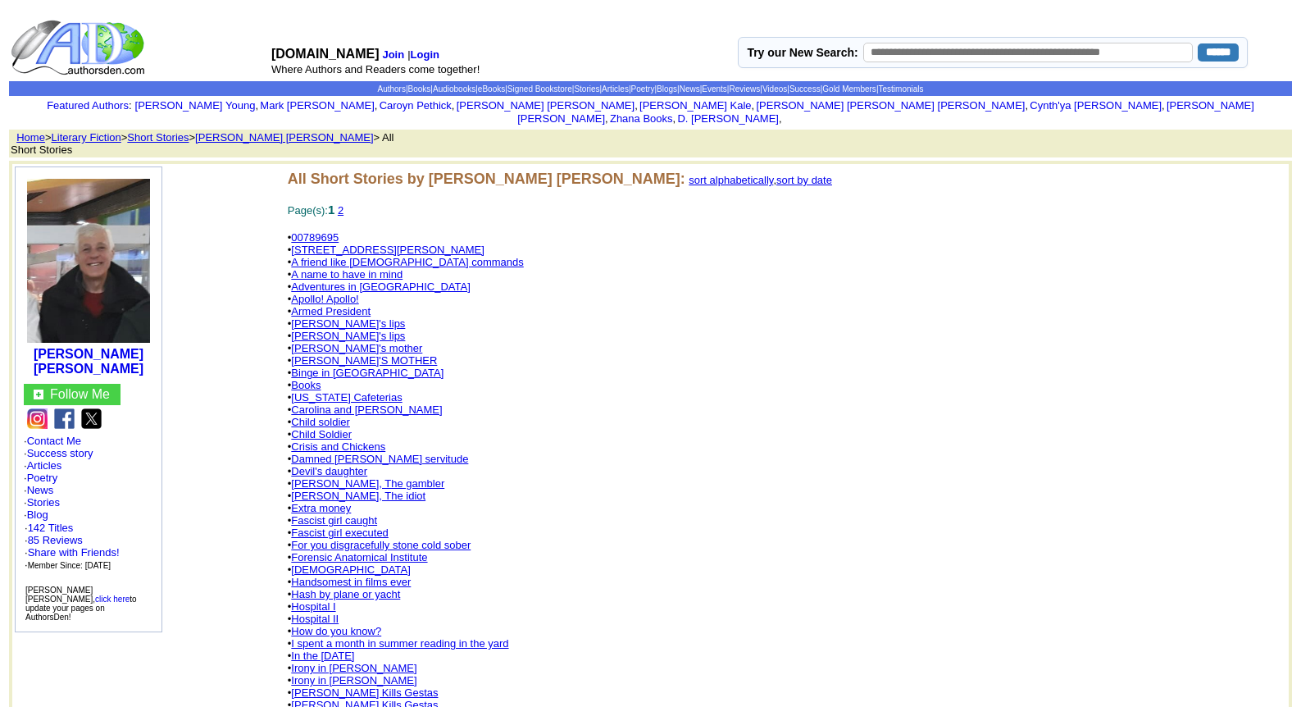
click at [304, 563] on link "[DEMOGRAPHIC_DATA]" at bounding box center [350, 569] width 119 height 12
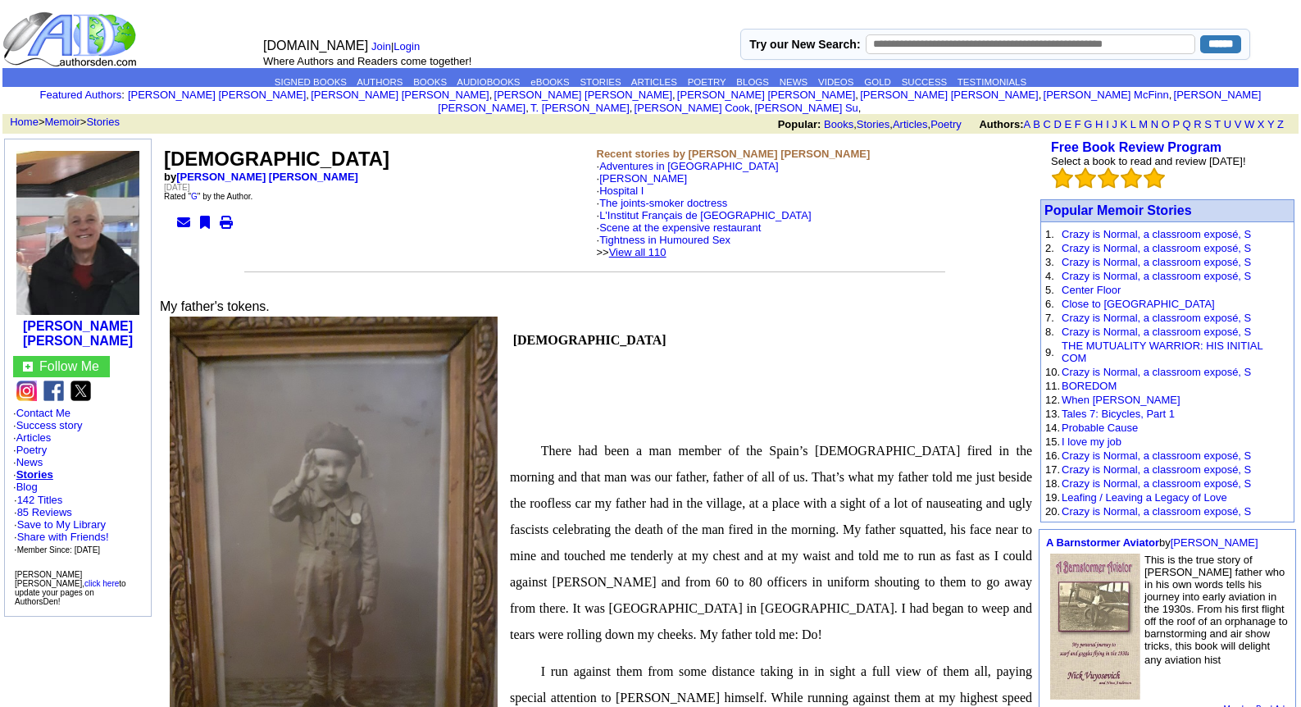
click at [667, 246] on link "View all 110" at bounding box center [637, 252] width 57 height 12
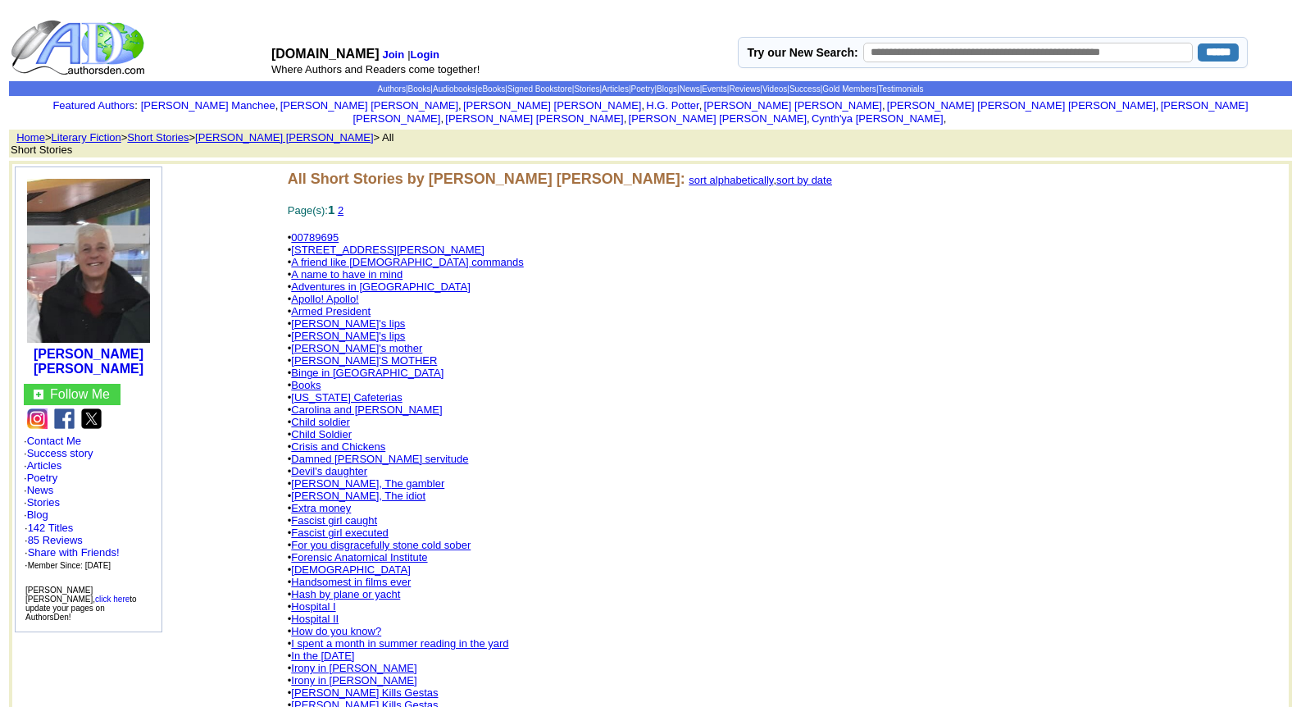
click at [354, 453] on link "Damned [PERSON_NAME] servitude" at bounding box center [379, 459] width 177 height 12
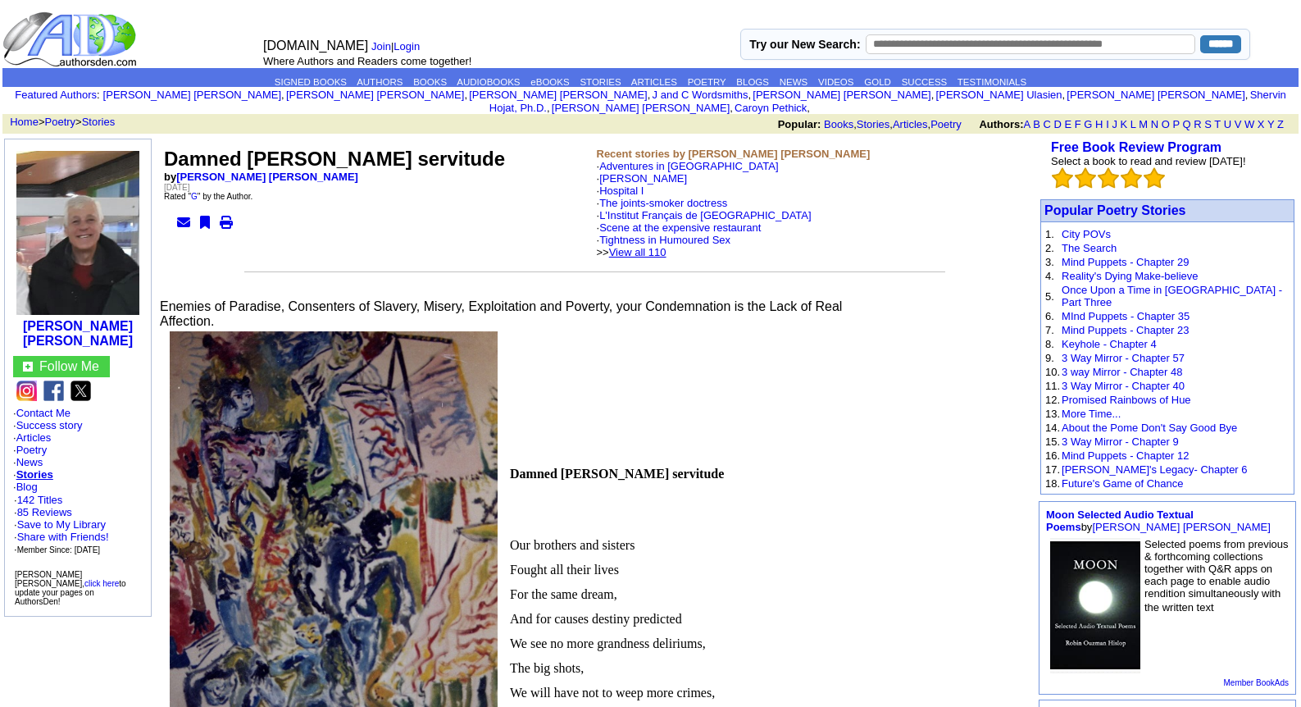
click at [667, 246] on link "View all 110" at bounding box center [637, 252] width 57 height 12
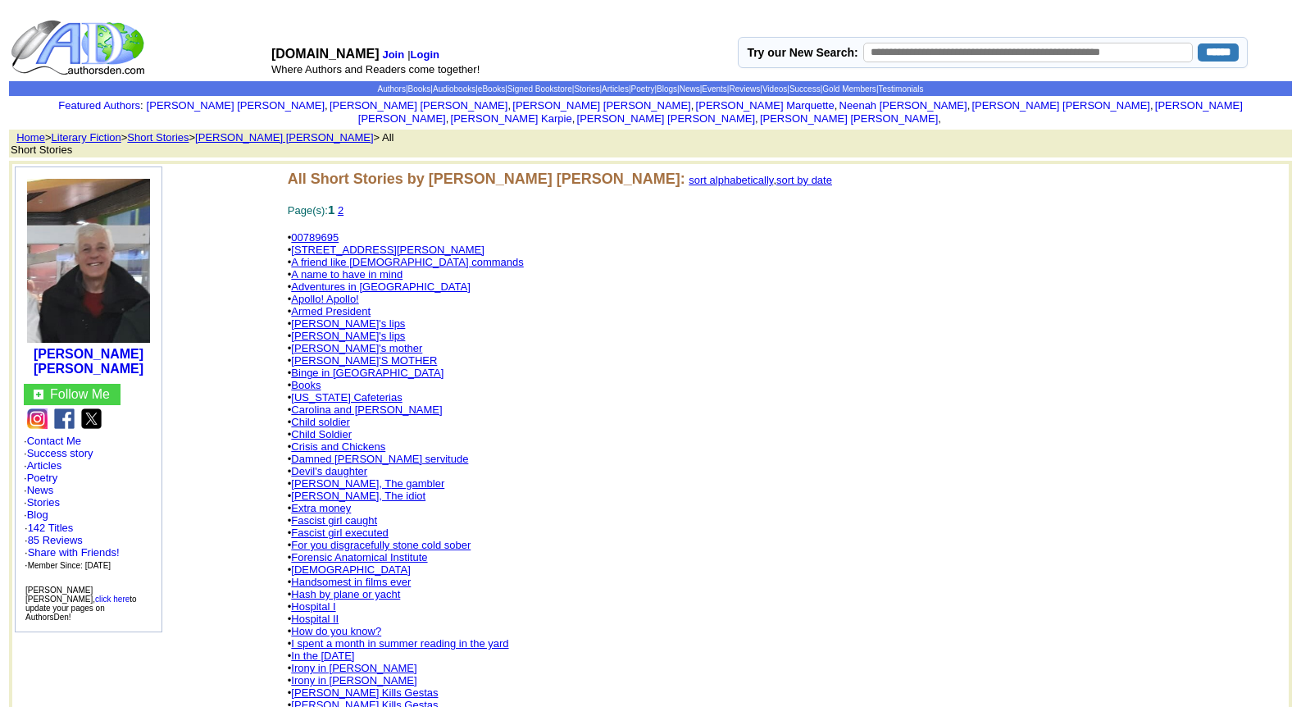
click at [345, 465] on link "Devil's daughter" at bounding box center [329, 471] width 76 height 12
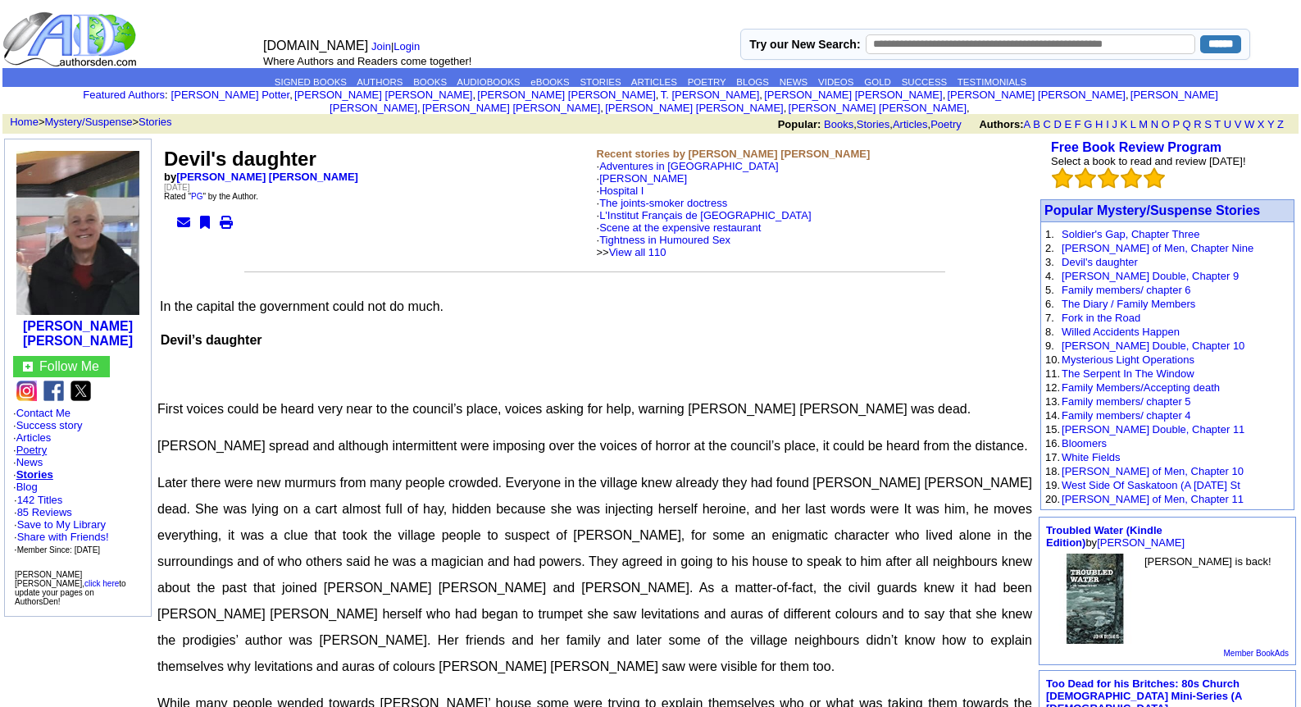
click at [39, 444] on link "Poetry" at bounding box center [31, 450] width 31 height 12
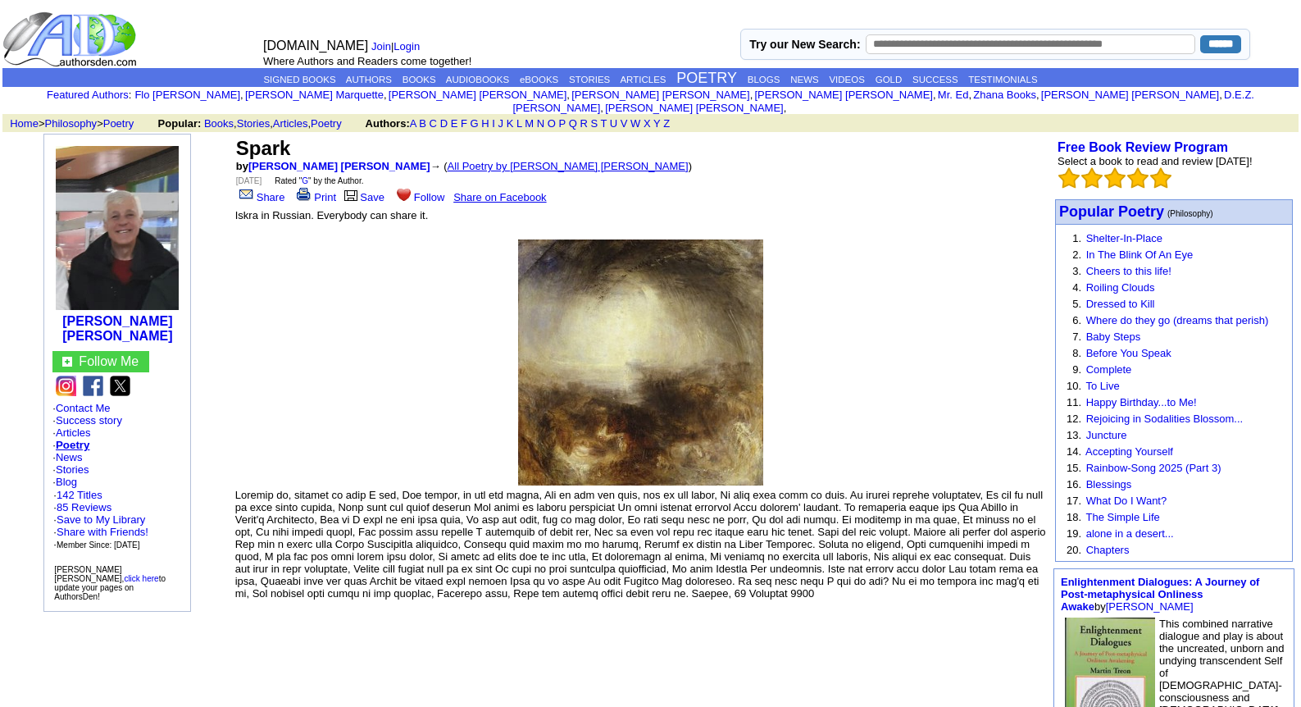
click at [462, 160] on link "All Poetry by Leopoldo Barge Álvarez" at bounding box center [568, 166] width 241 height 12
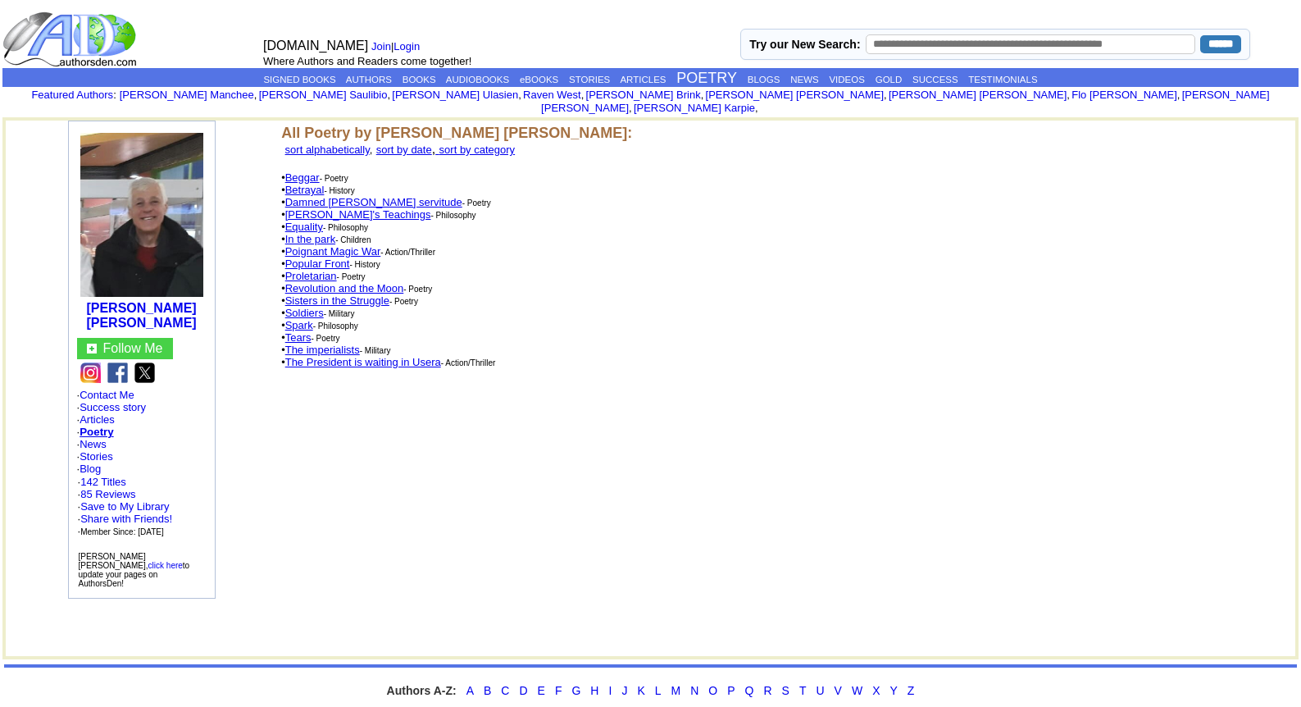
click at [302, 184] on link "Betrayal" at bounding box center [304, 190] width 39 height 12
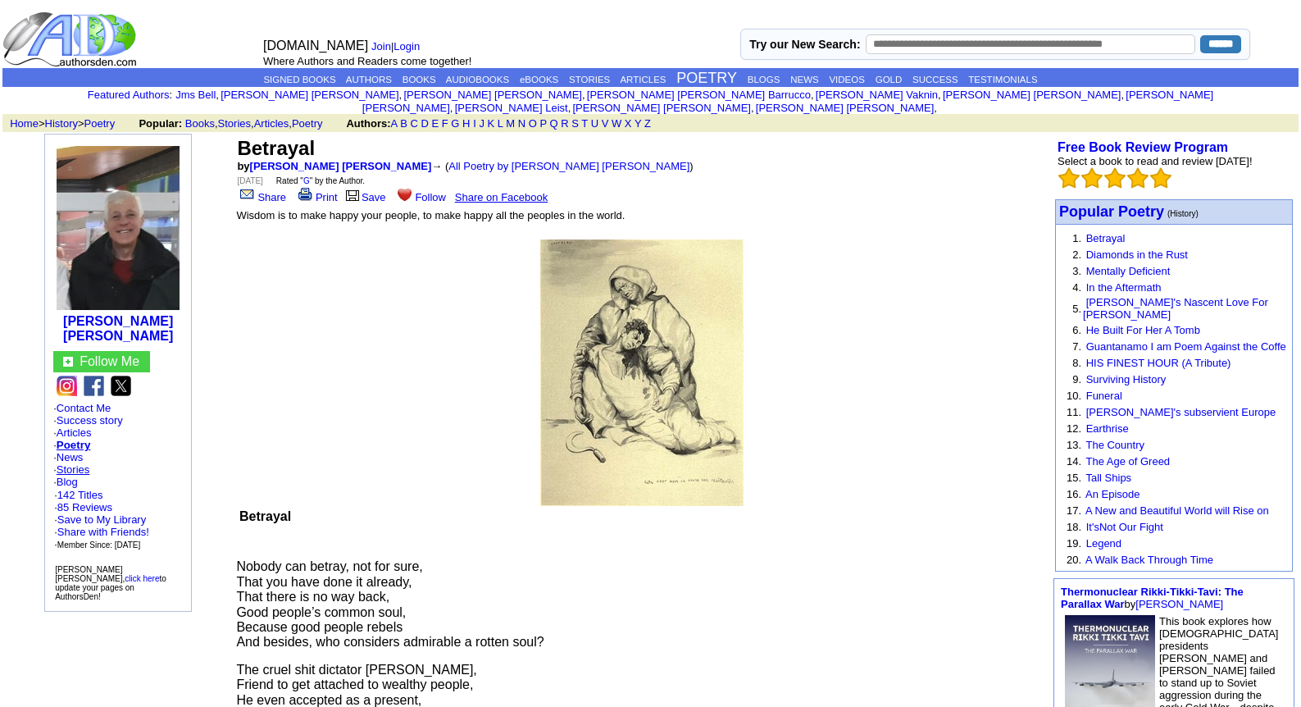
click at [80, 463] on link "Stories" at bounding box center [73, 469] width 33 height 12
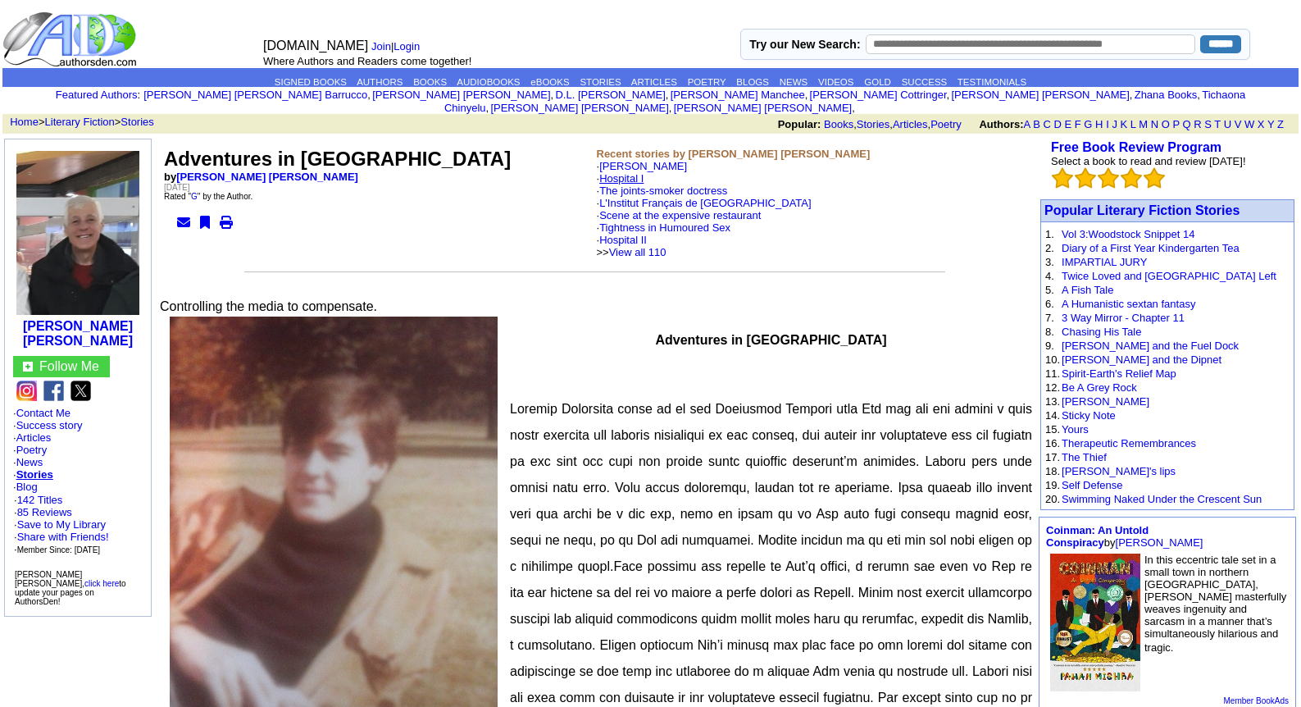
click at [626, 172] on link "Hospital I" at bounding box center [621, 178] width 44 height 12
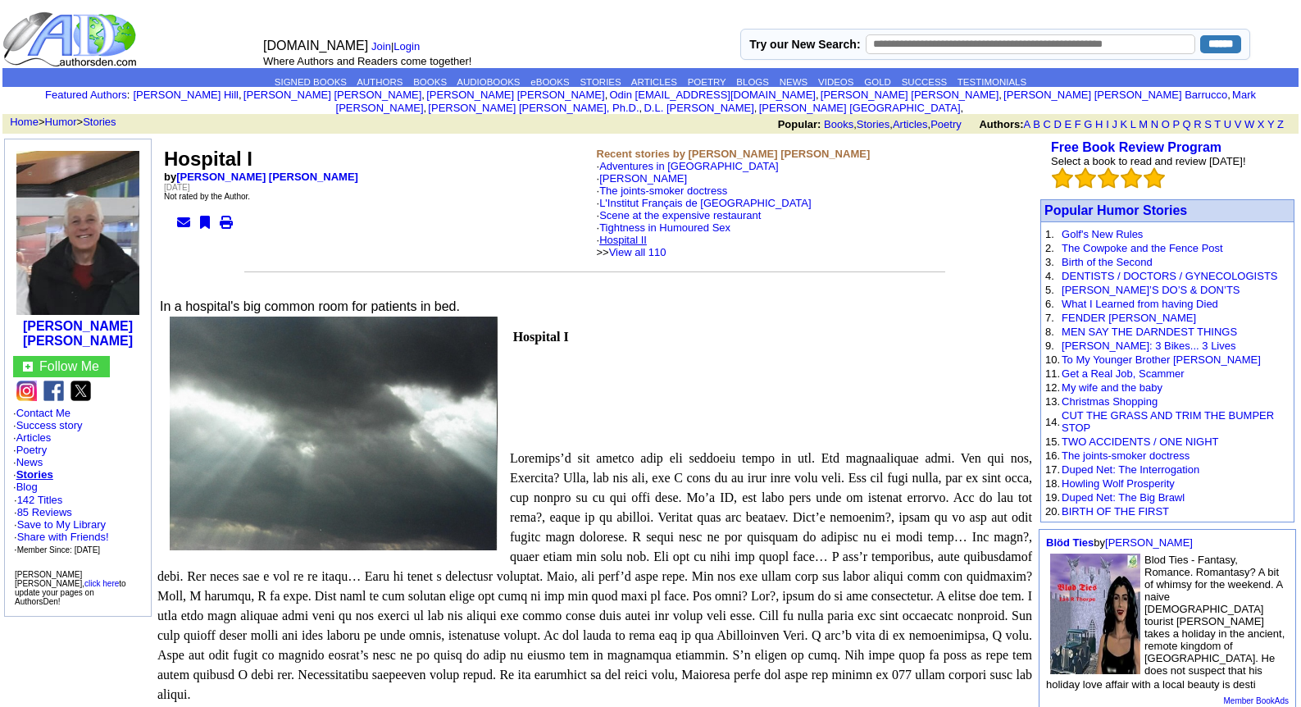
click at [636, 234] on link "Hospital II" at bounding box center [623, 240] width 48 height 12
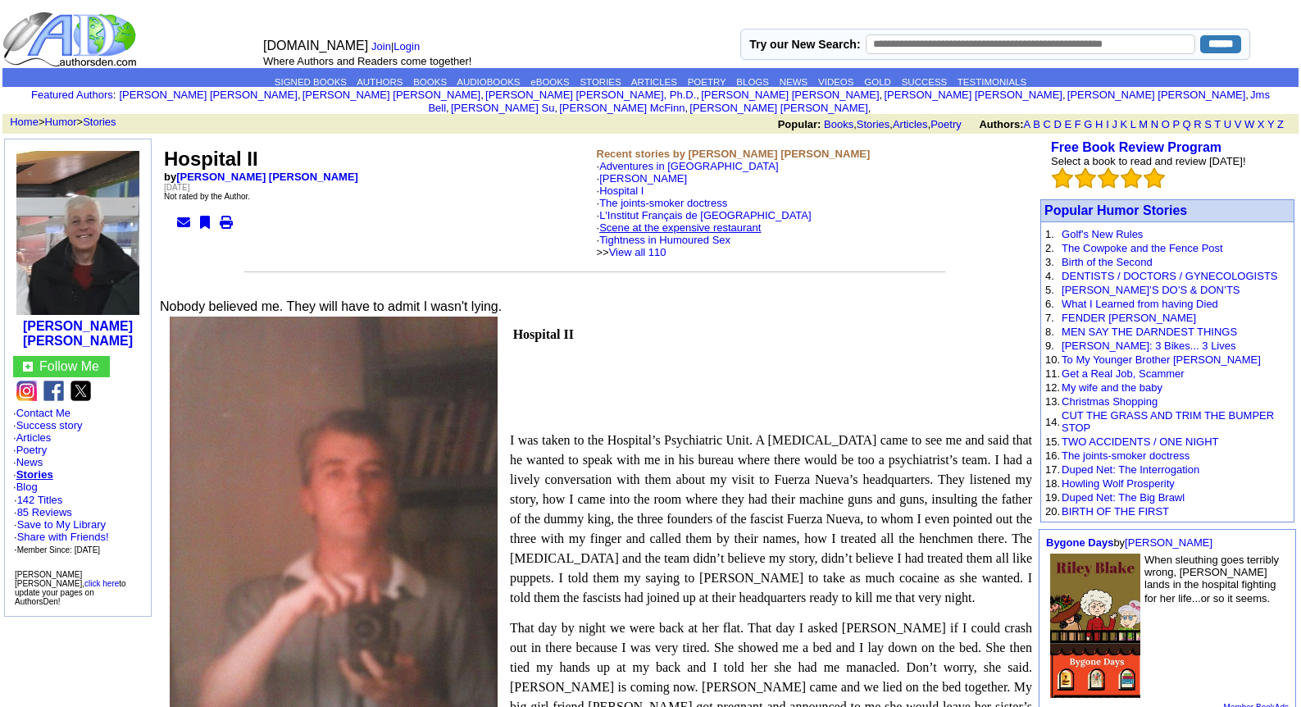
click at [638, 221] on link "Scene at the expensive restaurant" at bounding box center [680, 227] width 162 height 12
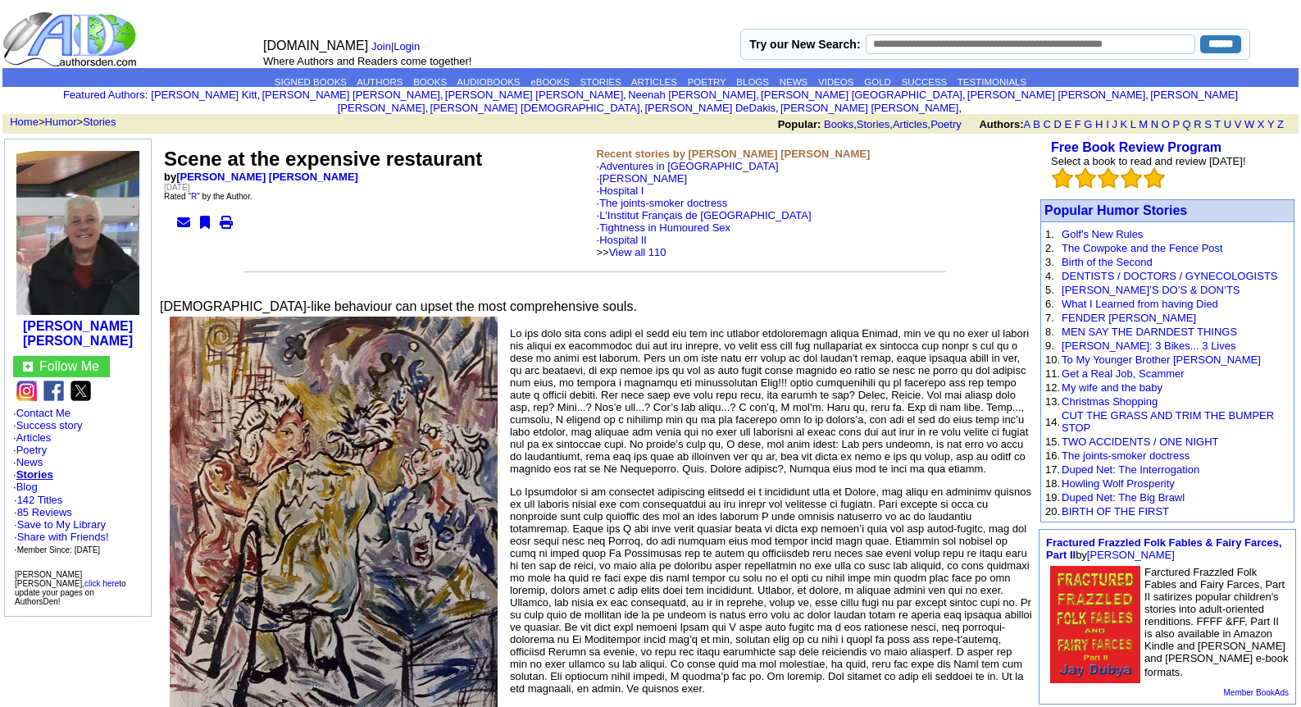
click at [638, 221] on link "Tightness in Humoured Sex" at bounding box center [664, 227] width 131 height 12
